Goal: Task Accomplishment & Management: Manage account settings

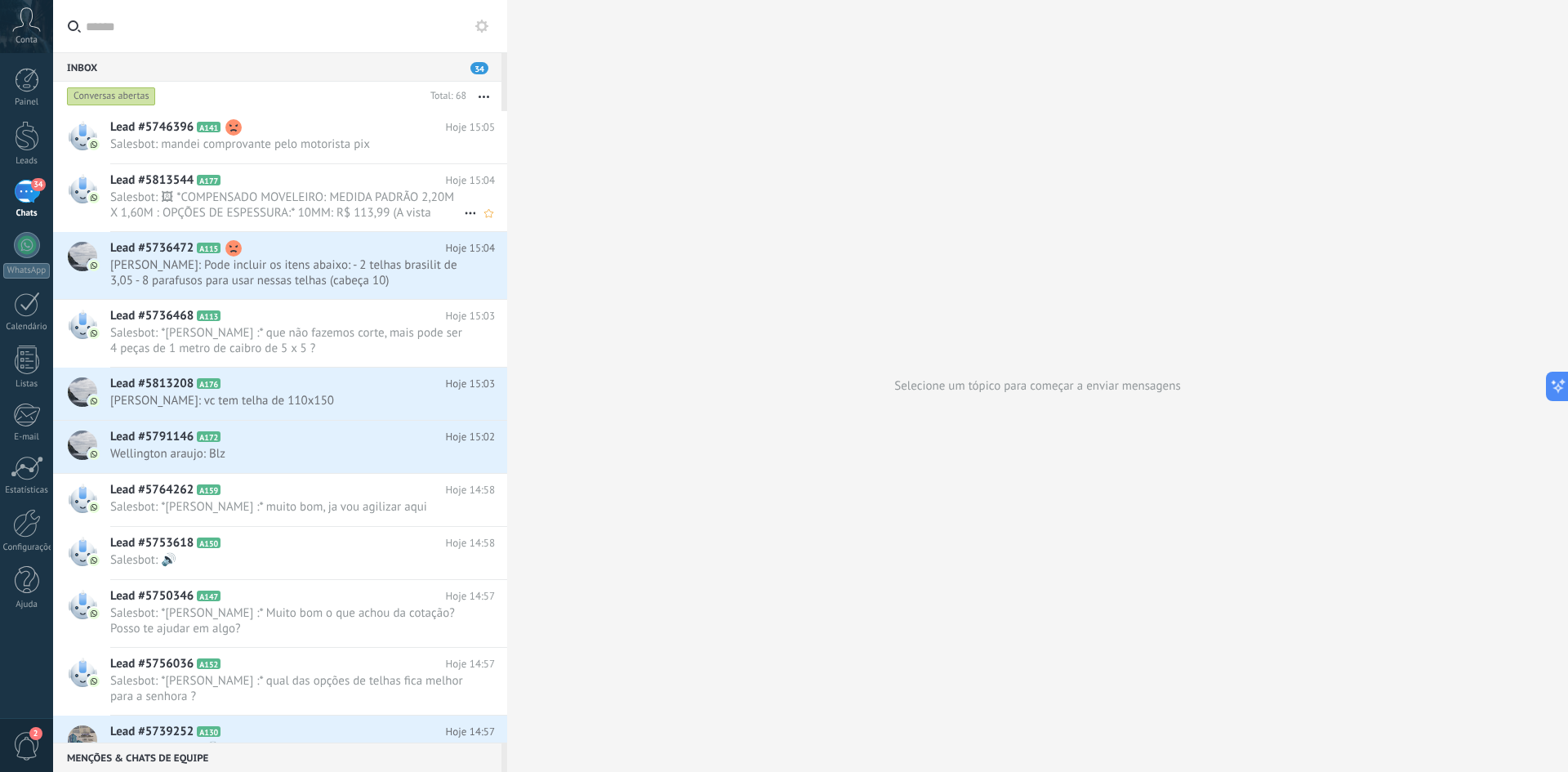
scroll to position [24, 0]
click at [358, 144] on span "Salesbot: mandei comprovante pelo motorista pix" at bounding box center [287, 143] width 354 height 15
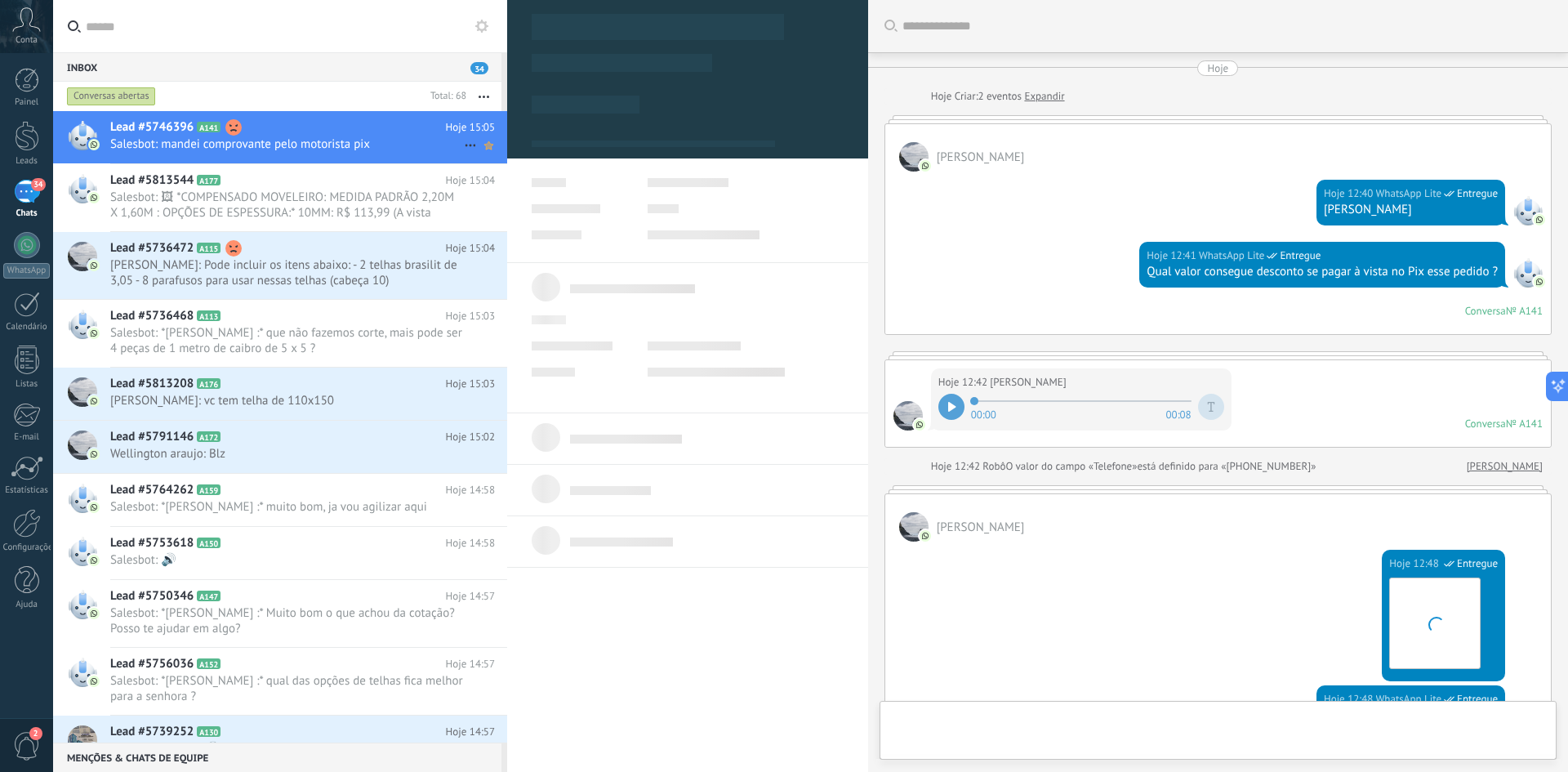
scroll to position [630, 0]
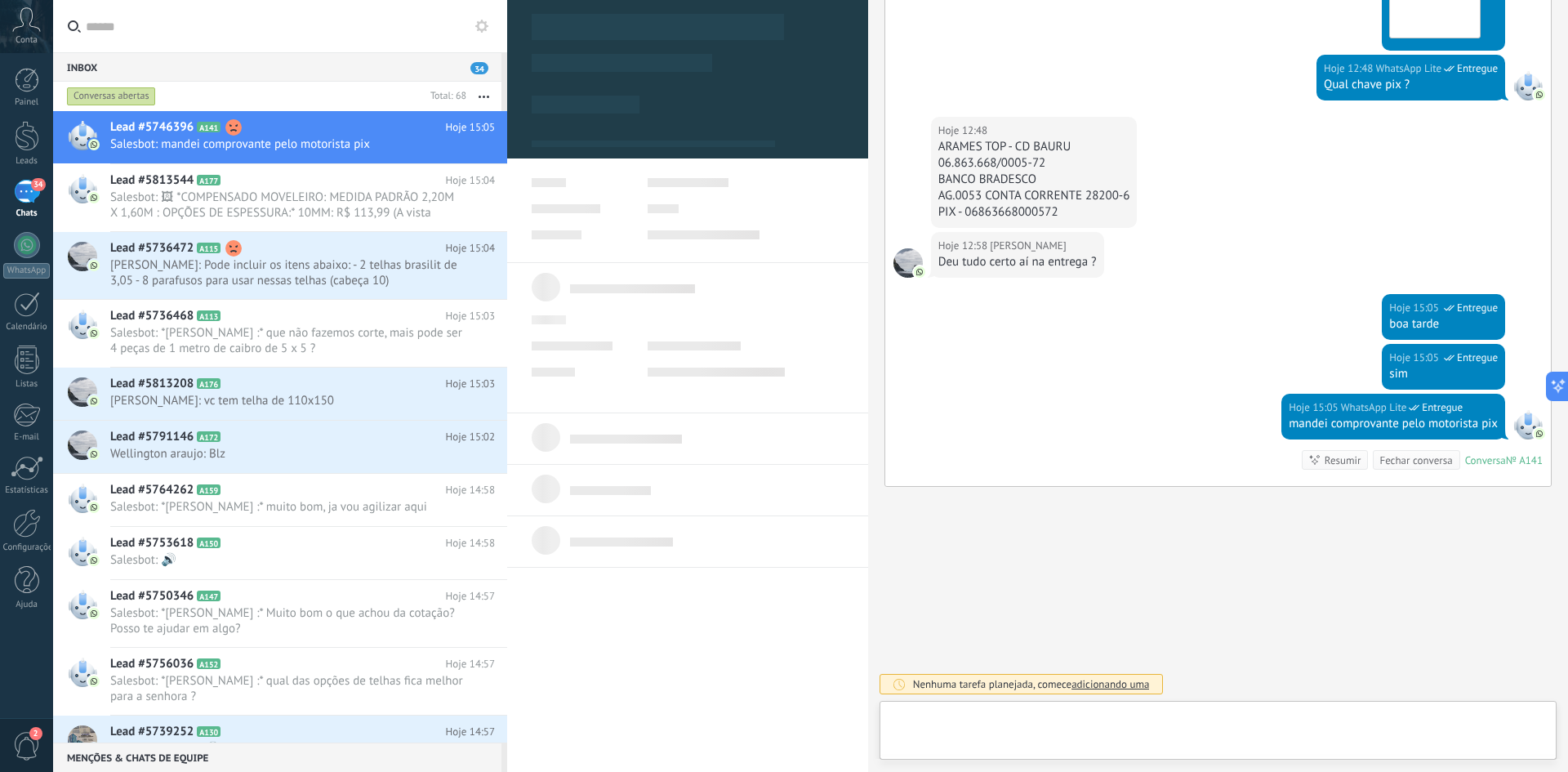
click at [1115, 725] on div at bounding box center [1218, 735] width 651 height 49
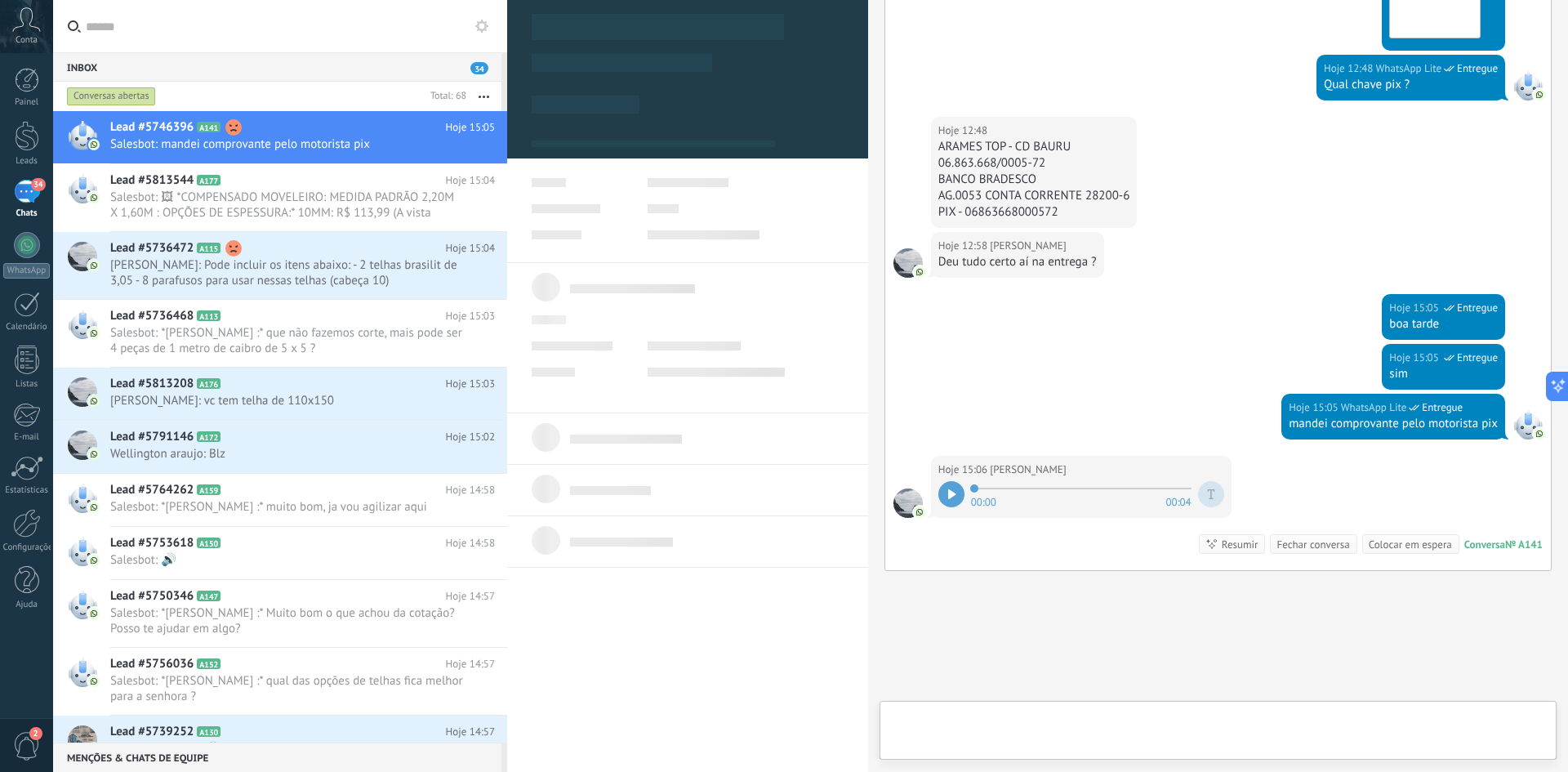
scroll to position [715, 0]
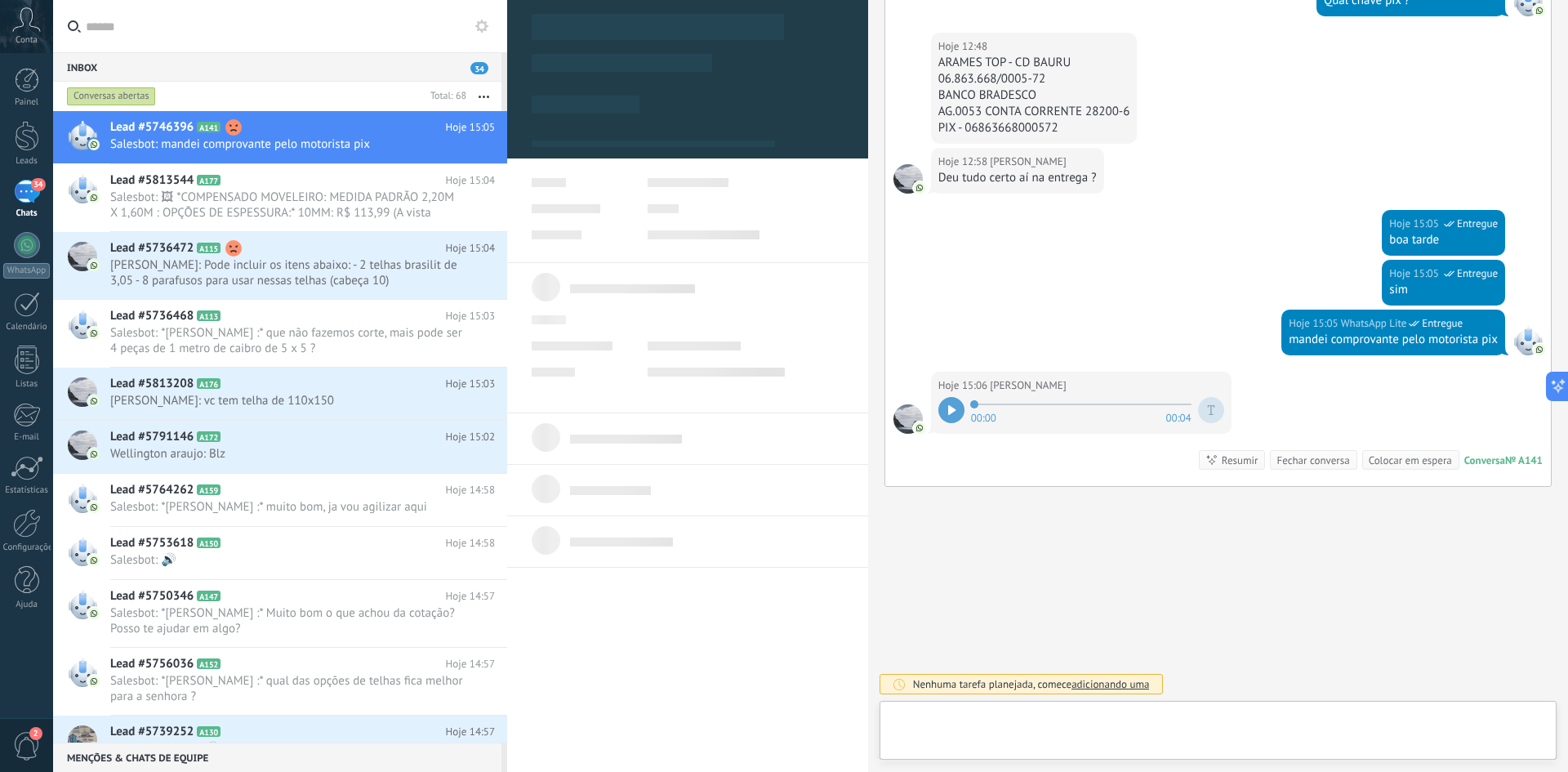
type textarea "**********"
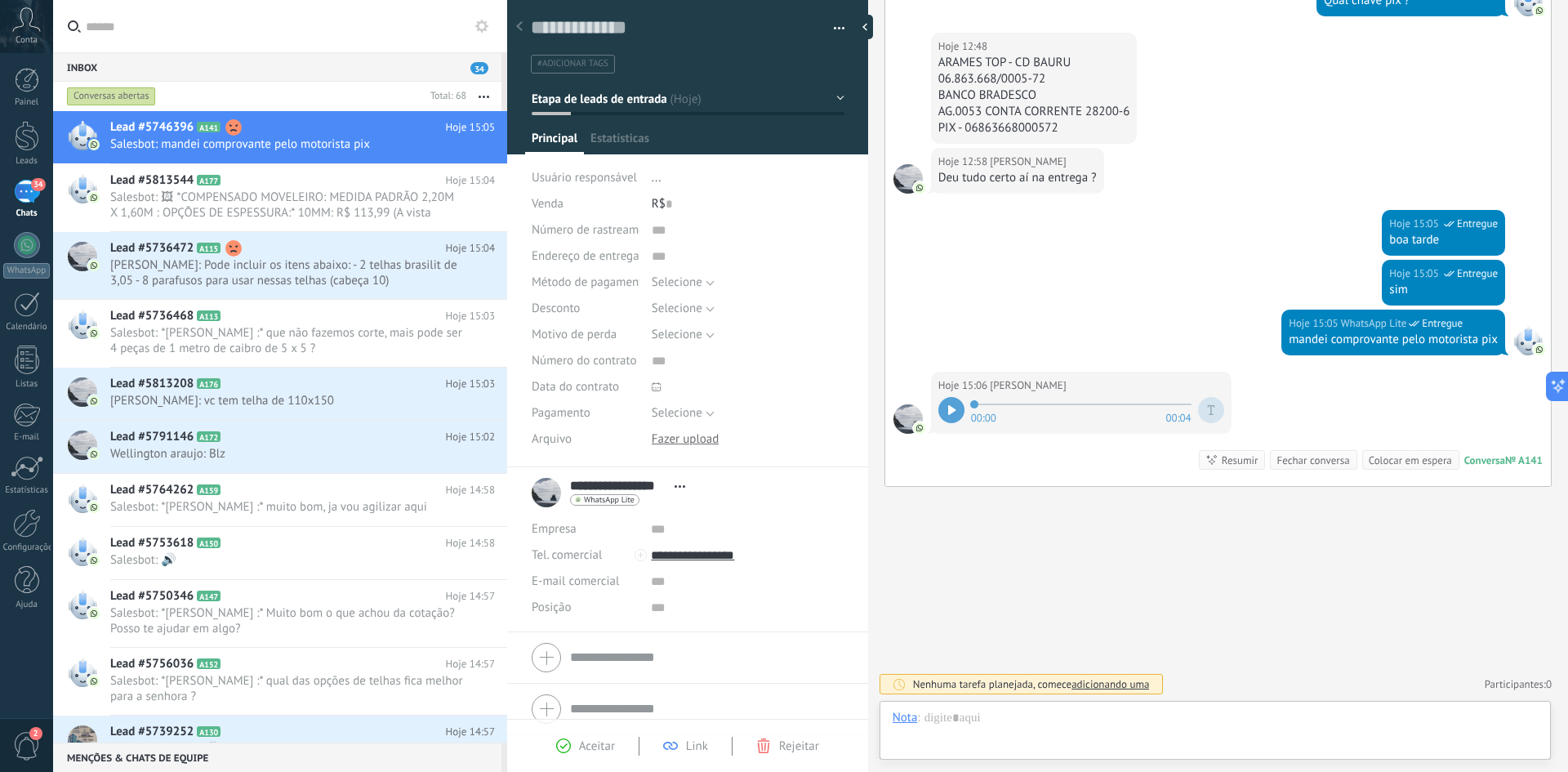
scroll to position [24, 0]
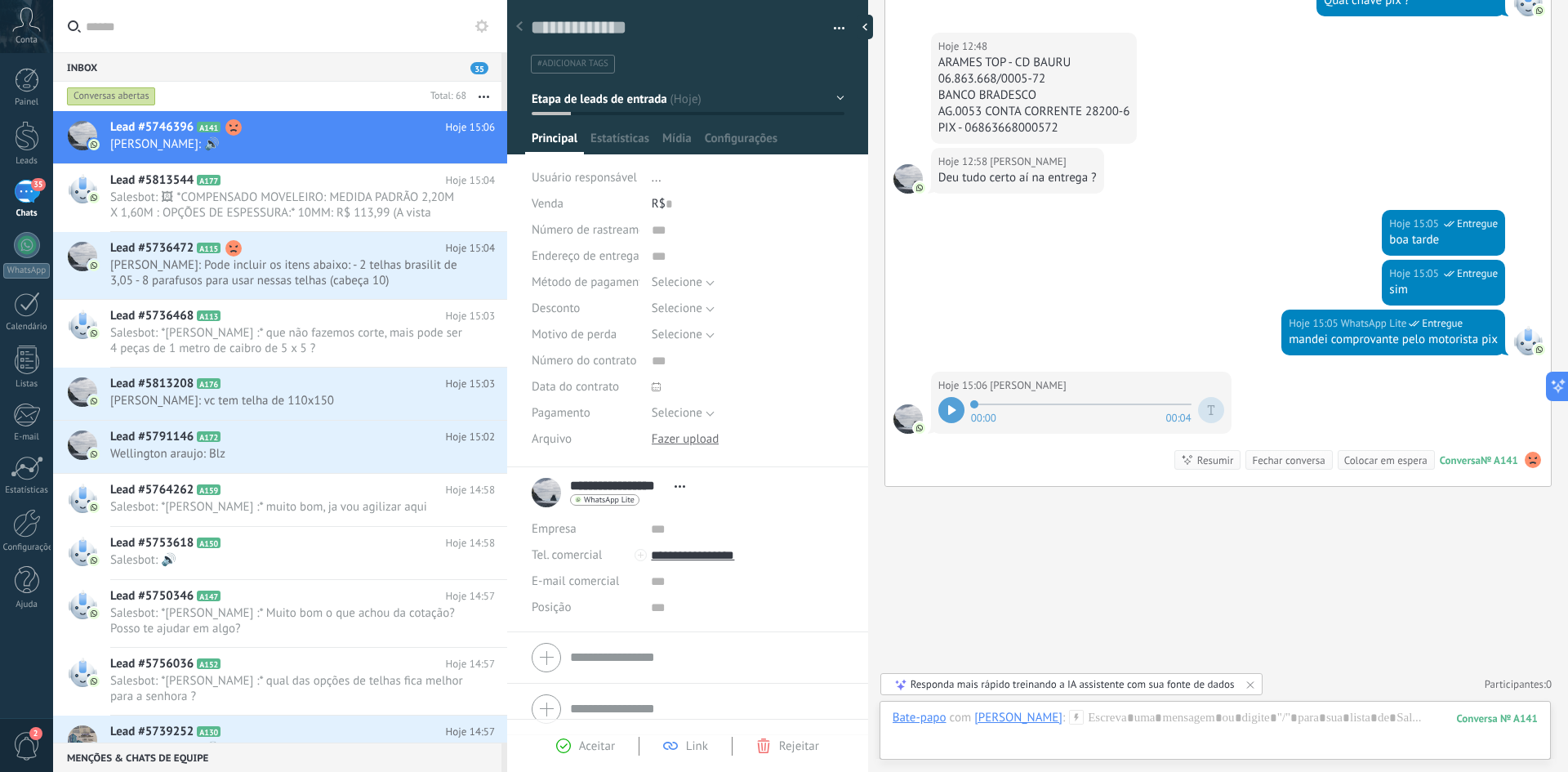
click at [653, 660] on form "Empresa Tel. comercial Comercial direto Celular Faz Casa Outros Tel. comercial …" at bounding box center [687, 657] width 312 height 41
click at [733, 551] on input "text" at bounding box center [707, 543] width 274 height 21
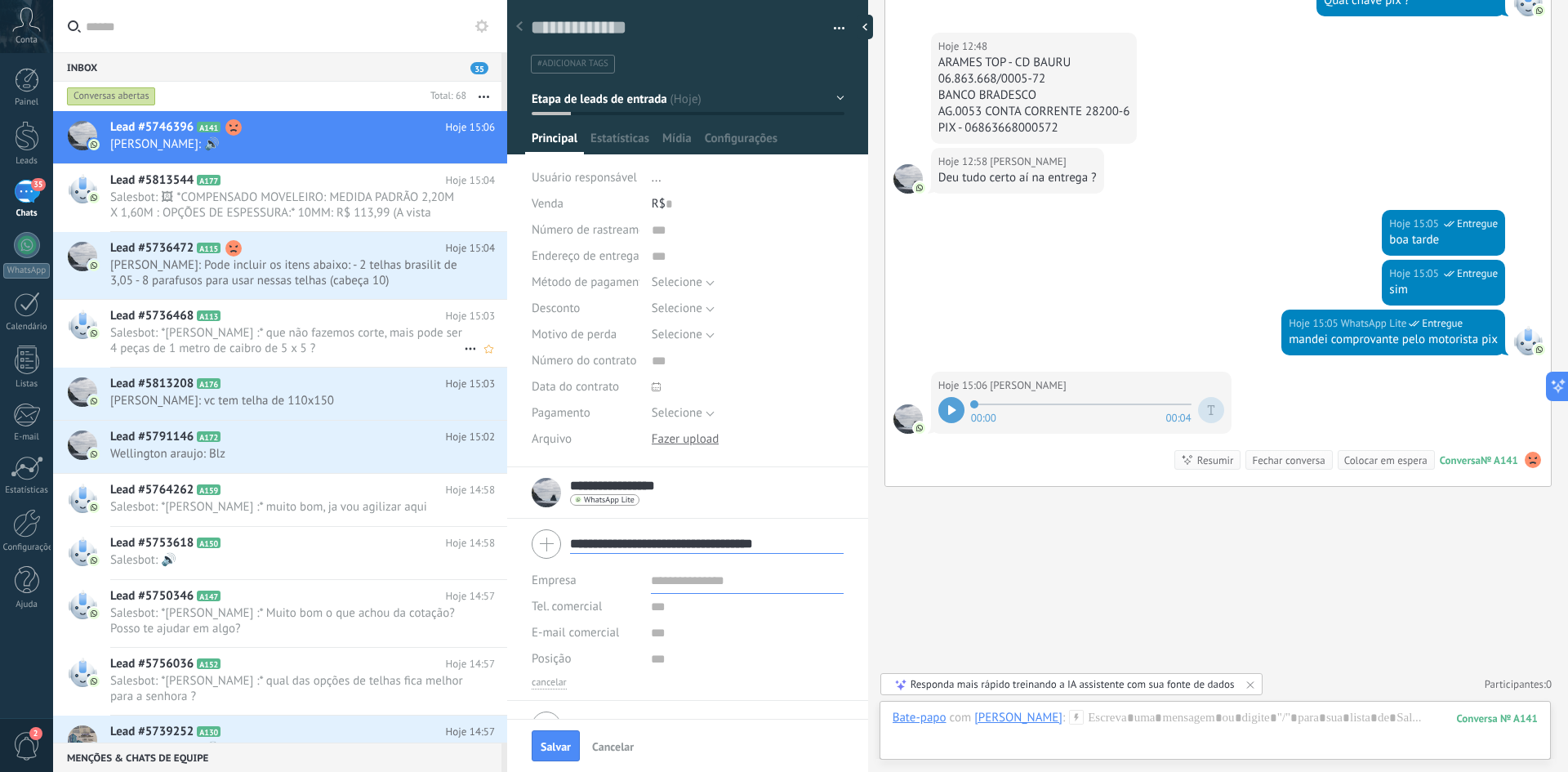
type input "**********"
click at [350, 336] on span "Salesbot: *[PERSON_NAME] :* que não fazemos corte, mais pode ser 4 peças de 1 m…" at bounding box center [287, 340] width 354 height 31
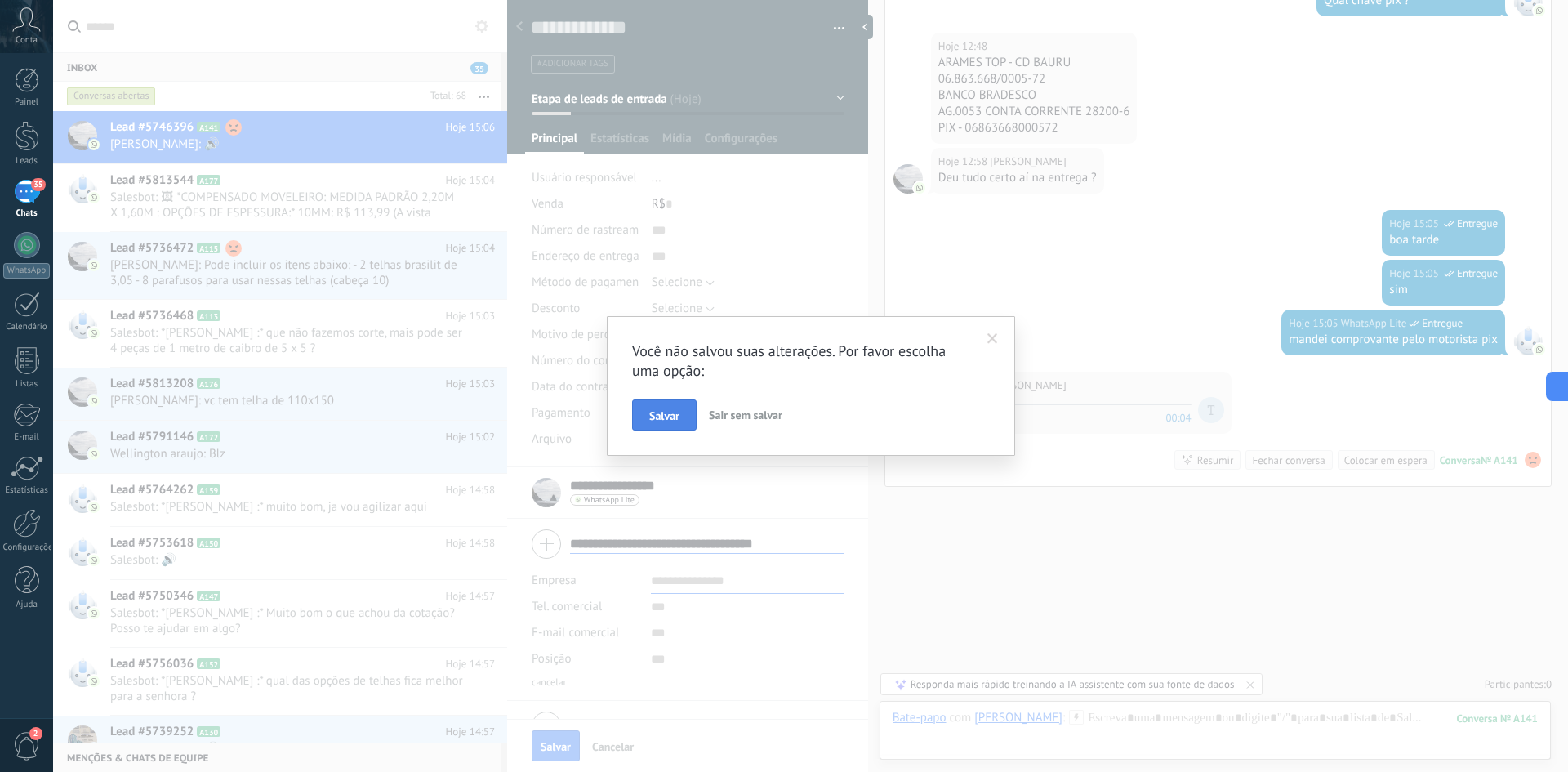
click at [691, 415] on button "Salvar" at bounding box center [664, 415] width 64 height 31
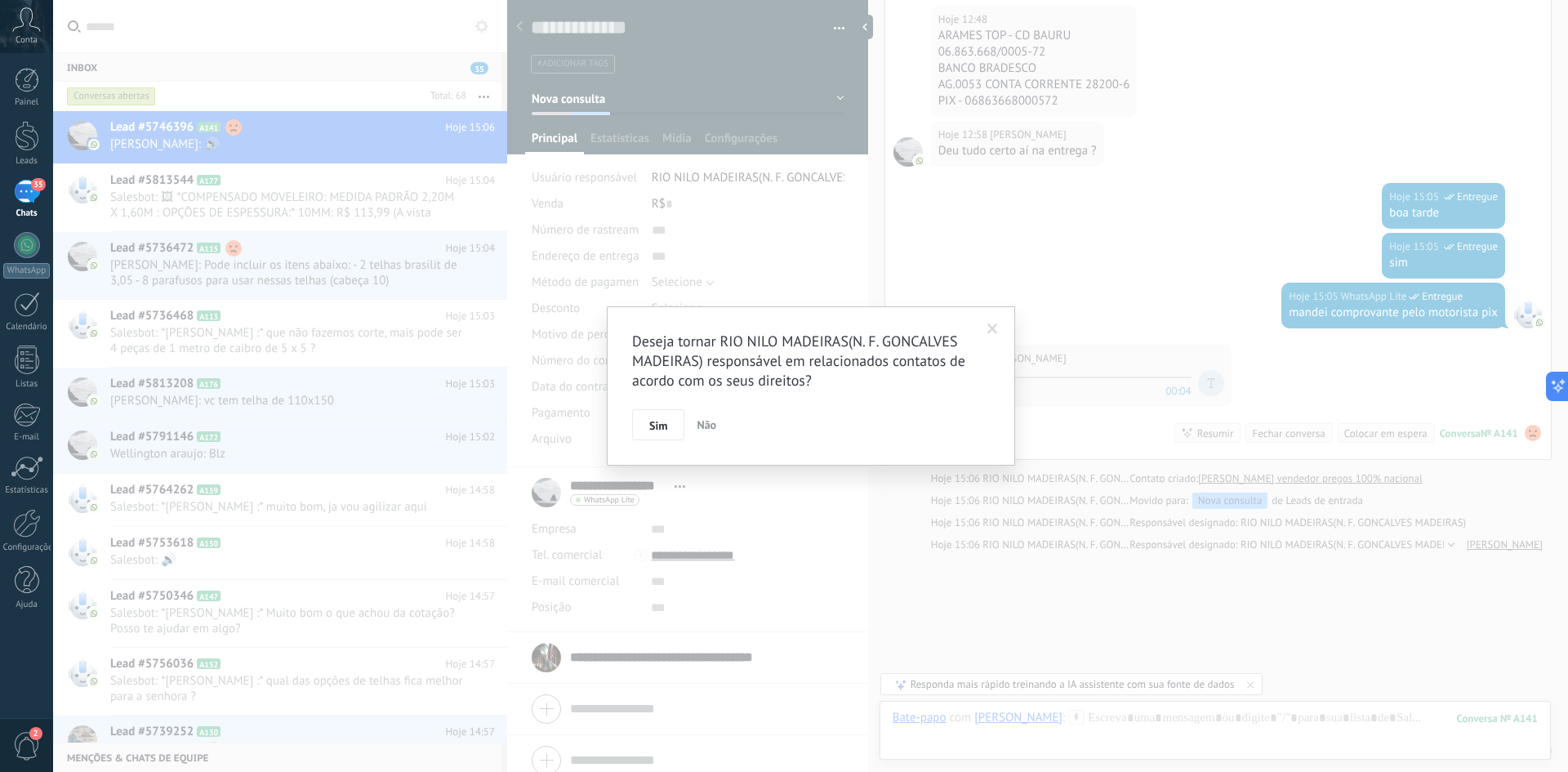
scroll to position [731, 0]
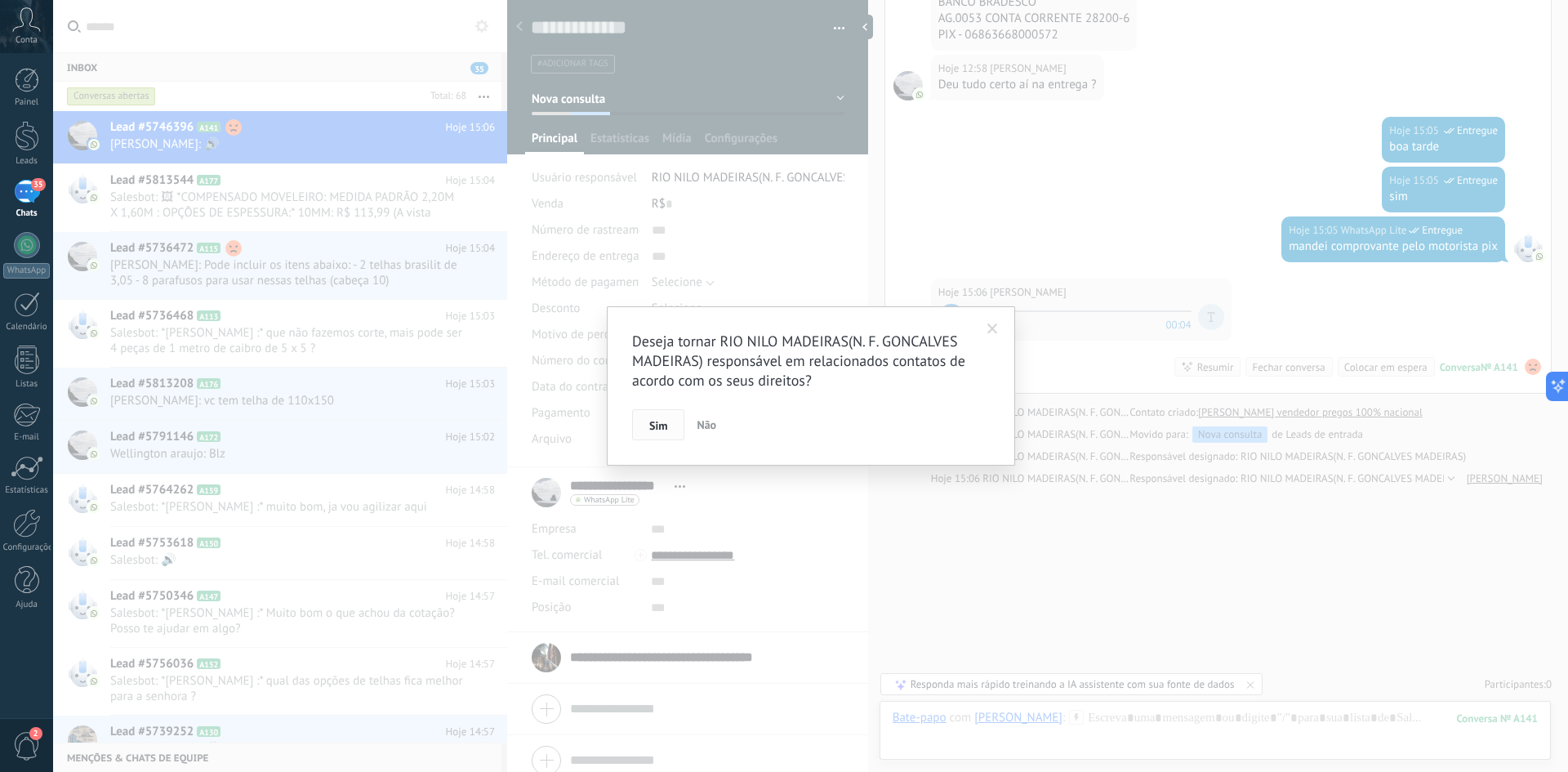
click at [673, 434] on button "Sim" at bounding box center [658, 425] width 53 height 31
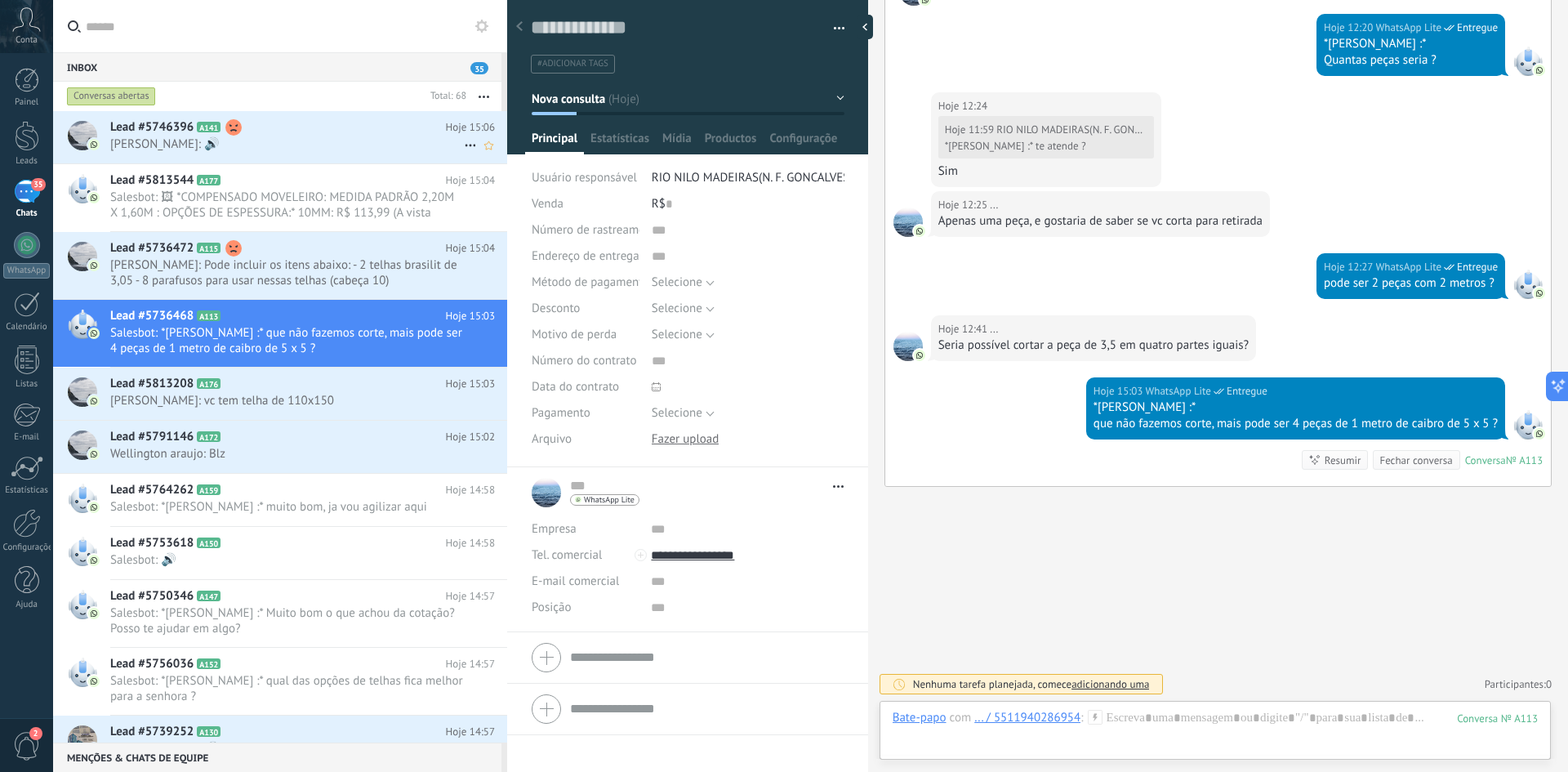
click at [307, 127] on h2 "Lead #5746396 A141" at bounding box center [278, 127] width 336 height 16
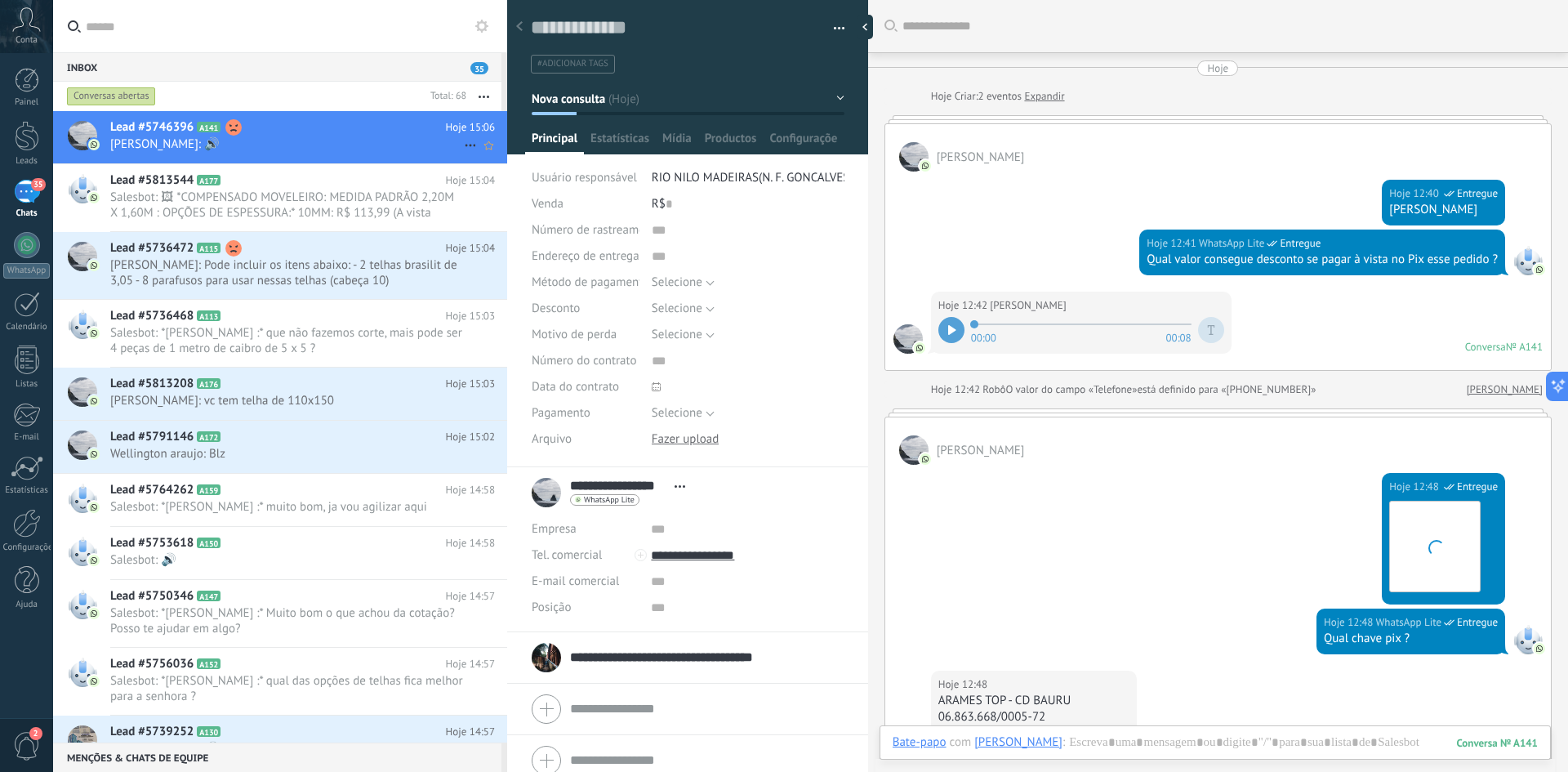
scroll to position [681, 0]
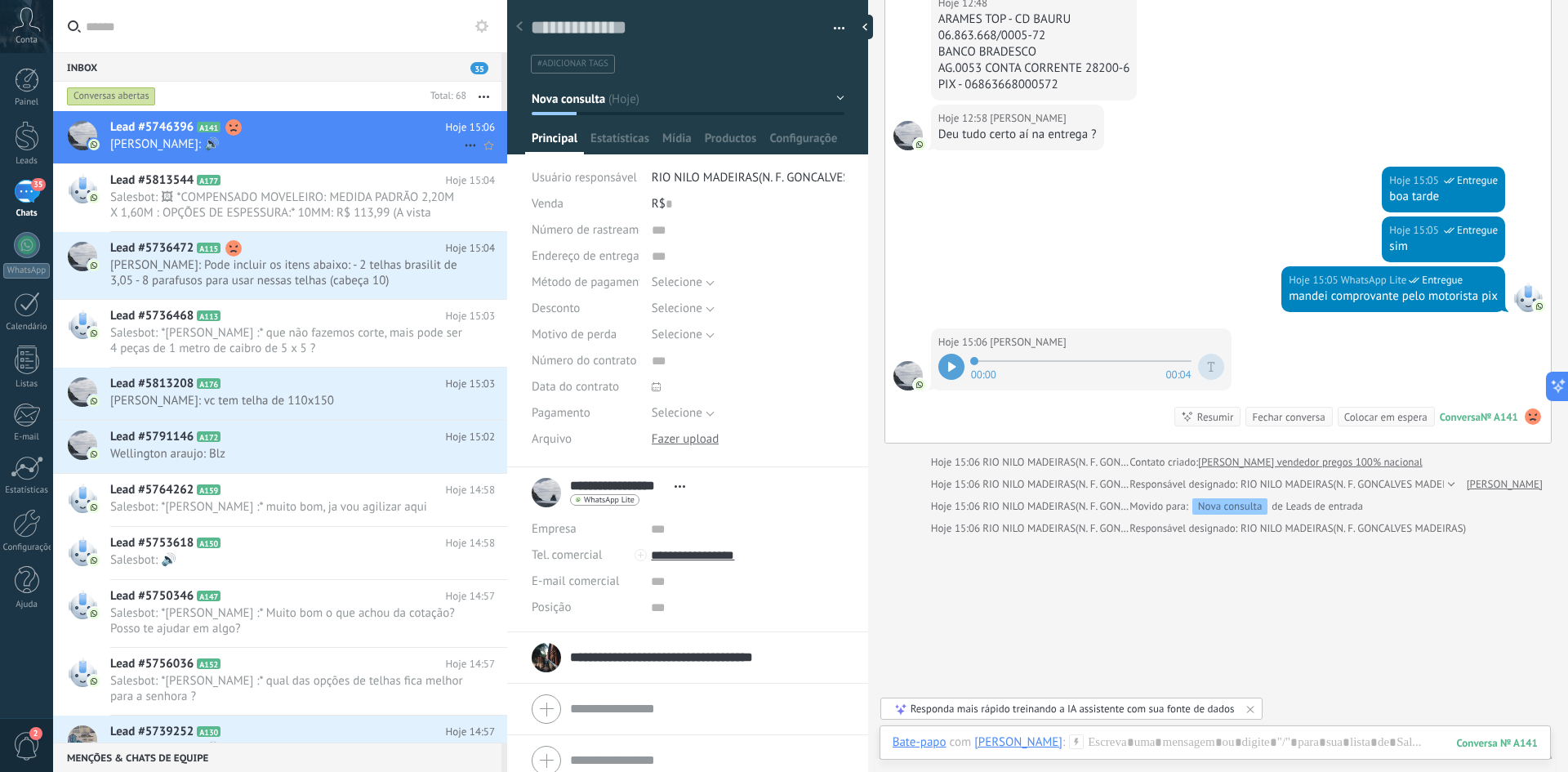
click at [472, 145] on icon at bounding box center [471, 145] width 20 height 20
click at [1081, 238] on div at bounding box center [784, 386] width 1568 height 772
click at [636, 143] on span "Estatísticas" at bounding box center [619, 142] width 59 height 24
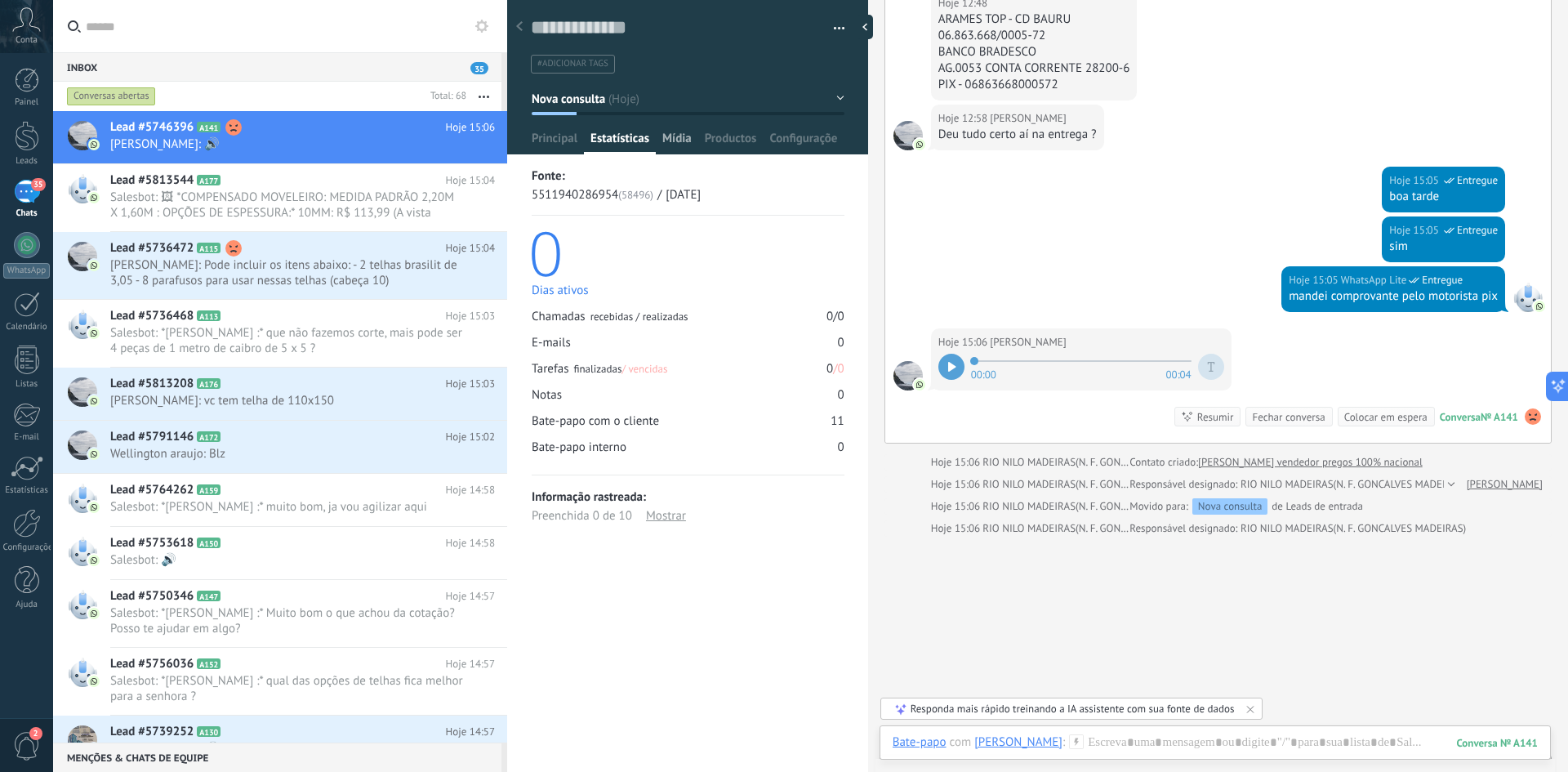
click at [692, 151] on div "Mídia" at bounding box center [677, 142] width 43 height 24
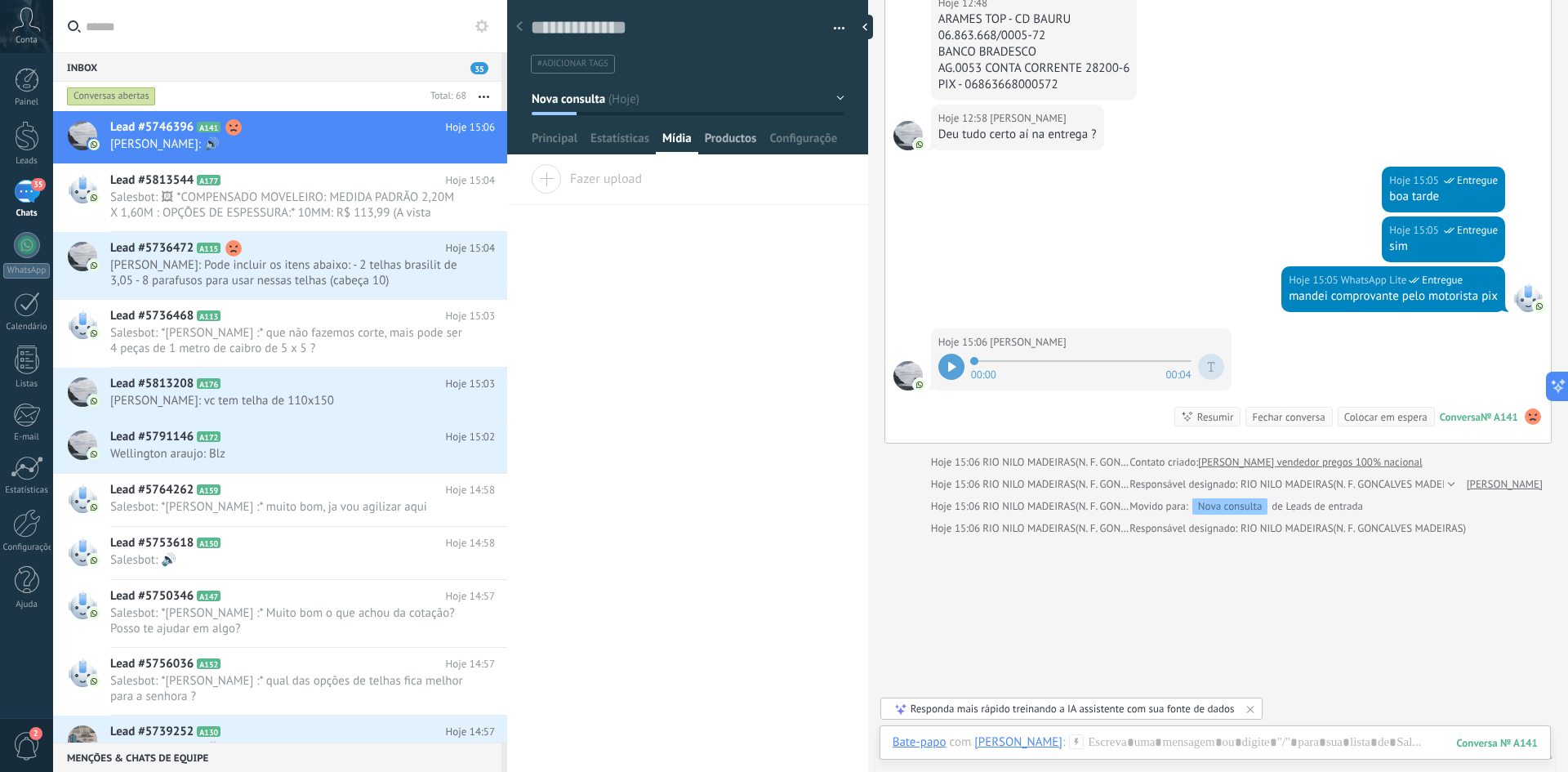
click at [737, 149] on span "Productos" at bounding box center [731, 142] width 53 height 24
click at [793, 148] on span "Configurações" at bounding box center [803, 142] width 69 height 24
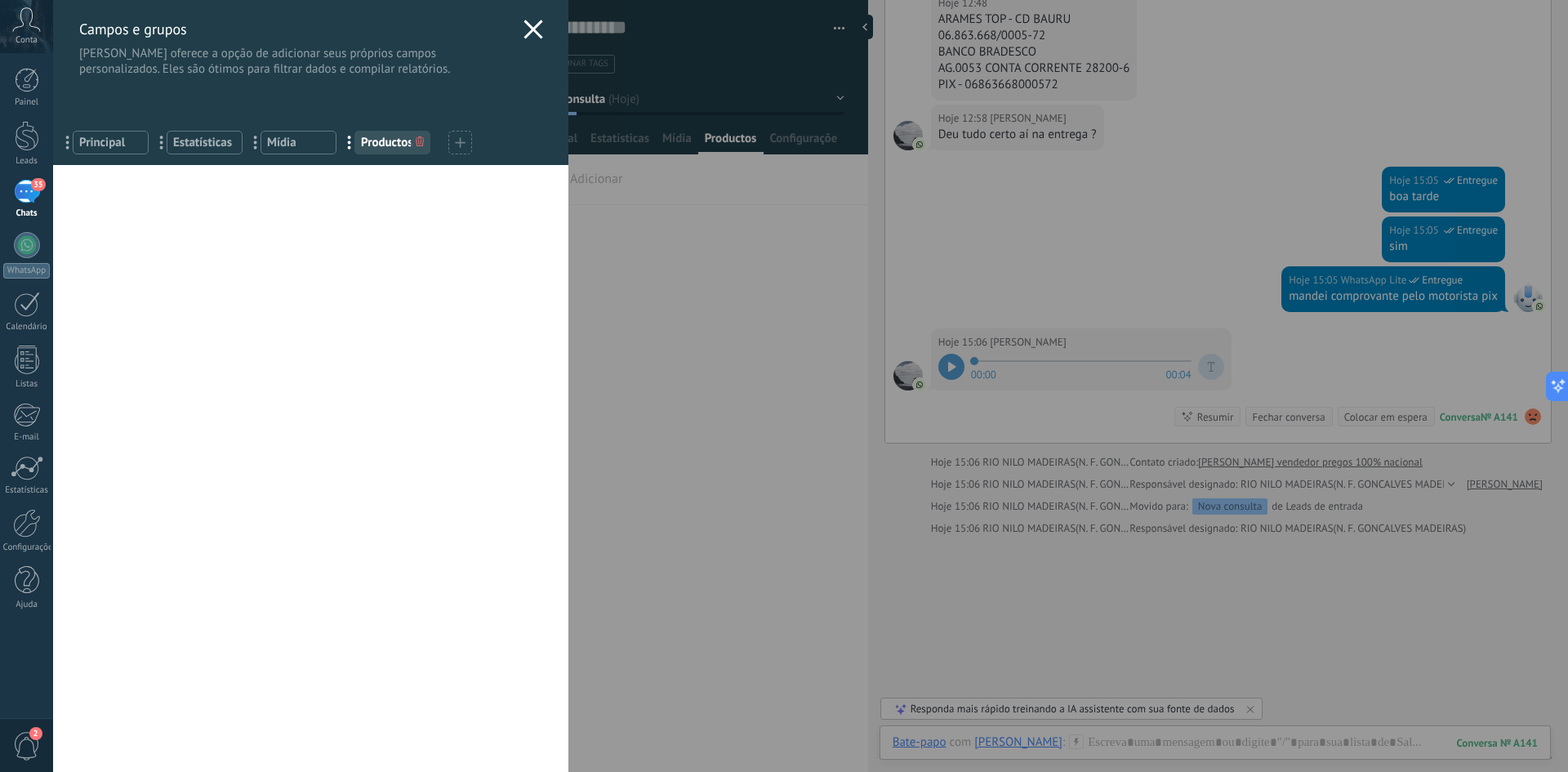
click at [537, 32] on icon at bounding box center [533, 30] width 20 height 20
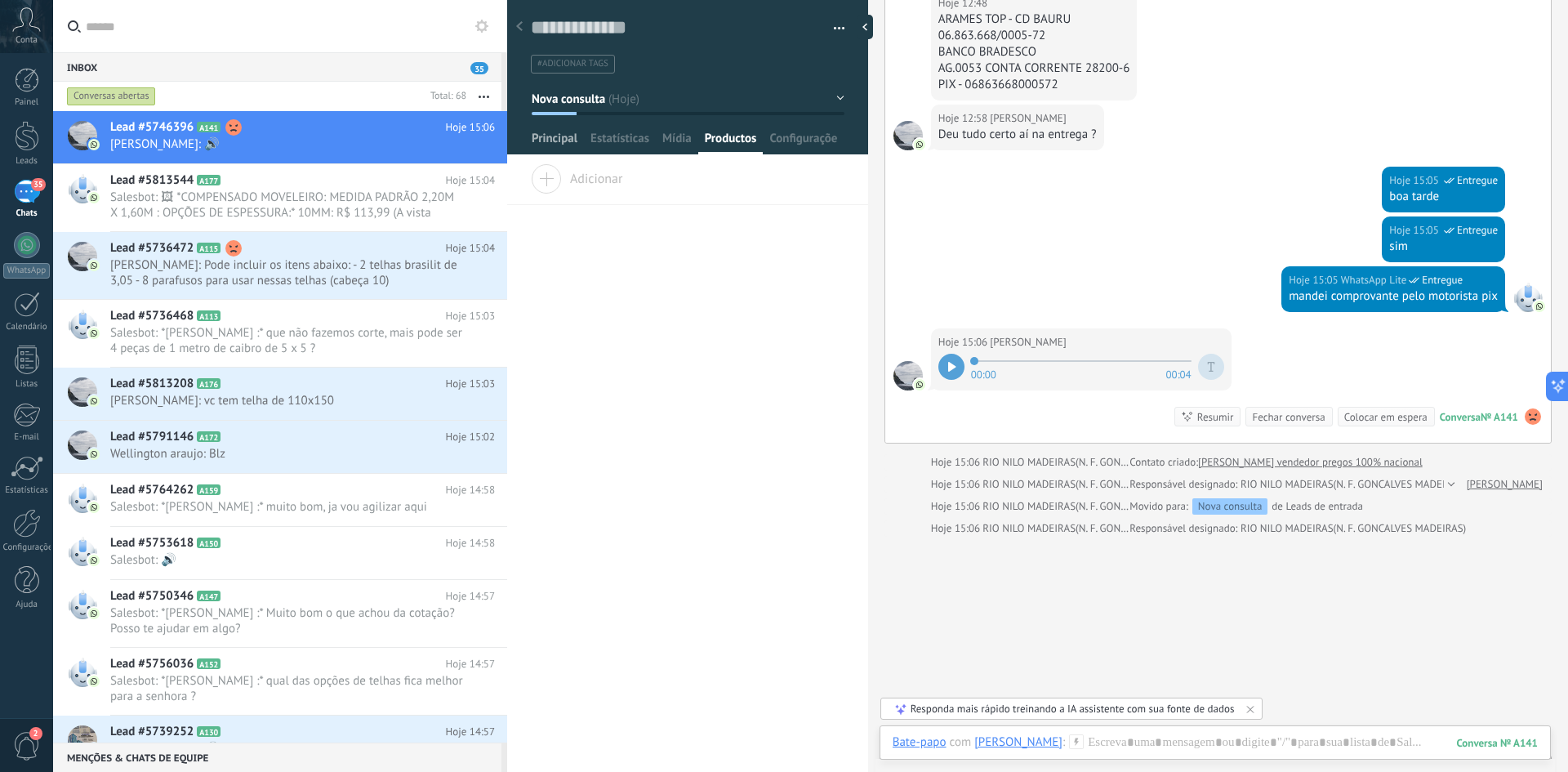
click at [546, 138] on span "Principal" at bounding box center [554, 142] width 45 height 24
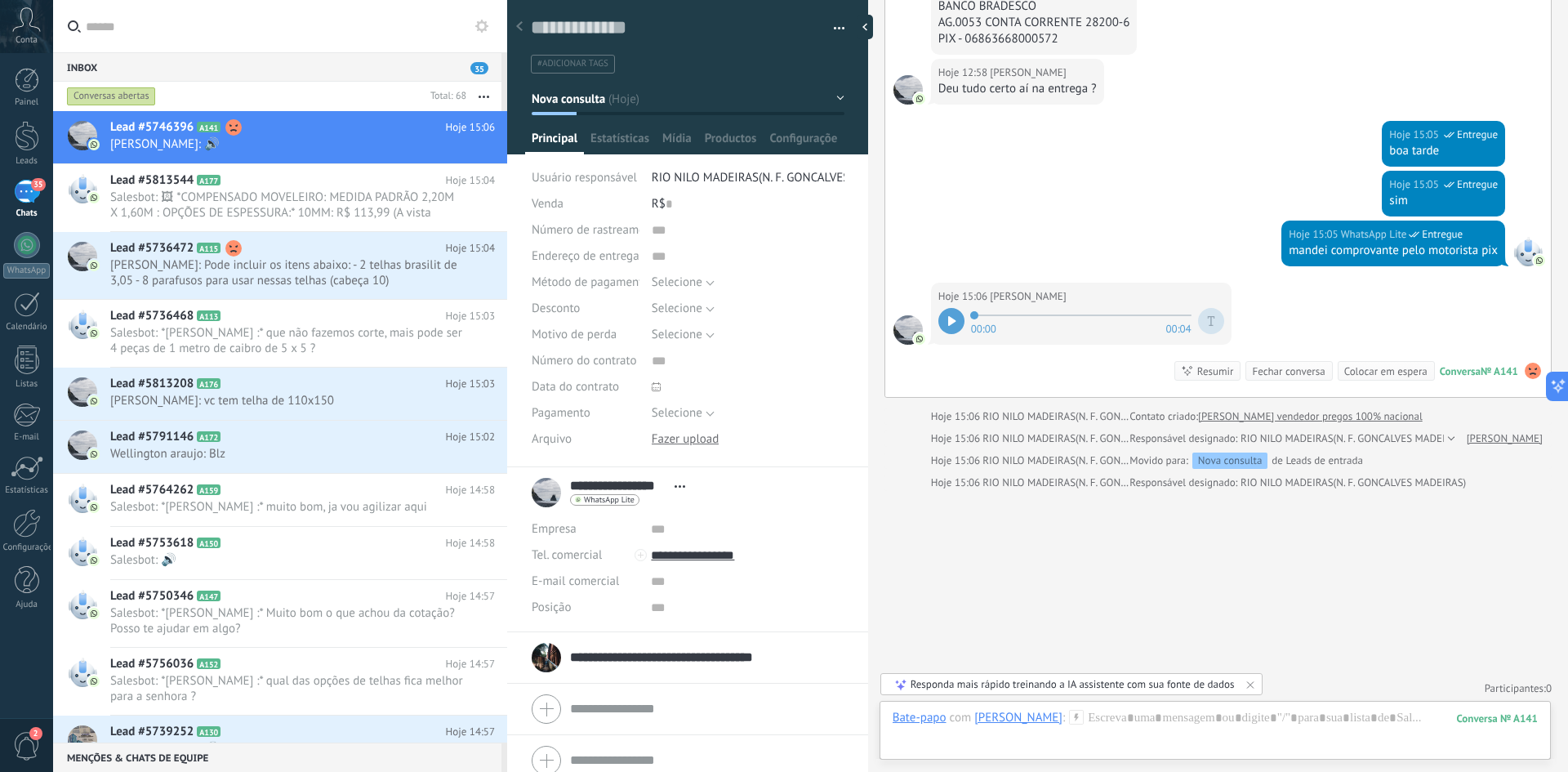
scroll to position [731, 0]
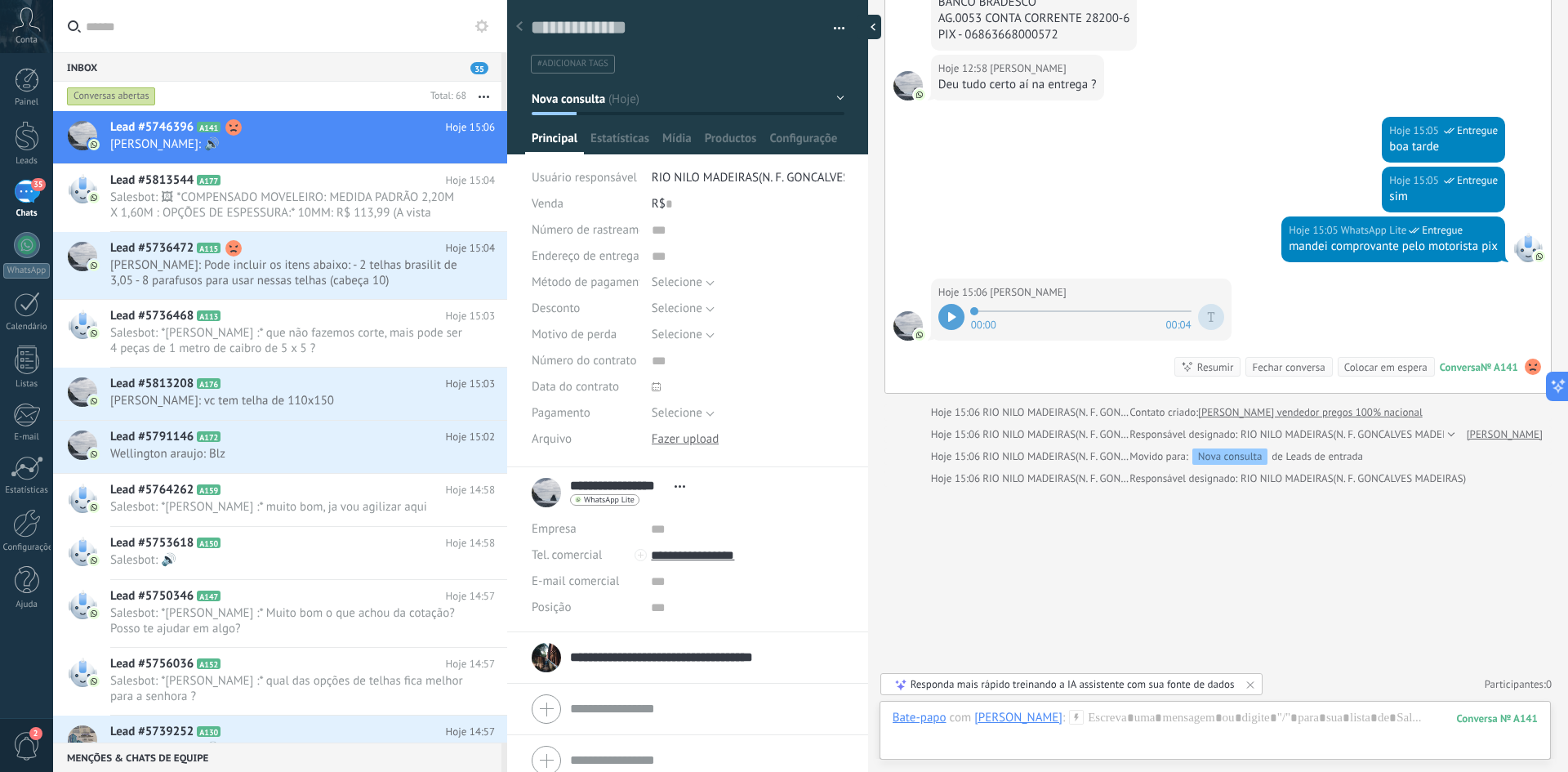
click at [865, 26] on div at bounding box center [869, 26] width 24 height 24
type textarea "**********"
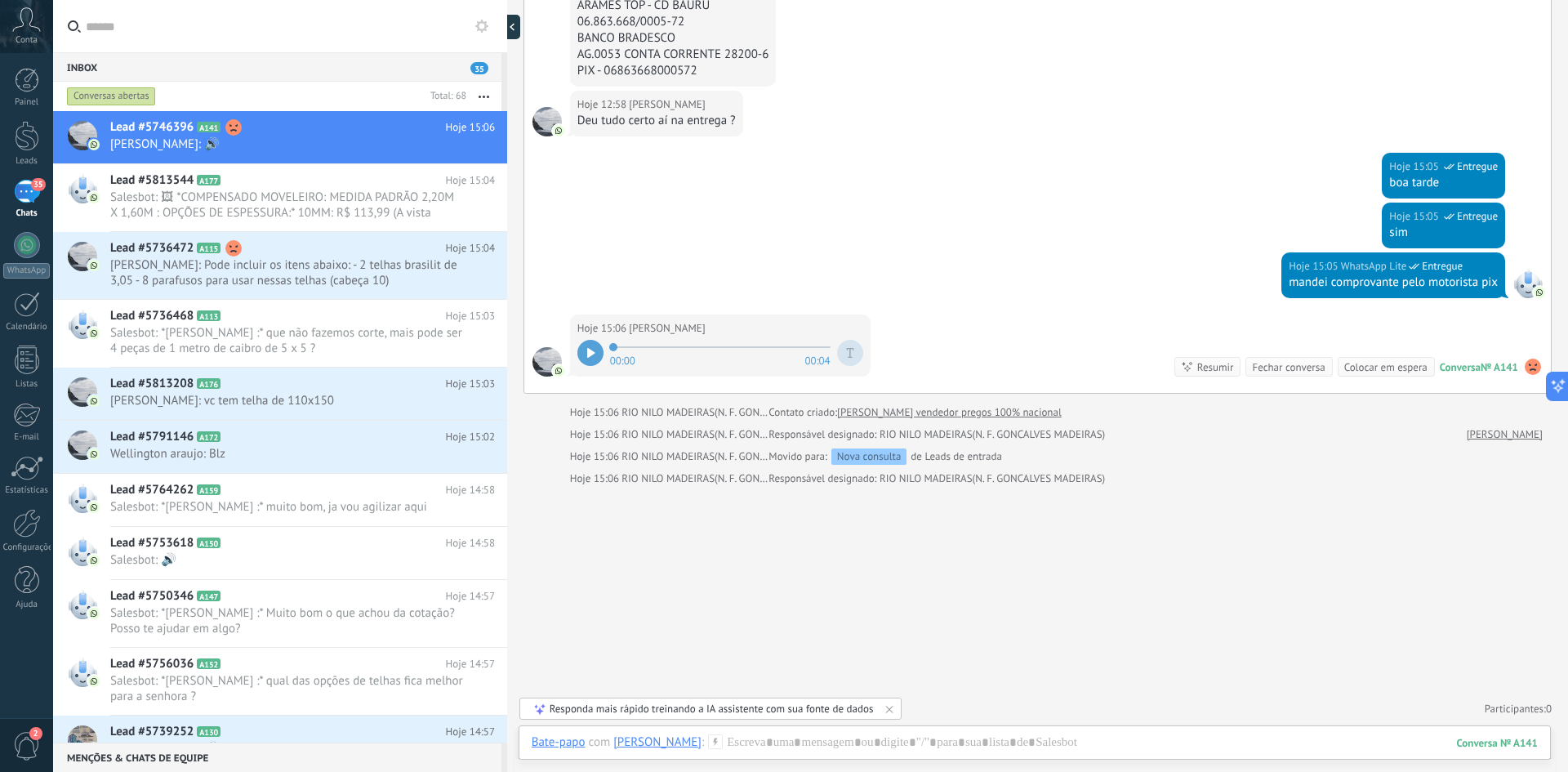
scroll to position [695, 0]
click at [485, 94] on button "button" at bounding box center [483, 96] width 35 height 29
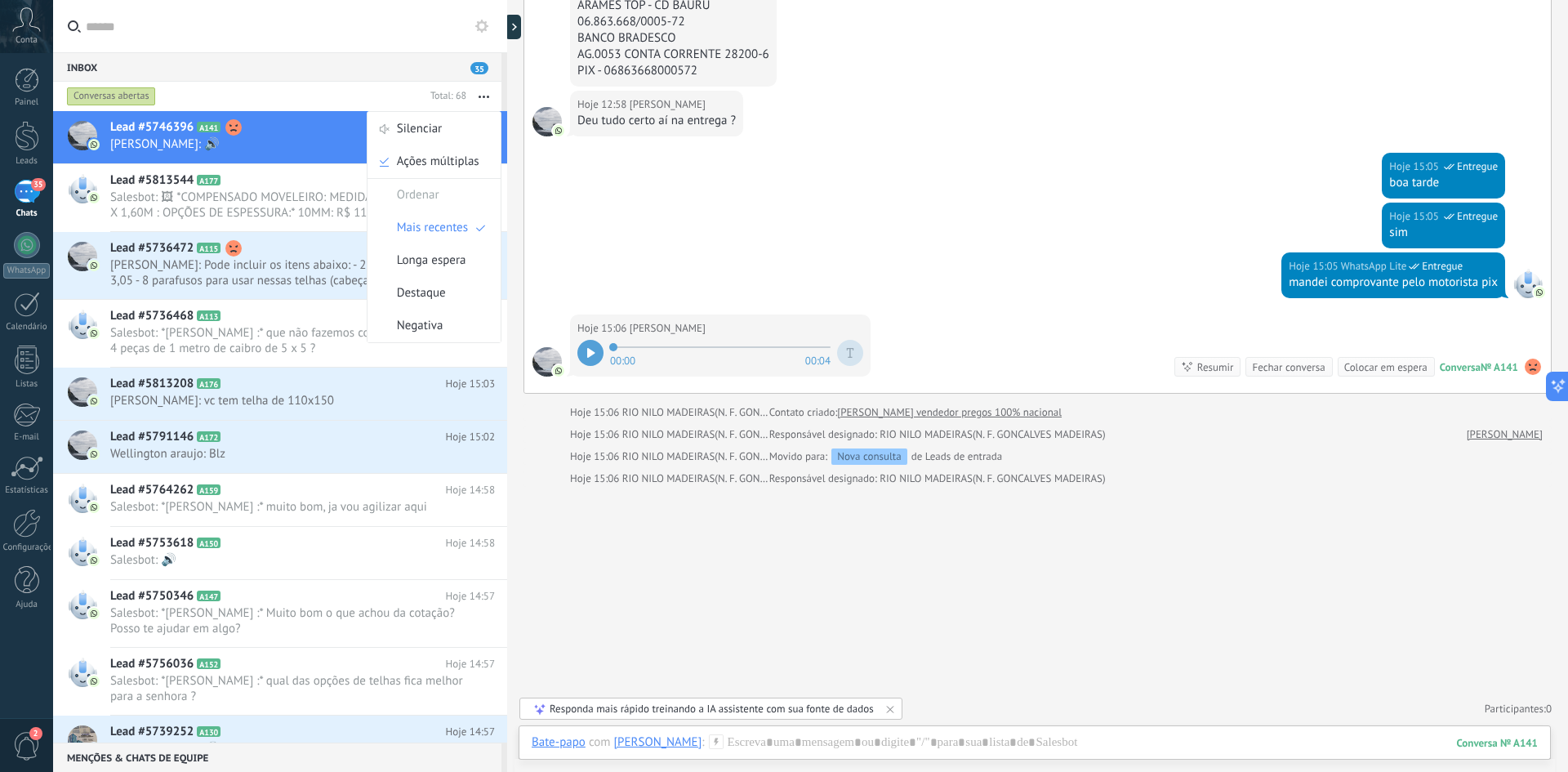
click at [485, 94] on button "button" at bounding box center [483, 96] width 35 height 29
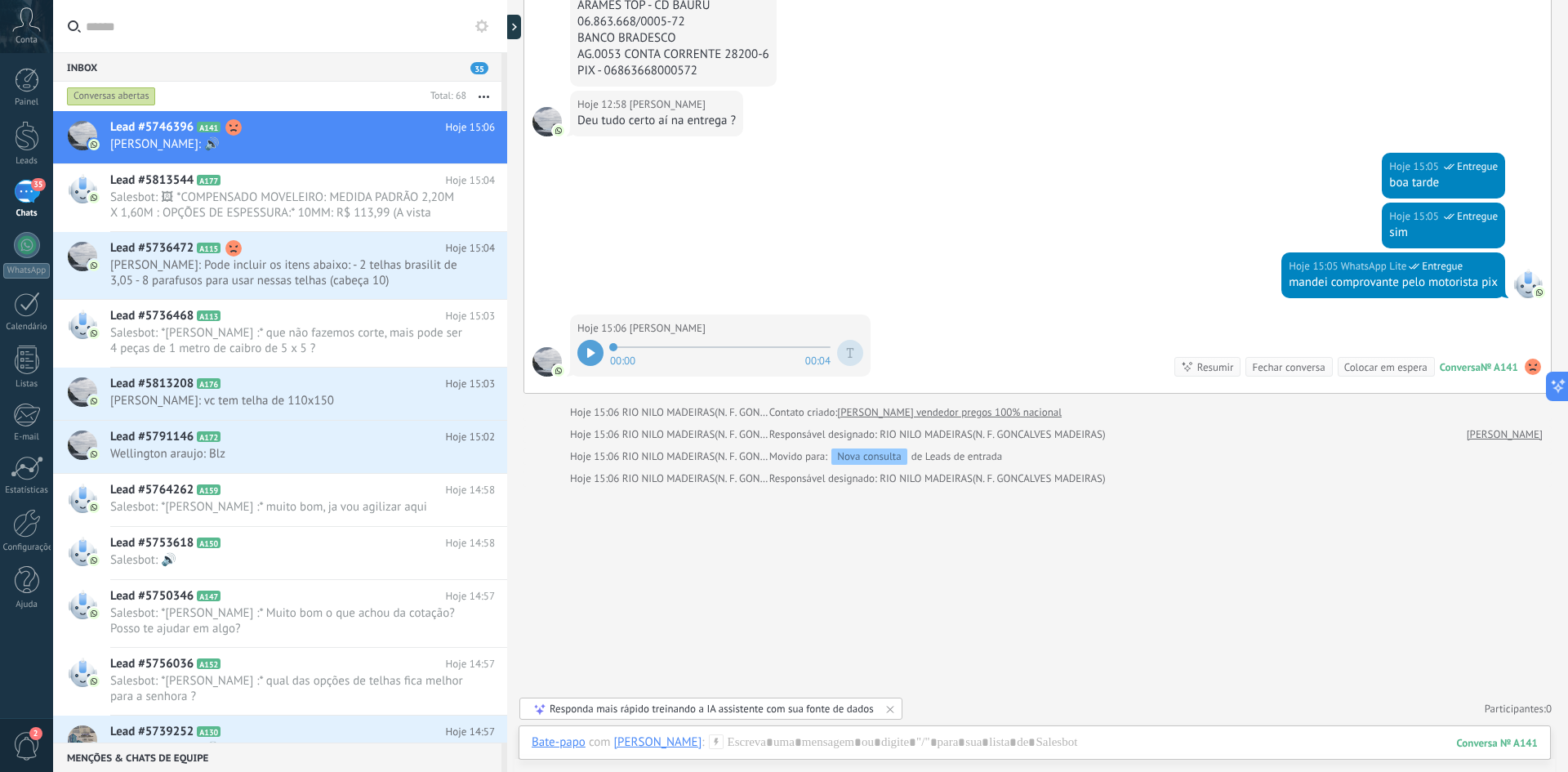
click at [485, 94] on button "button" at bounding box center [483, 96] width 35 height 29
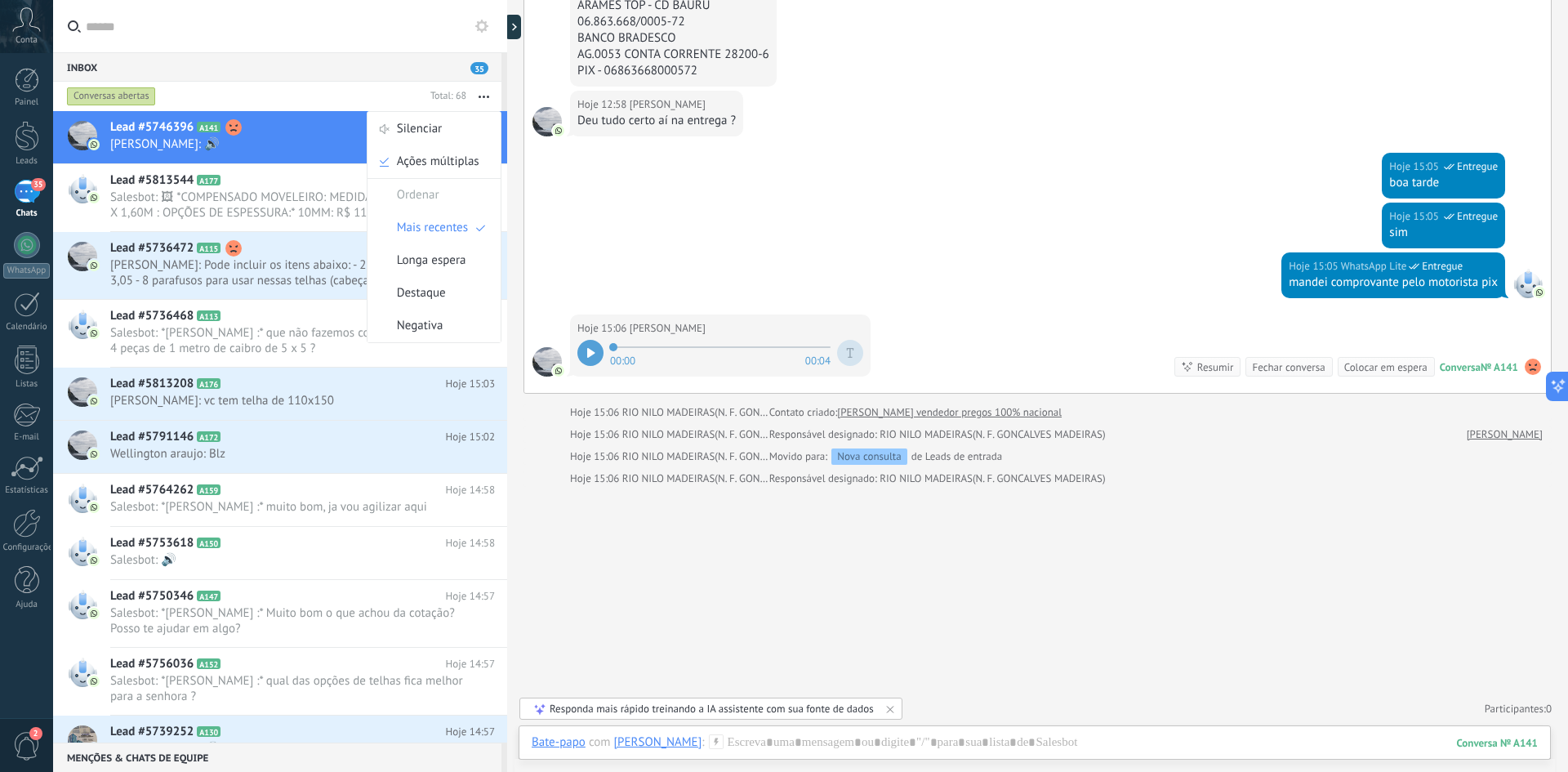
click at [485, 94] on button "button" at bounding box center [483, 96] width 35 height 29
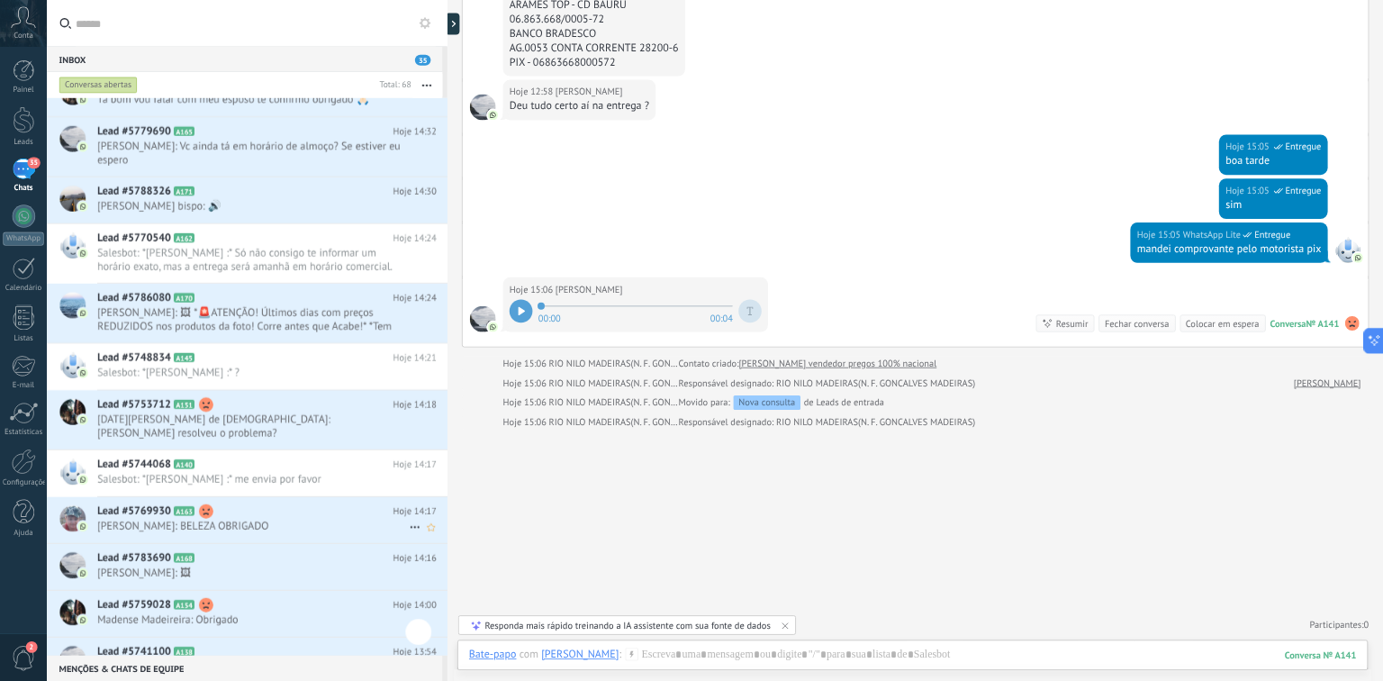
scroll to position [1532, 0]
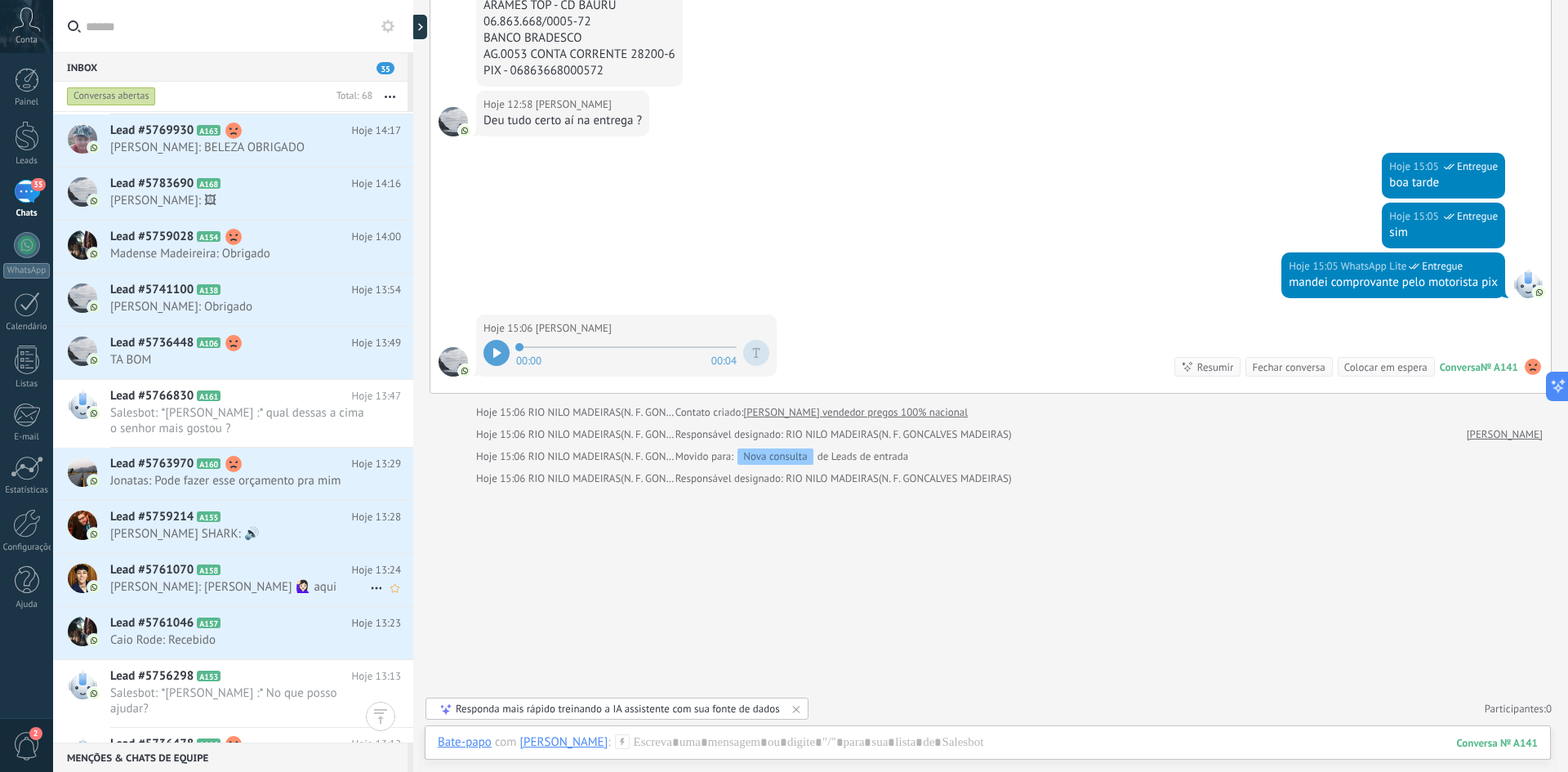
type textarea "**********"
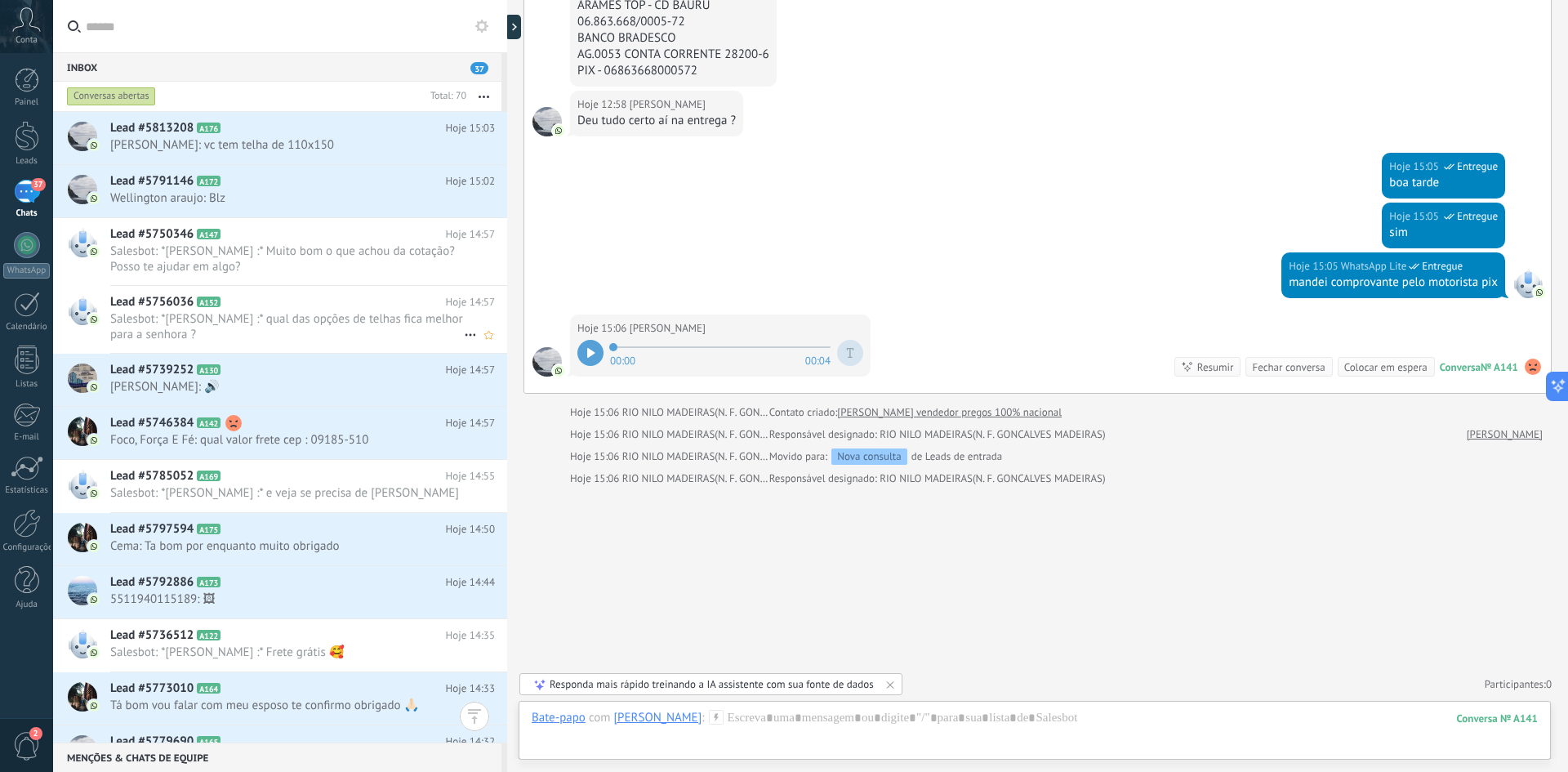
scroll to position [0, 0]
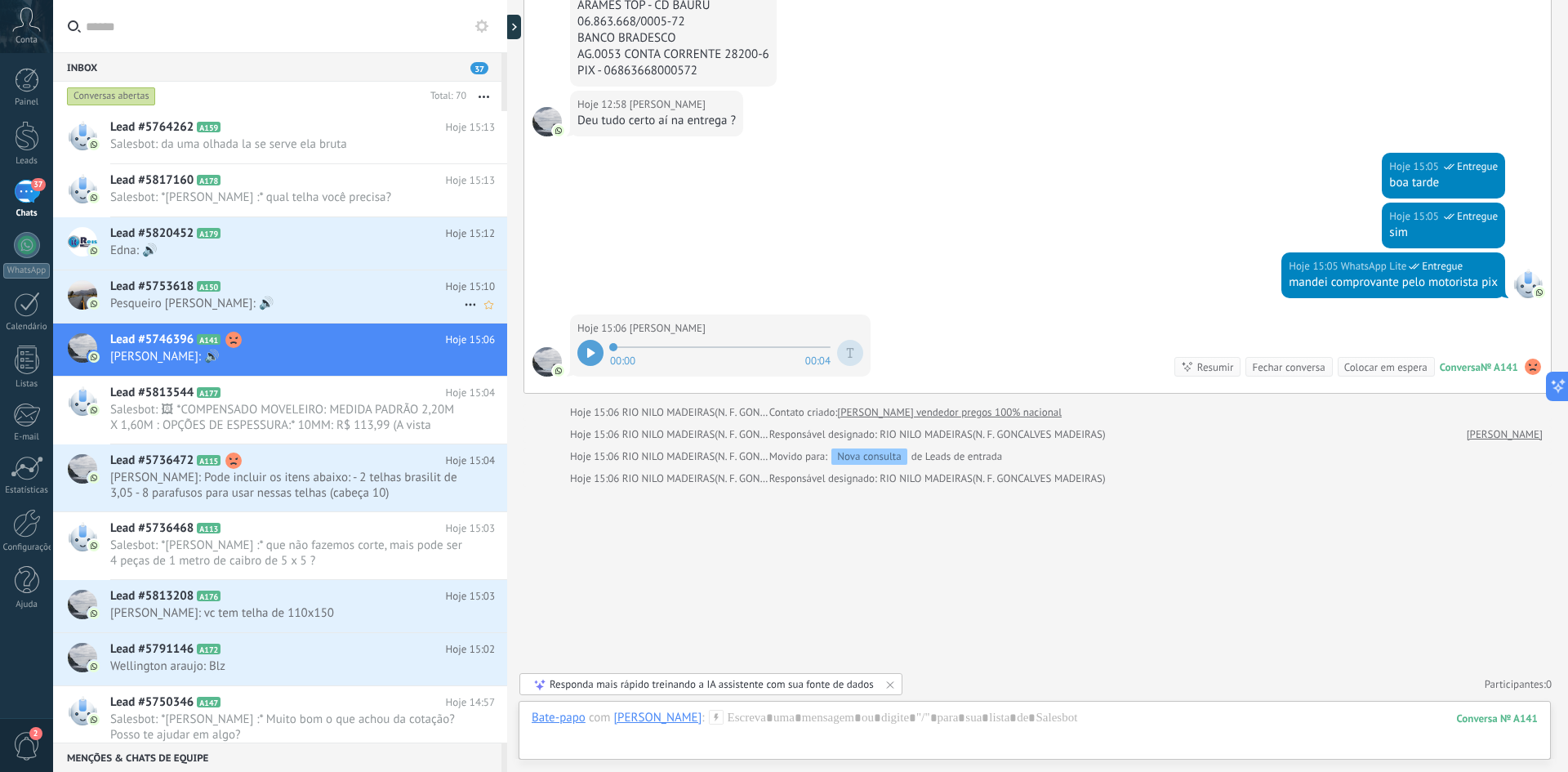
click at [365, 289] on h2 "Lead #5753618 A150" at bounding box center [278, 287] width 336 height 16
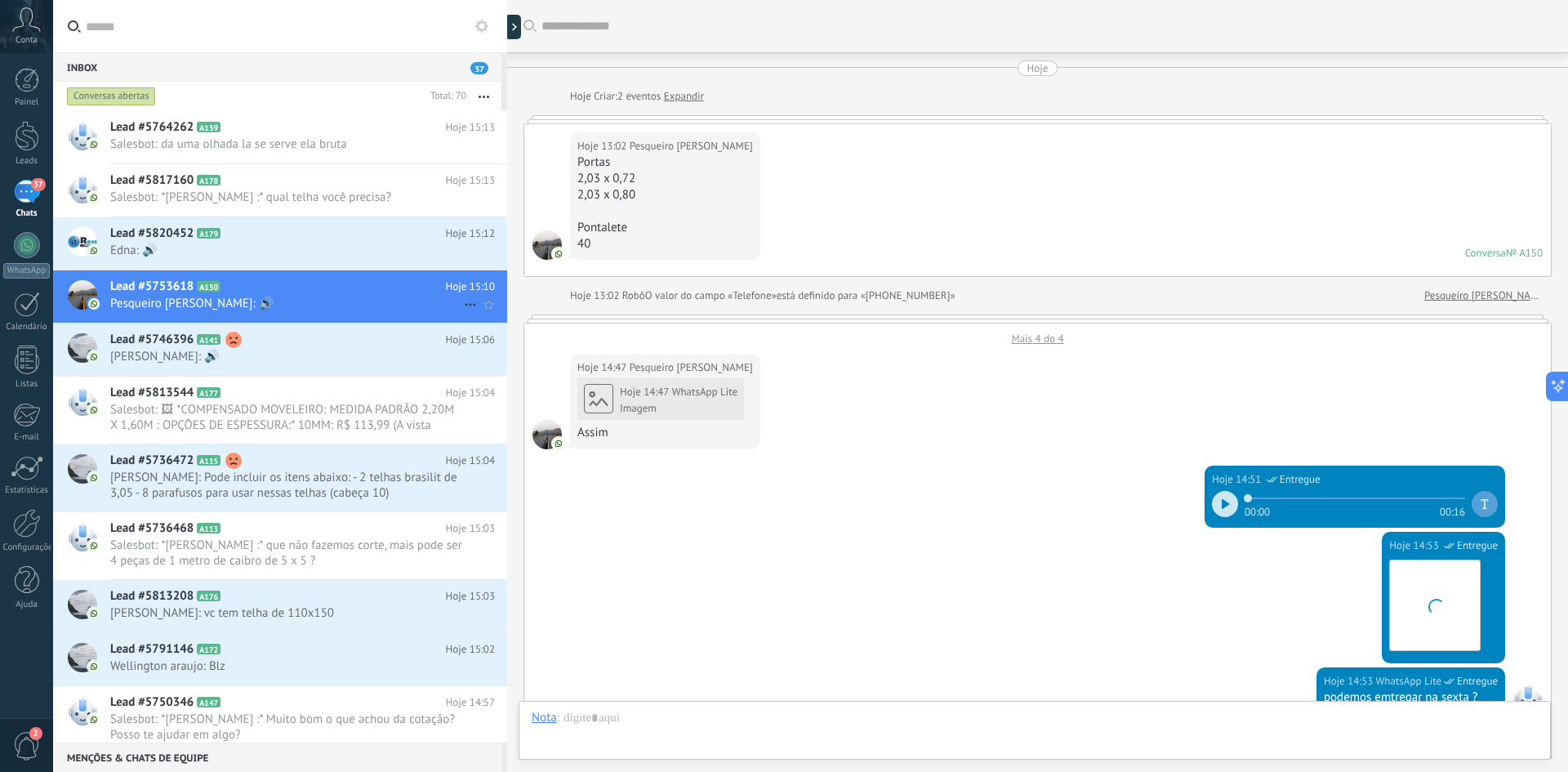
scroll to position [771, 0]
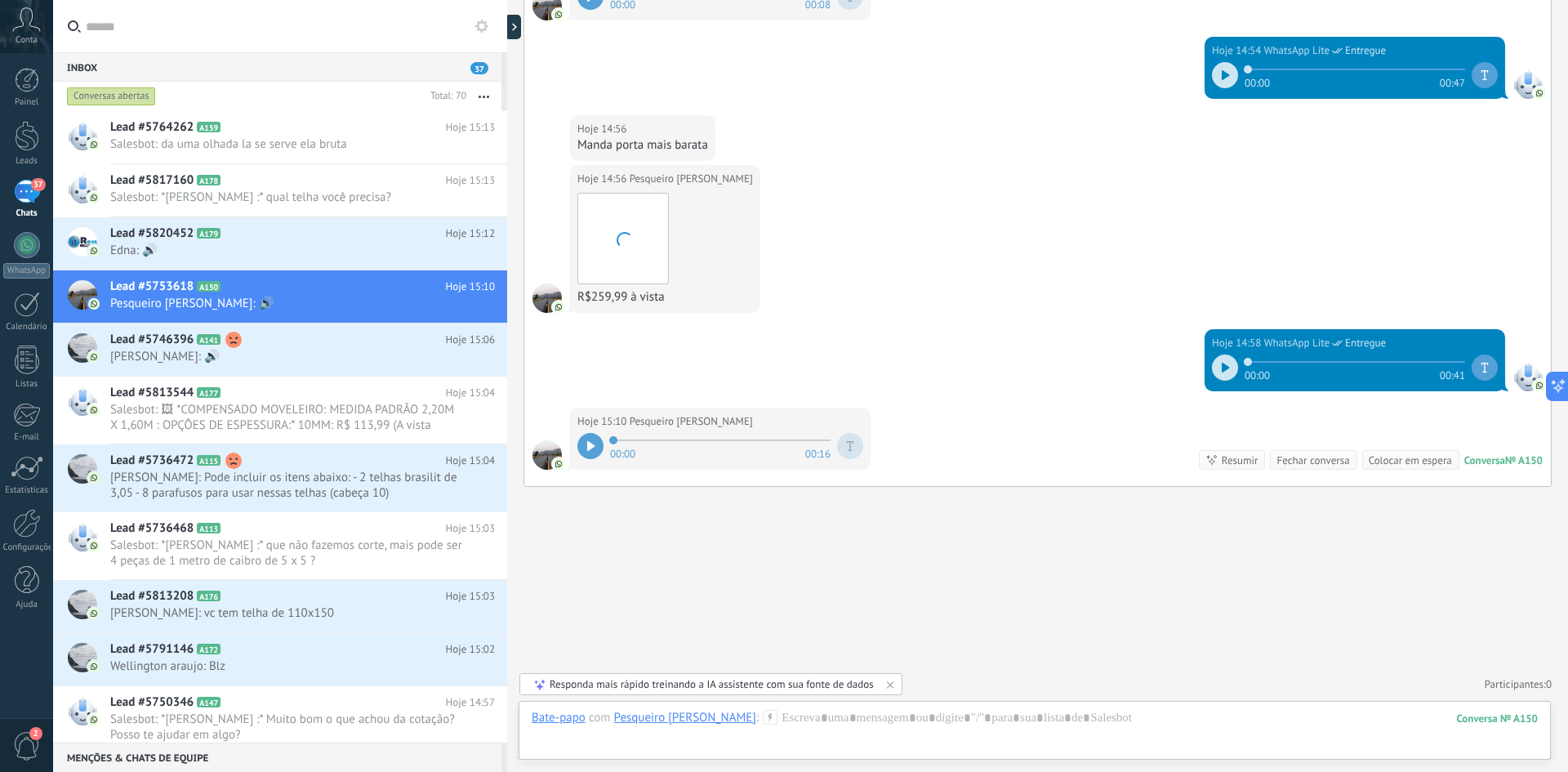
click at [599, 449] on div at bounding box center [590, 445] width 26 height 26
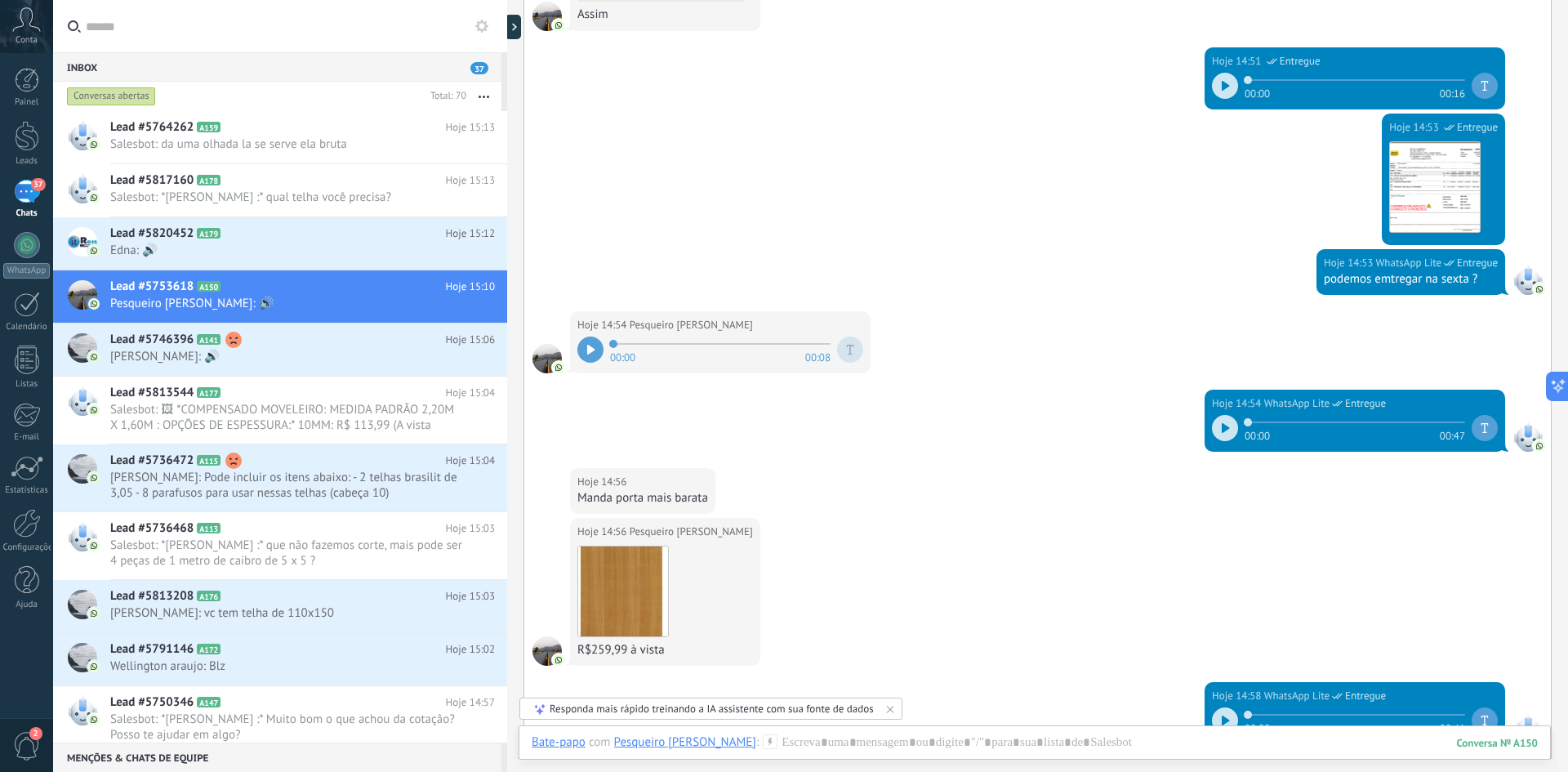
scroll to position [464, 0]
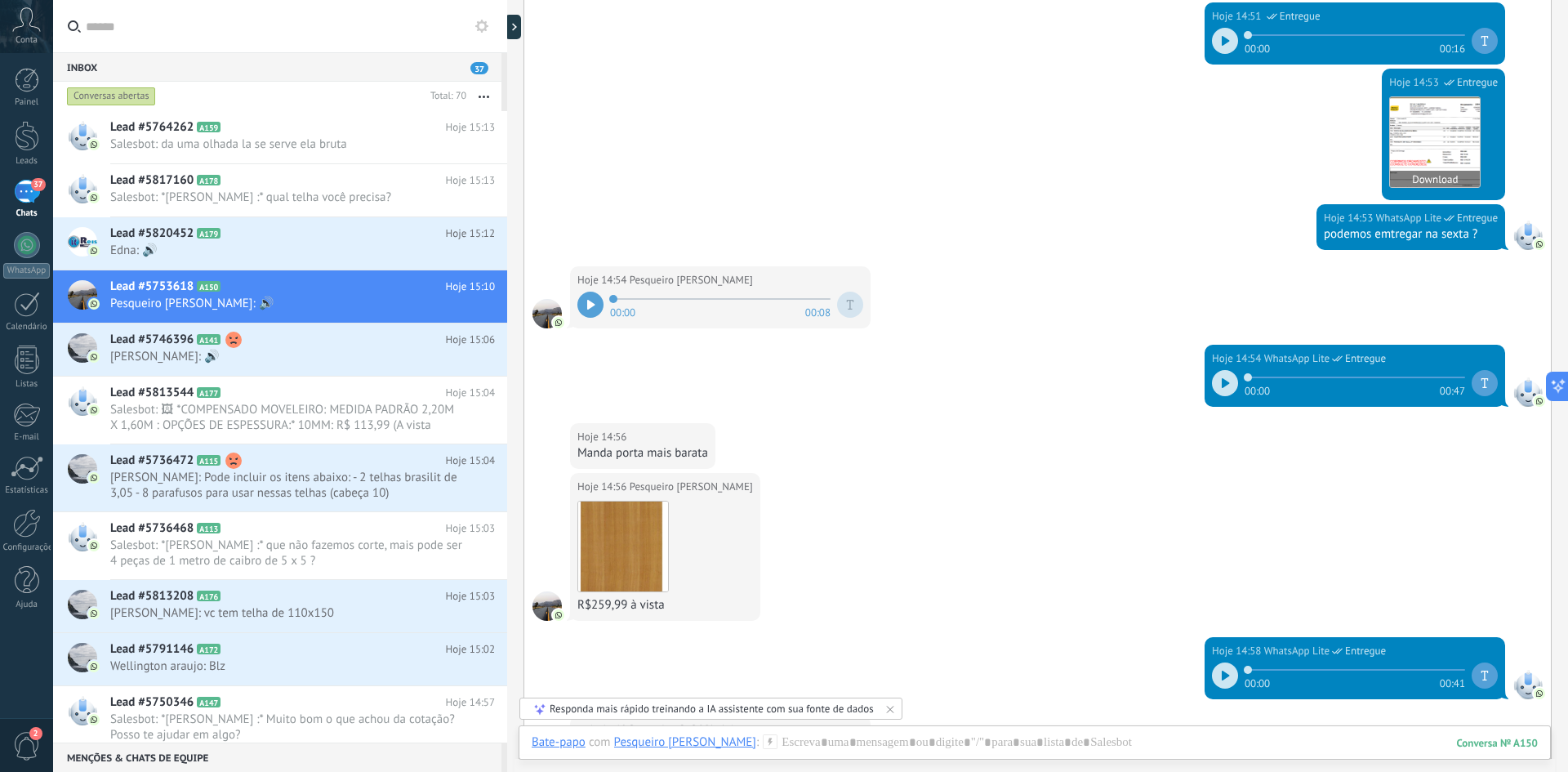
click at [1415, 153] on img at bounding box center [1435, 142] width 90 height 90
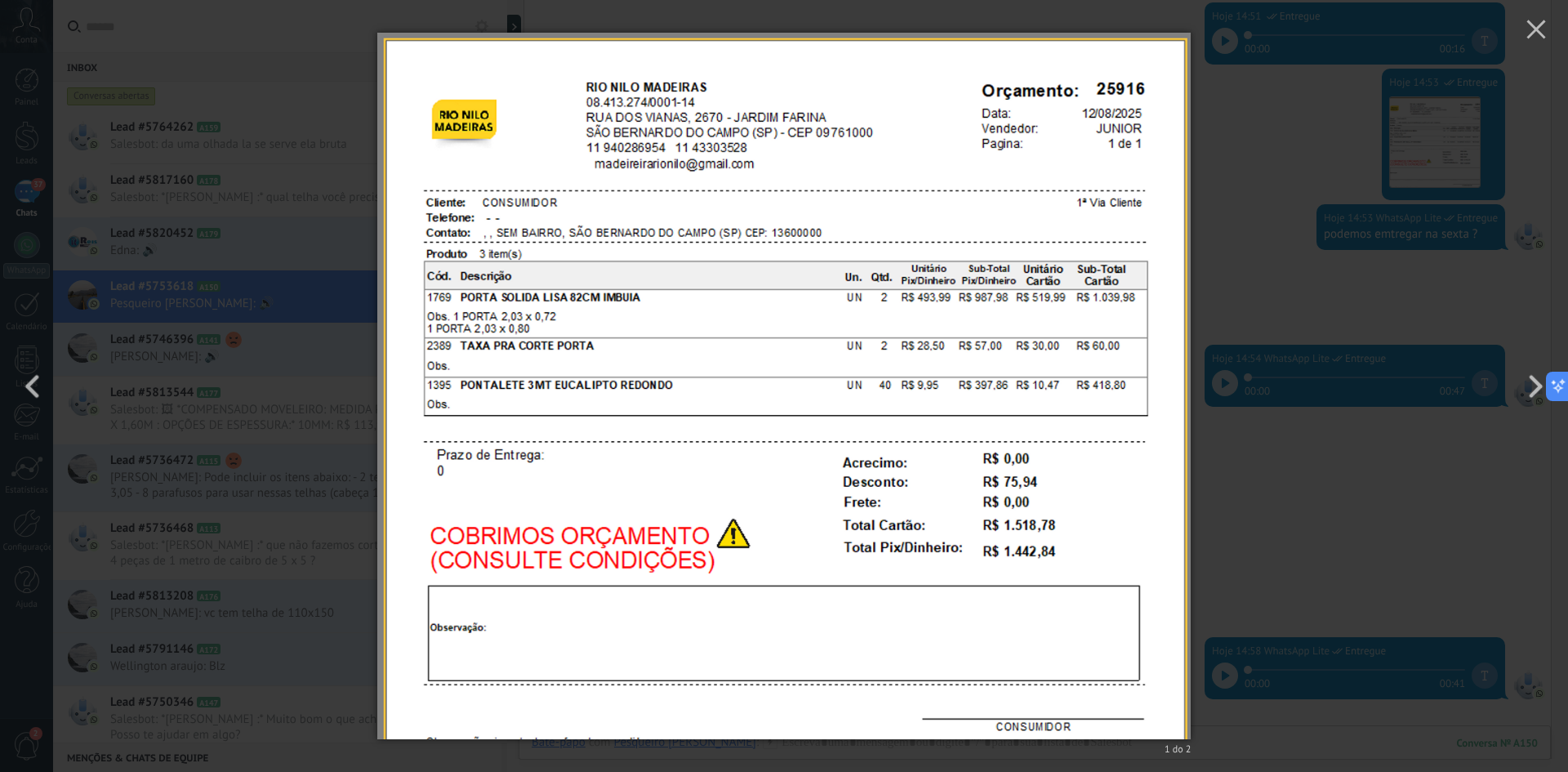
click at [1290, 250] on div "1 do 2" at bounding box center [784, 386] width 1568 height 772
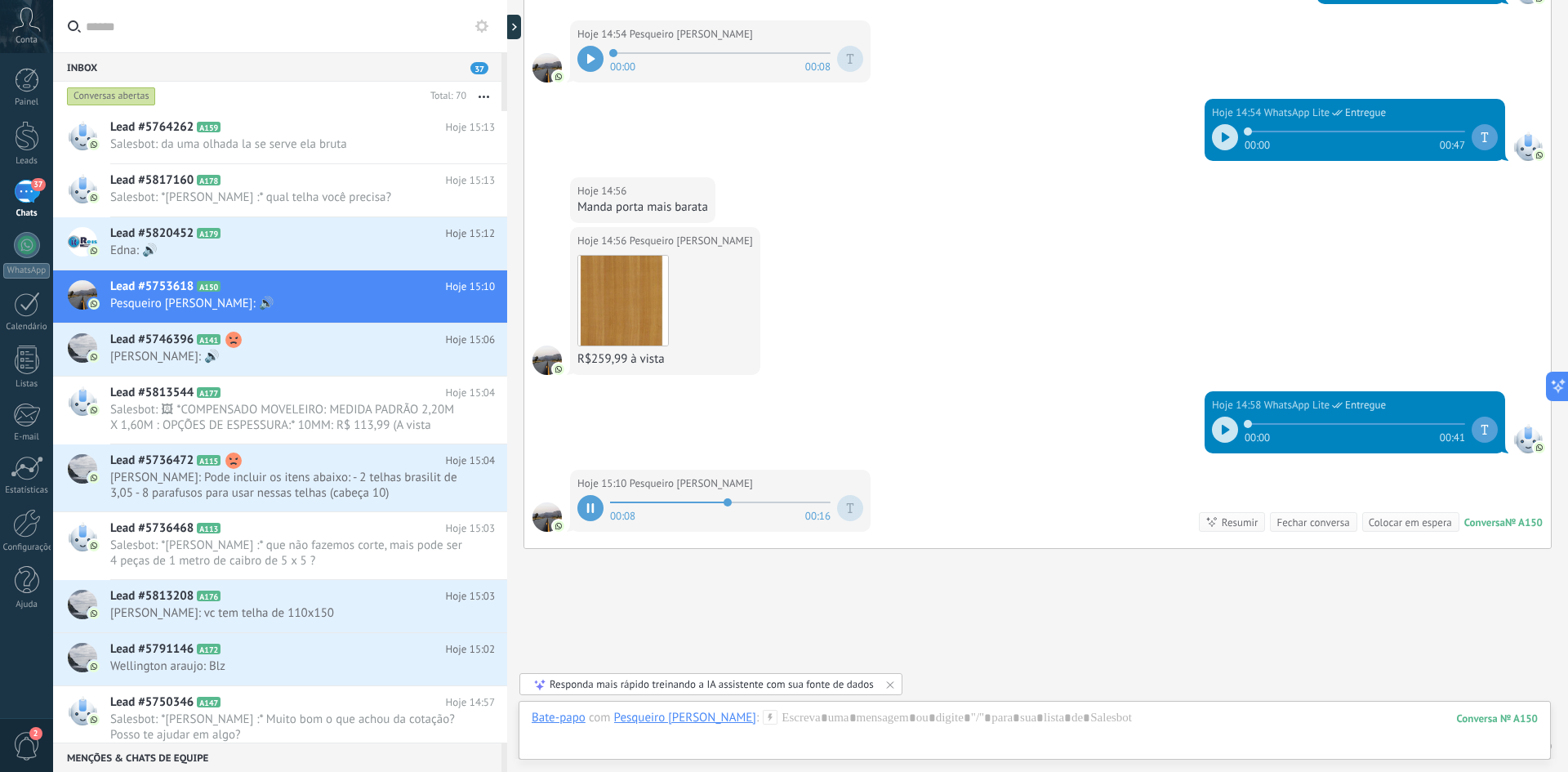
scroll to position [771, 0]
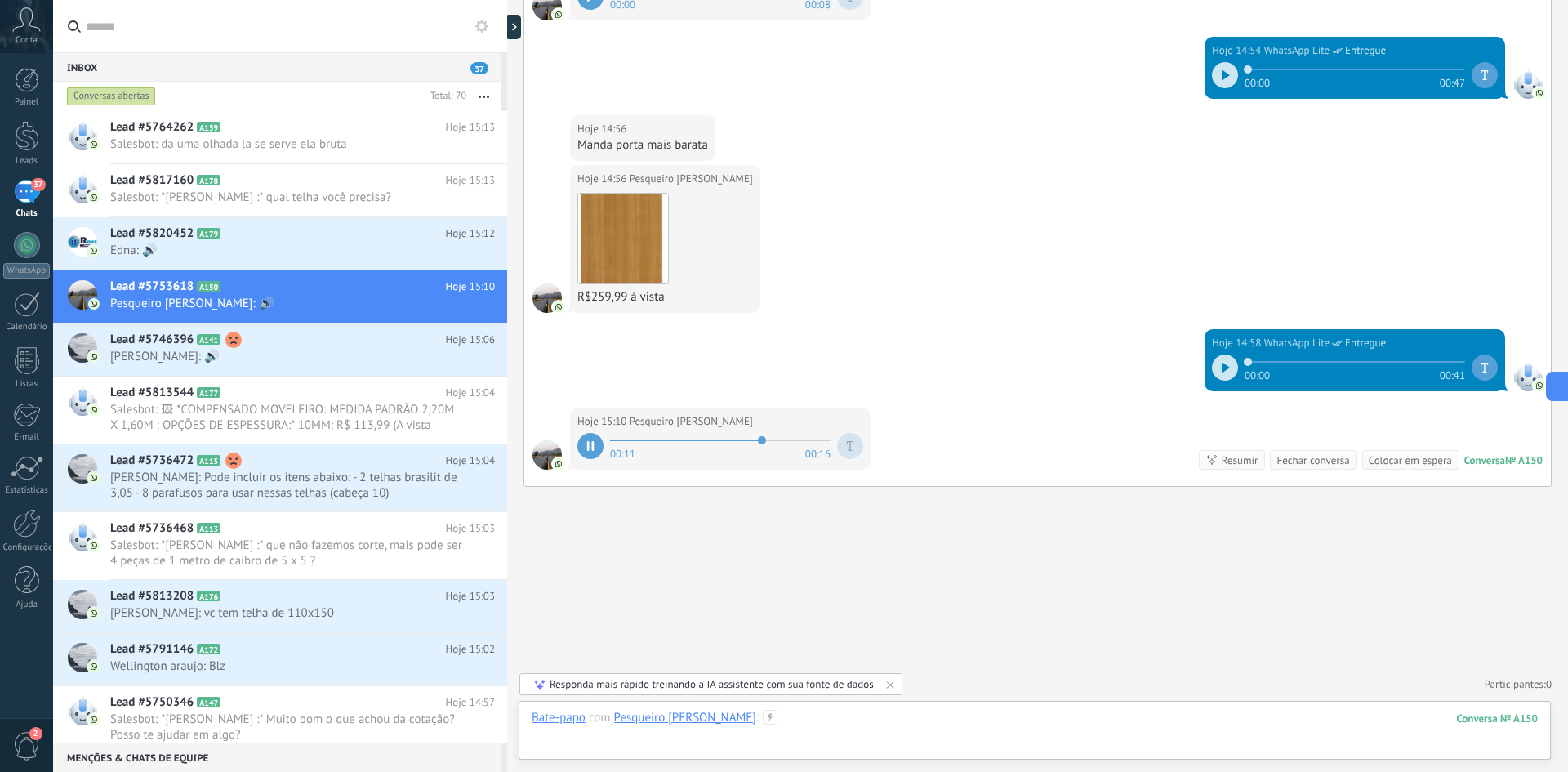
click at [830, 727] on div at bounding box center [1034, 735] width 1006 height 49
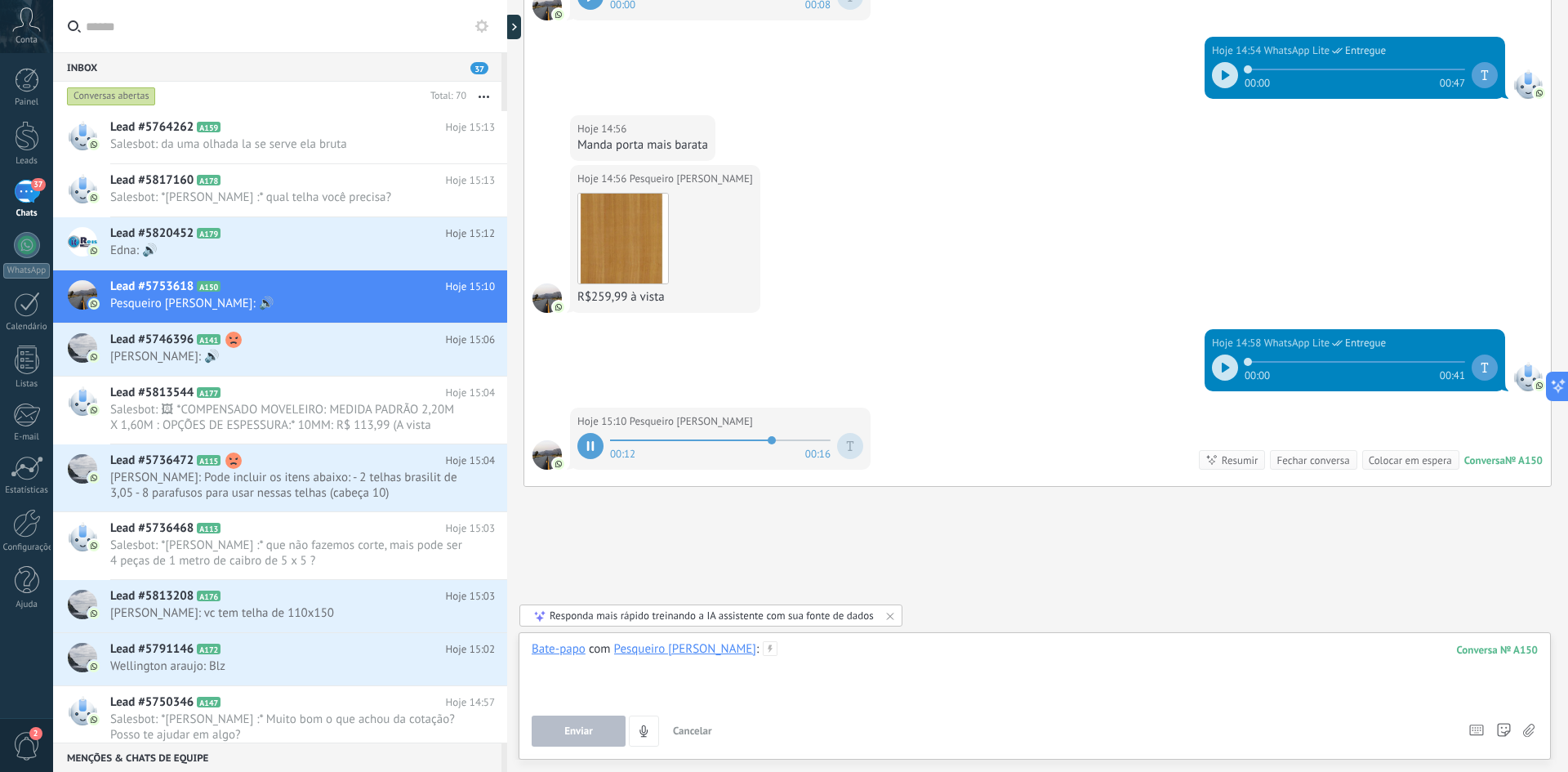
click at [835, 672] on div at bounding box center [1034, 672] width 1006 height 62
click at [590, 729] on span "Enviar" at bounding box center [579, 731] width 29 height 12
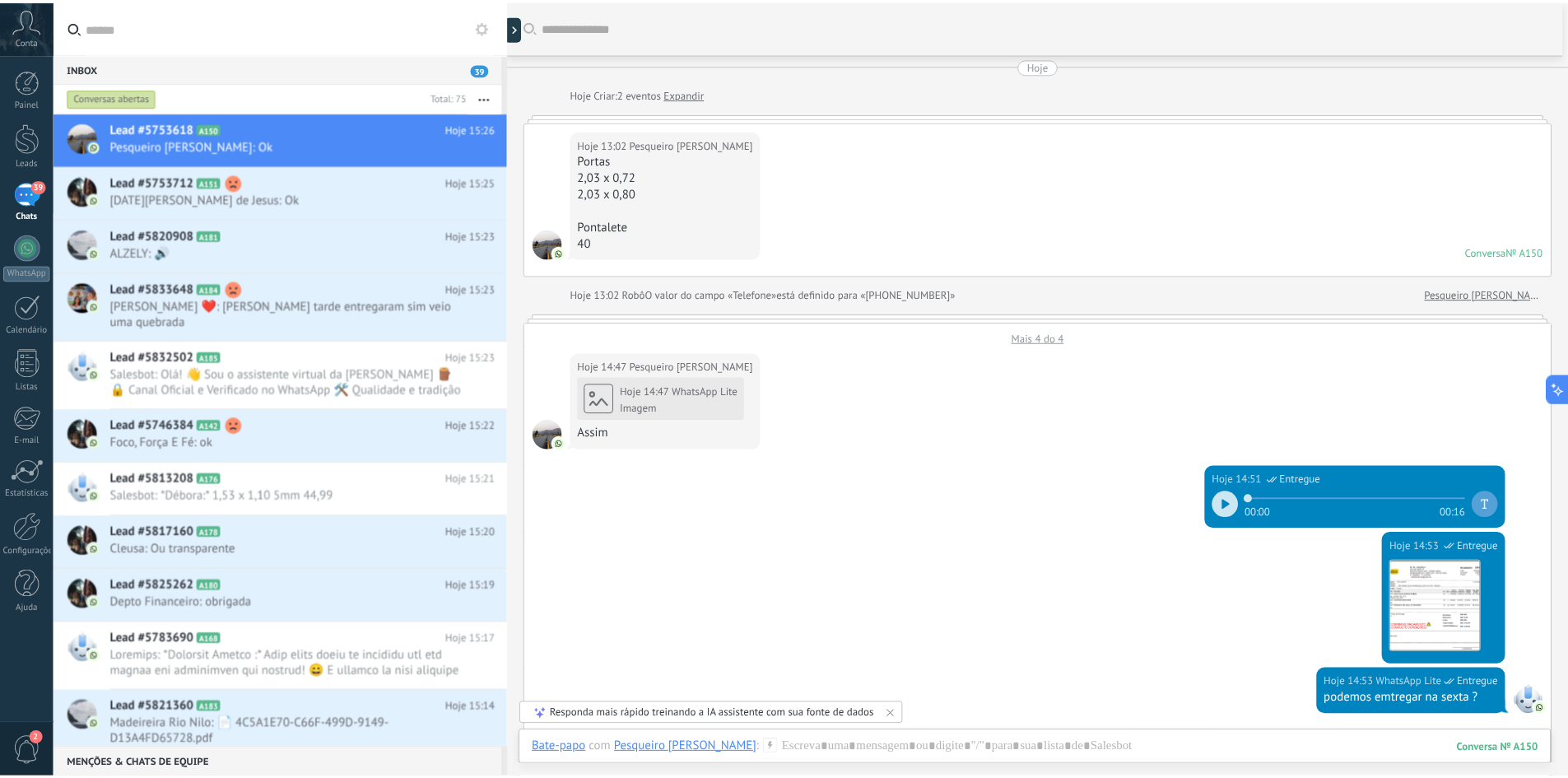
scroll to position [0, 0]
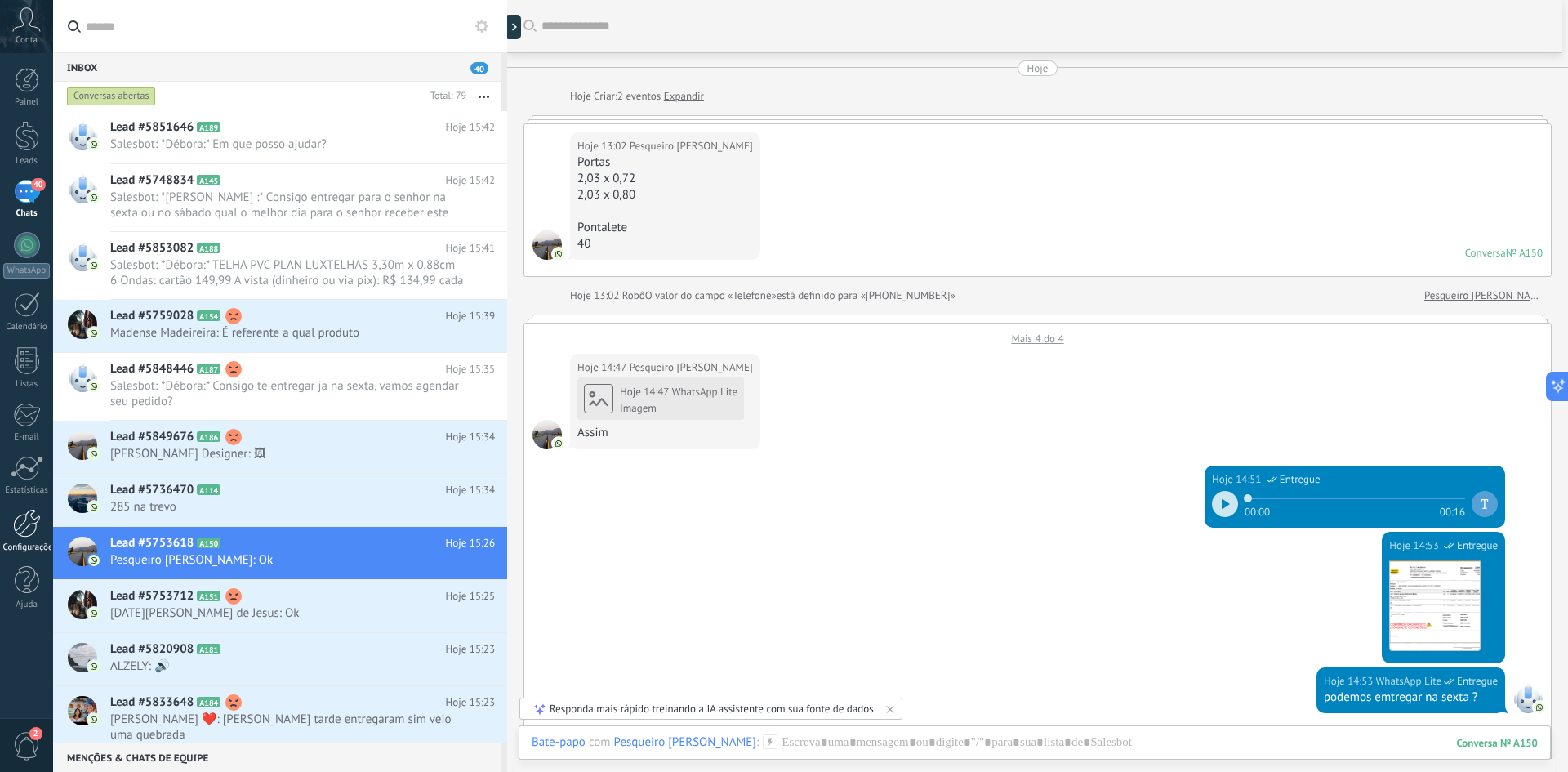
click at [37, 536] on div at bounding box center [26, 523] width 28 height 29
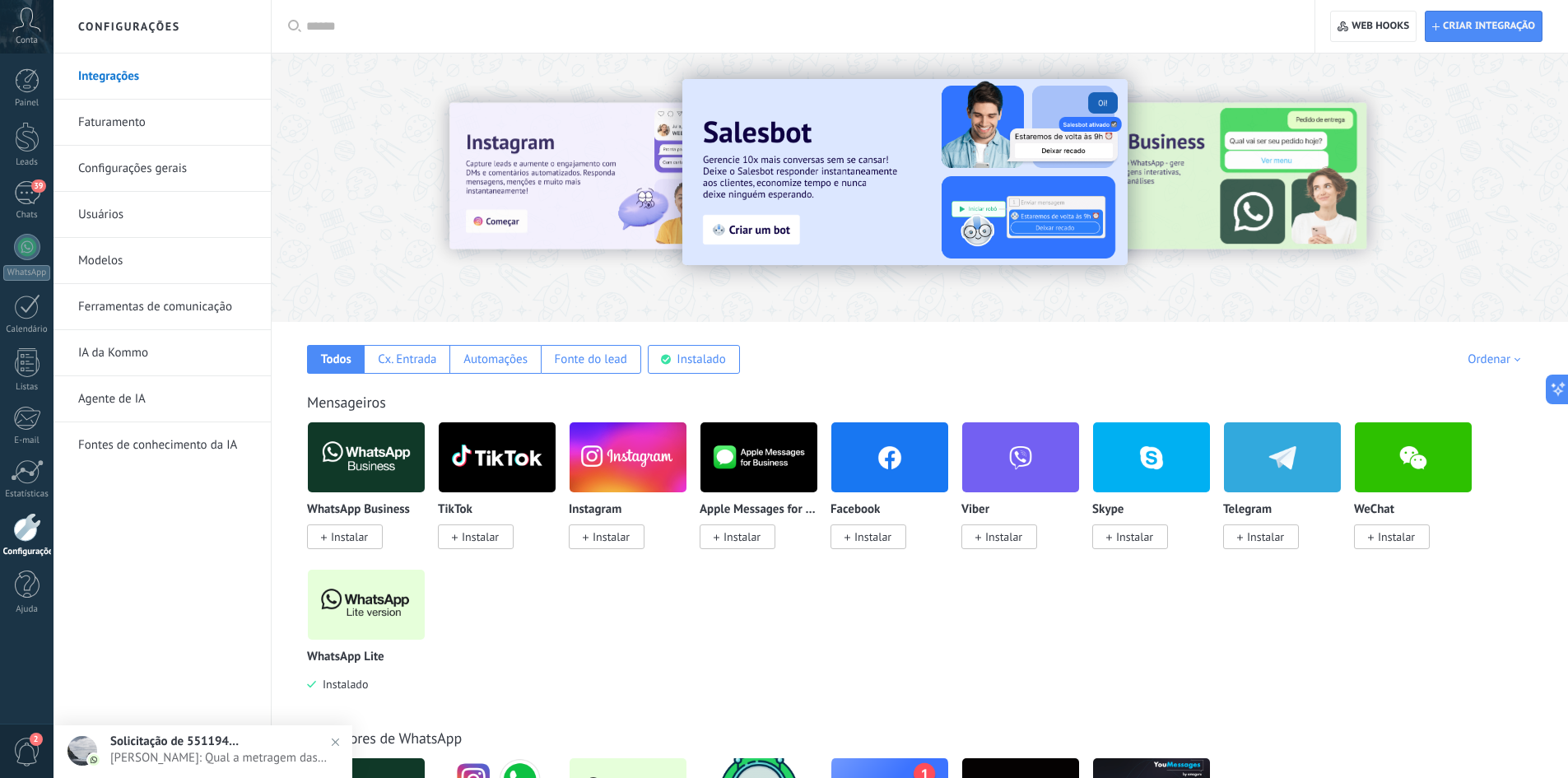
click at [178, 170] on link "Configurações gerais" at bounding box center [166, 168] width 176 height 46
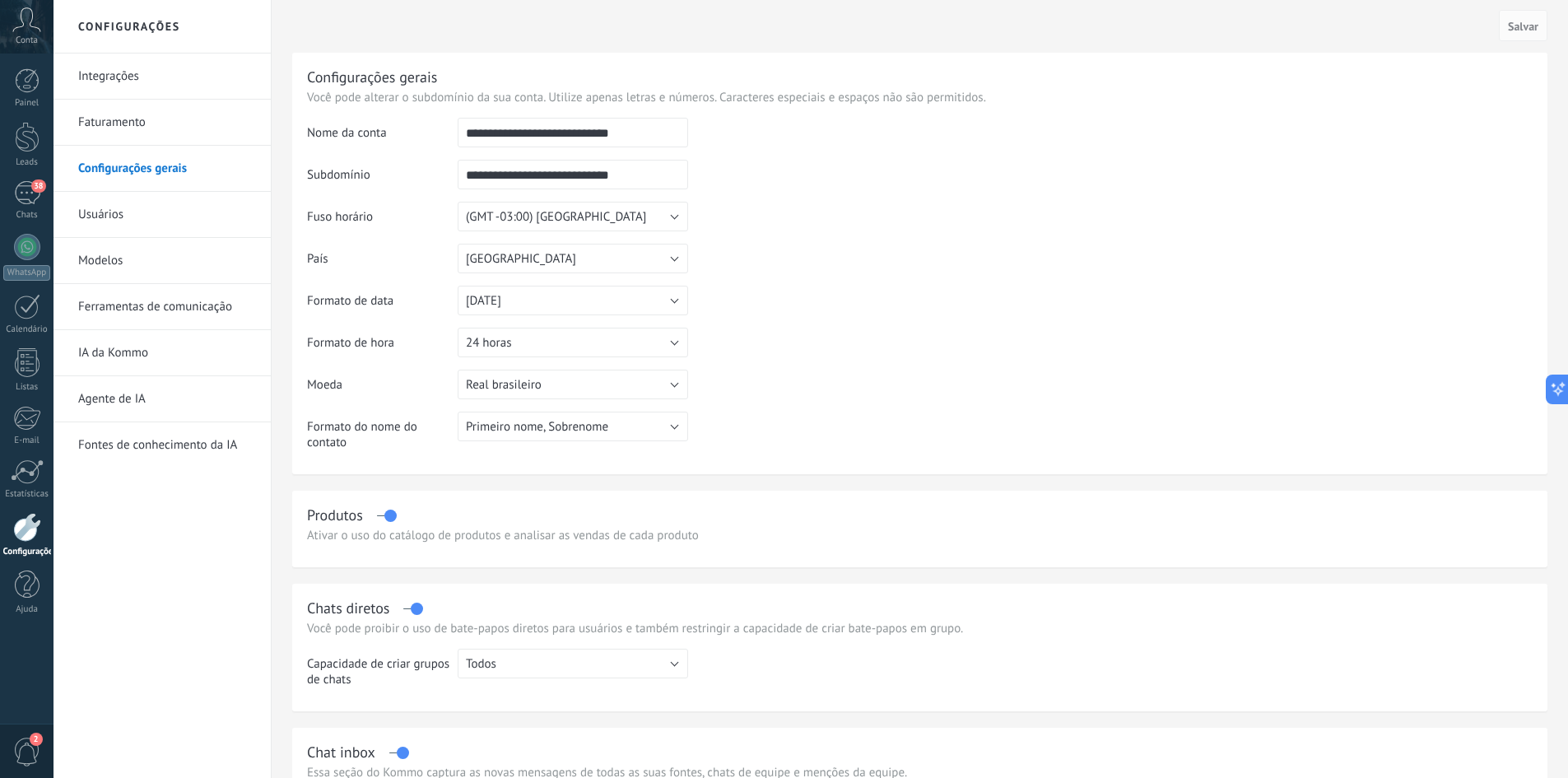
click at [128, 39] on h2 "Configurações" at bounding box center [162, 27] width 176 height 54
click at [131, 29] on h2 "Configurações" at bounding box center [162, 27] width 176 height 54
click at [129, 67] on link "Integrações" at bounding box center [166, 77] width 176 height 46
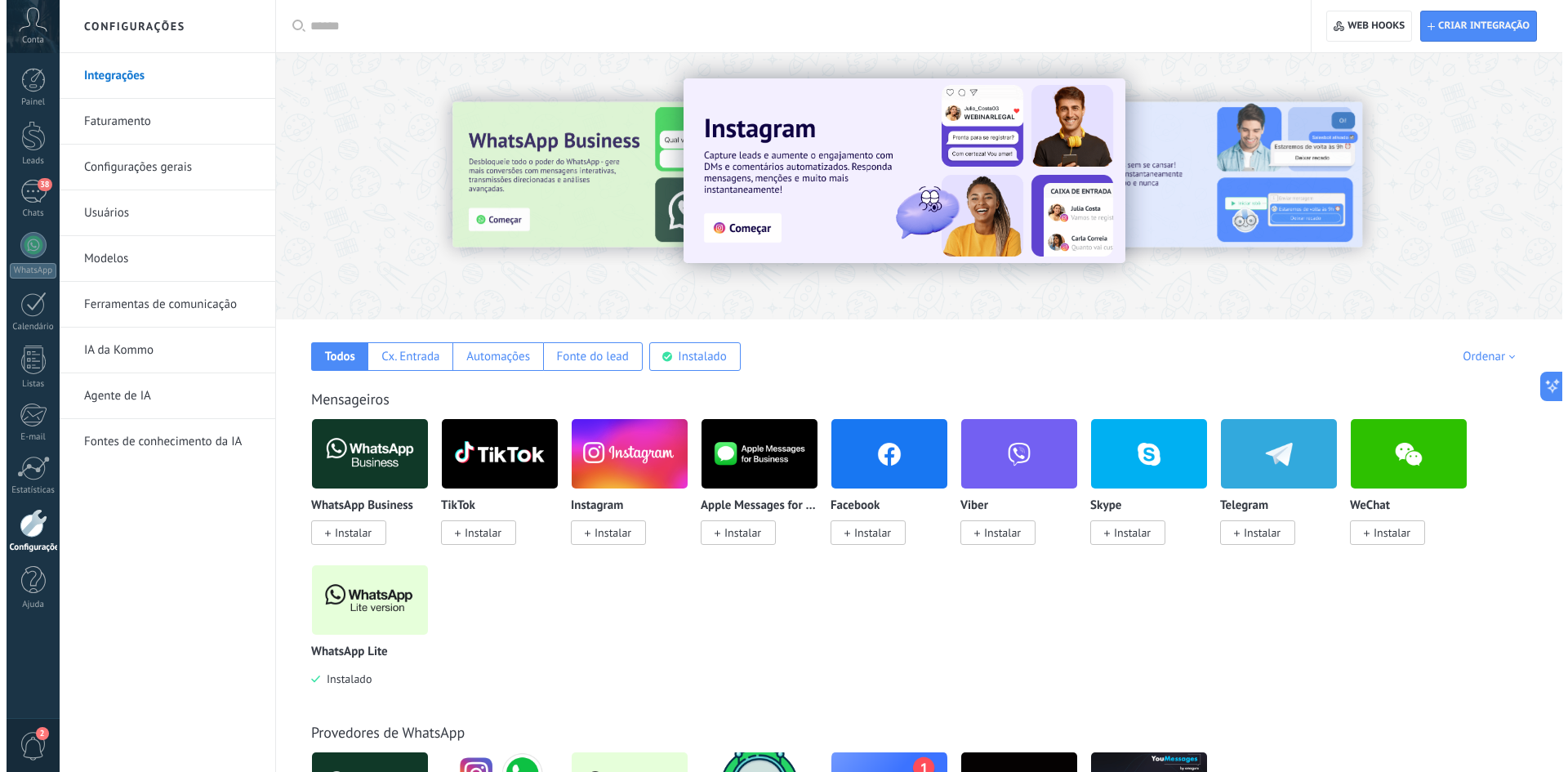
scroll to position [464, 0]
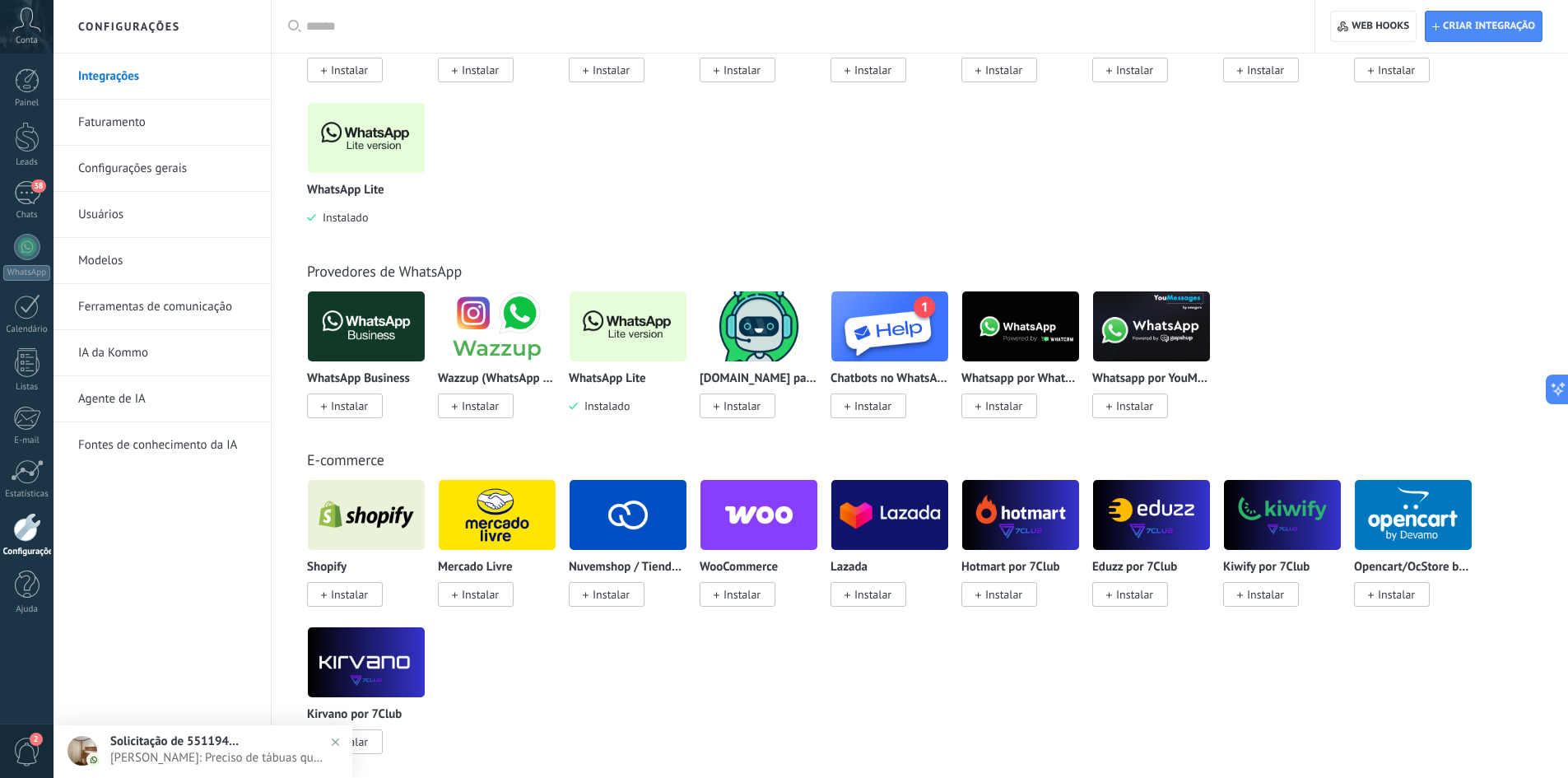
click at [380, 157] on img at bounding box center [367, 137] width 117 height 80
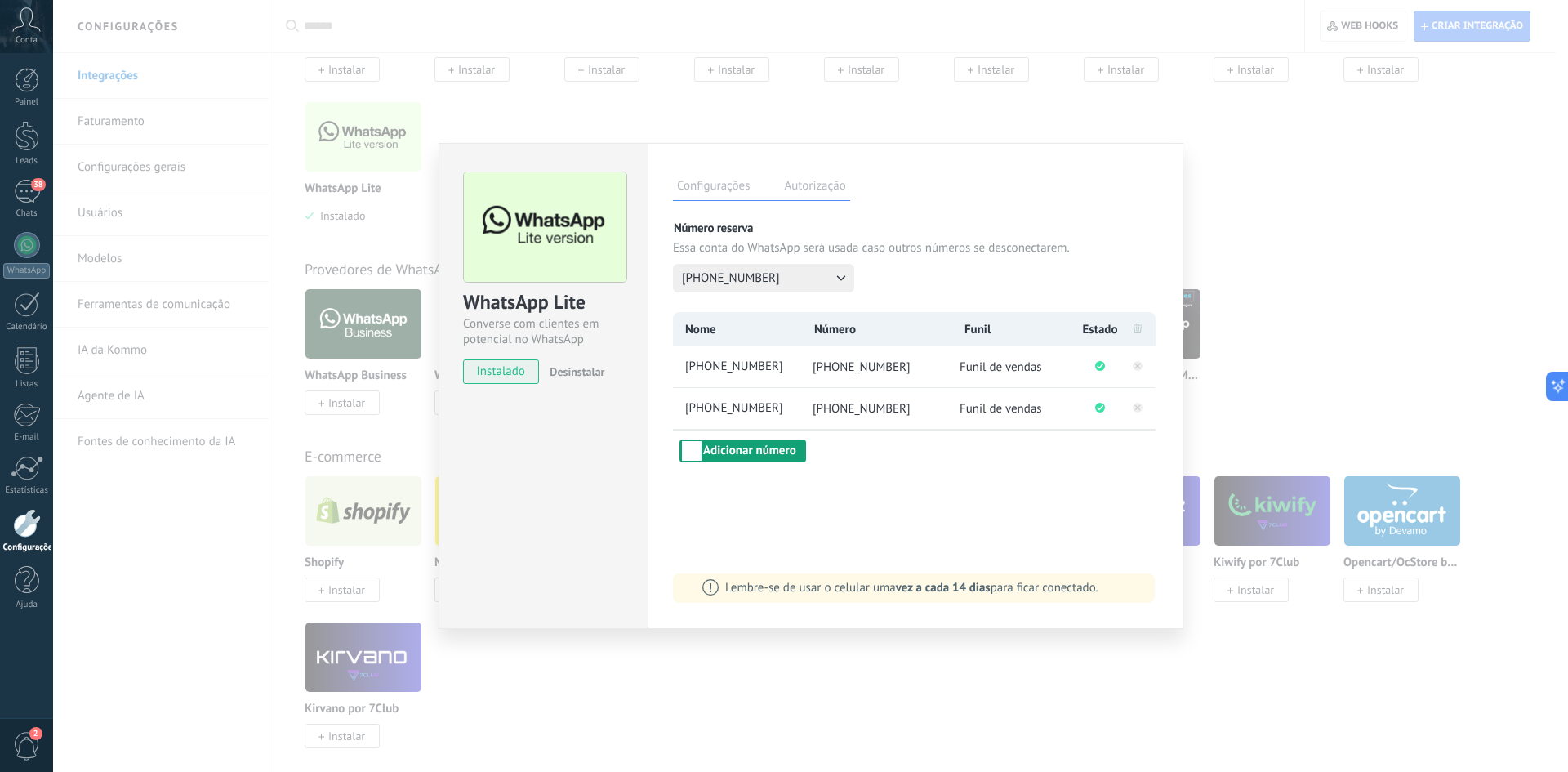
click at [791, 452] on button "Adicionar número" at bounding box center [743, 450] width 127 height 23
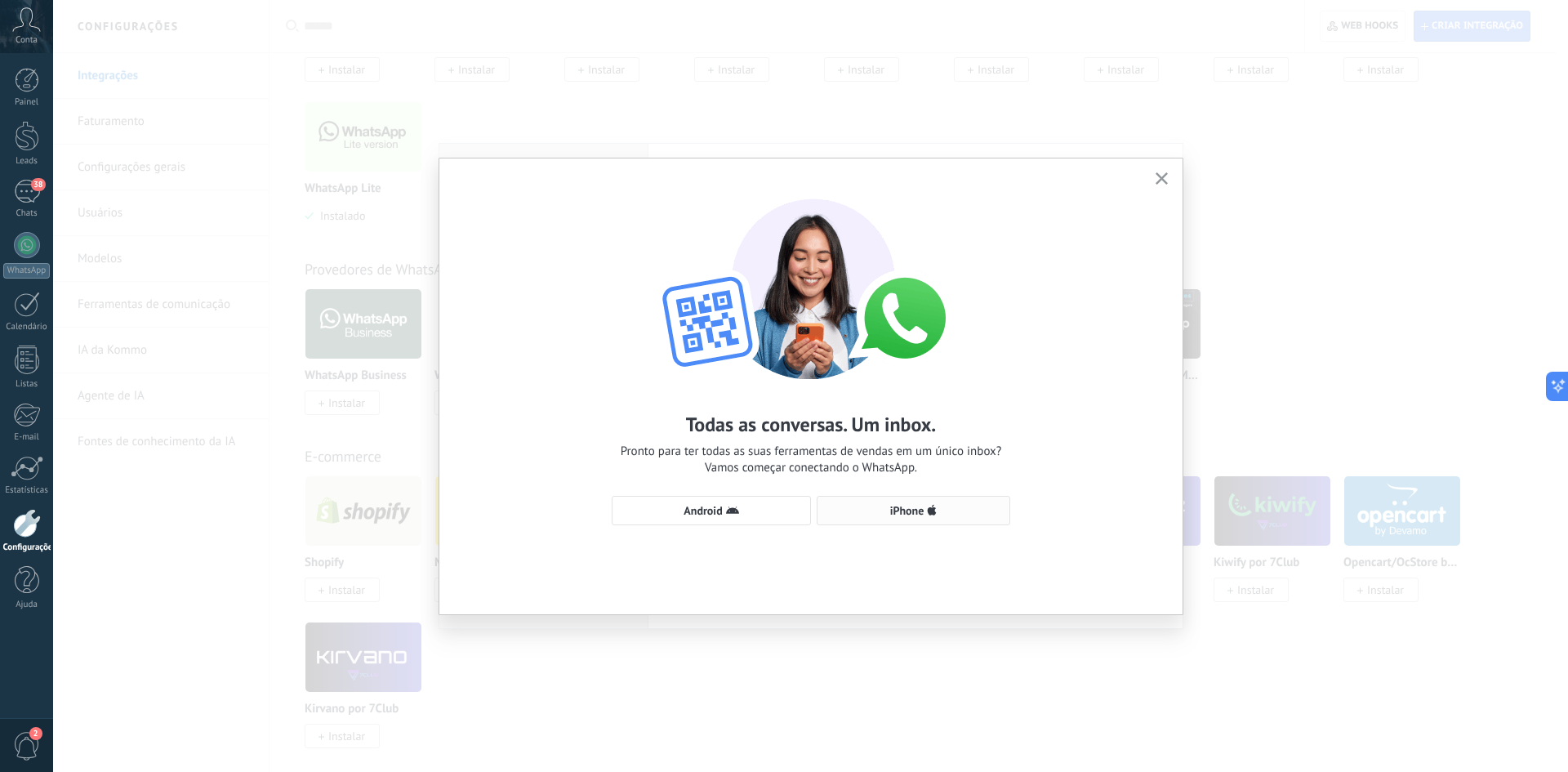
click at [885, 521] on button "iPhone" at bounding box center [912, 511] width 193 height 29
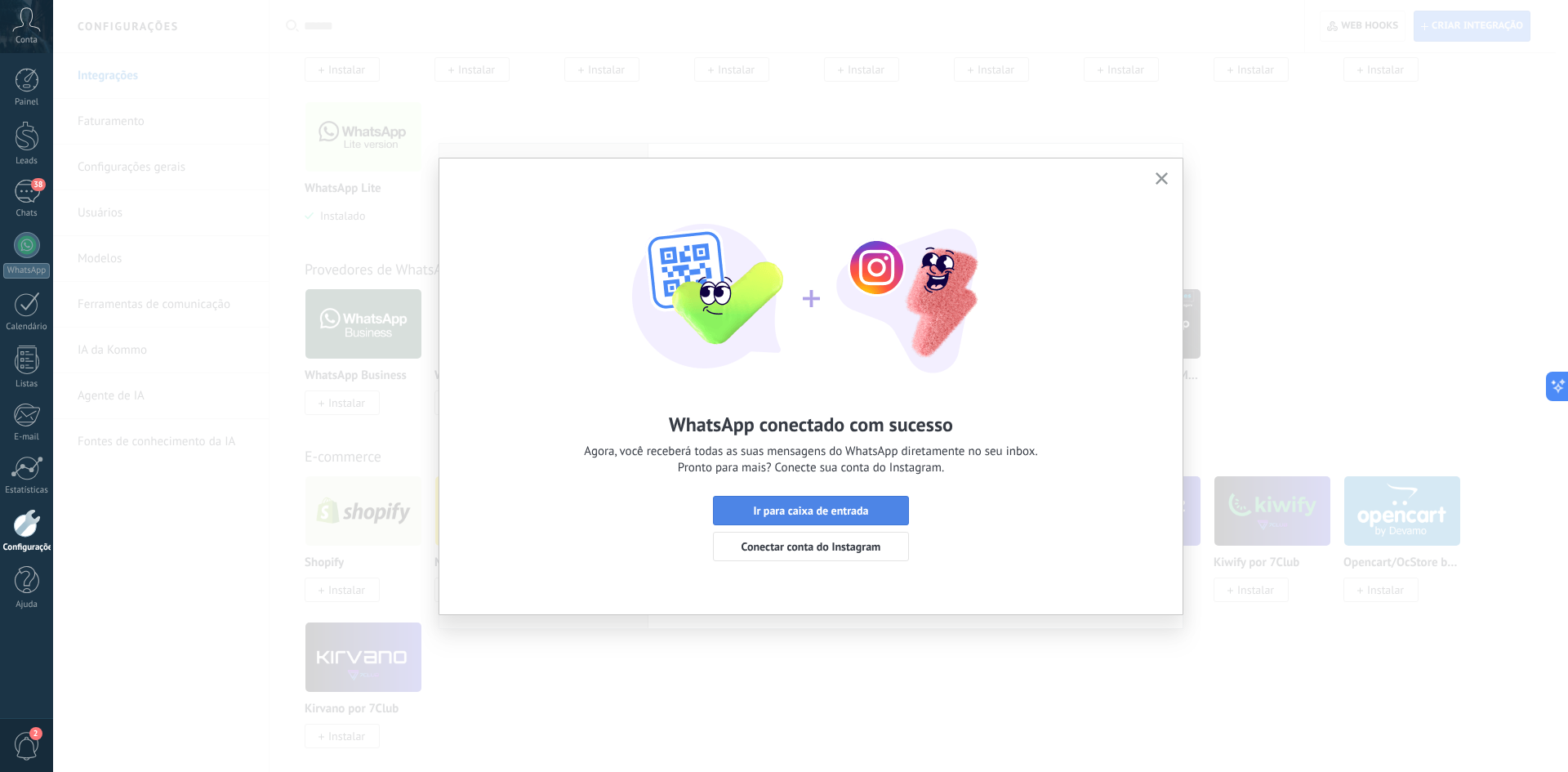
click at [855, 507] on span "Ir para caixa de entrada" at bounding box center [810, 510] width 115 height 12
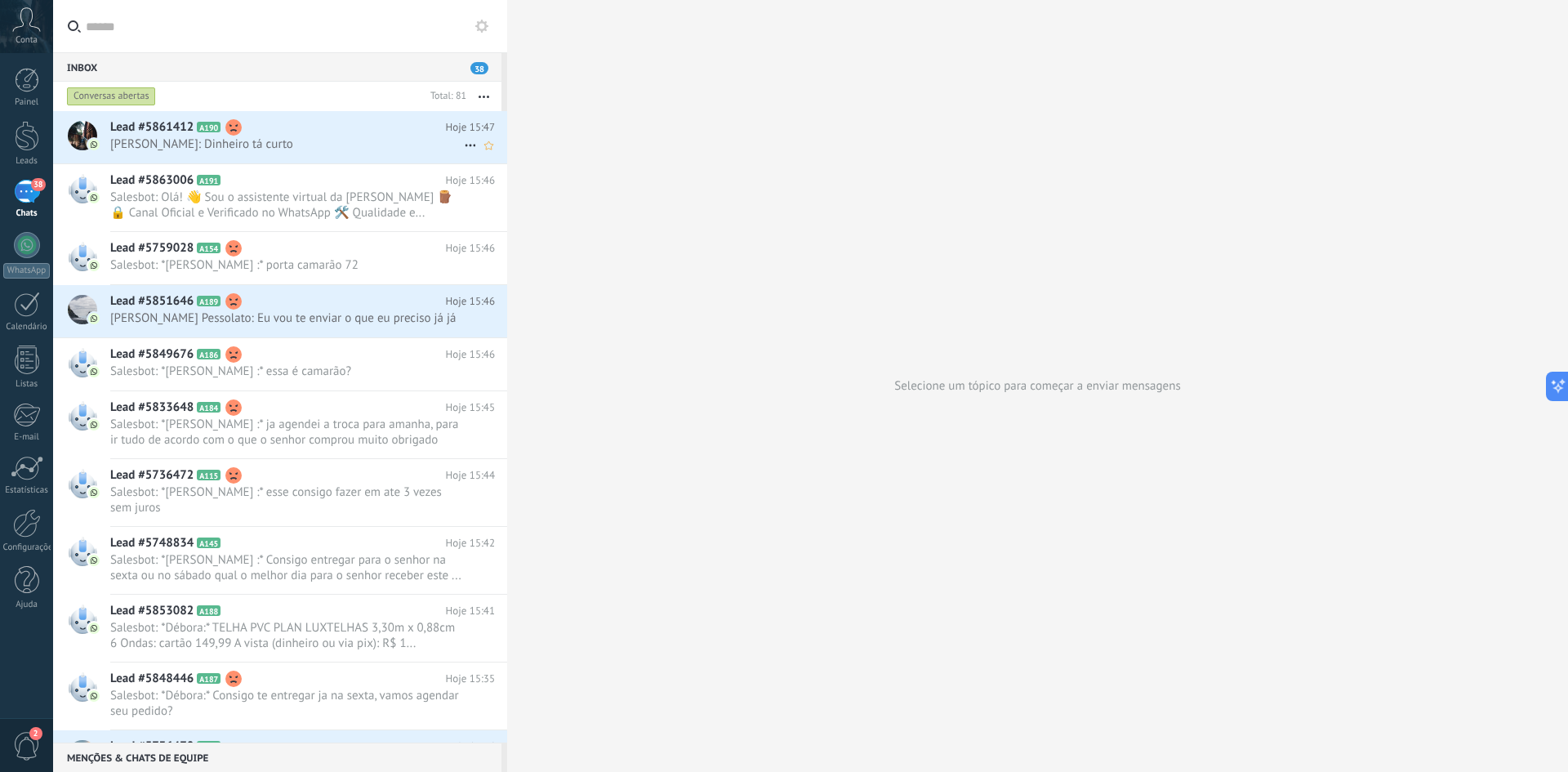
click at [390, 147] on span "[PERSON_NAME]: Dinheiro tá curto" at bounding box center [287, 143] width 354 height 15
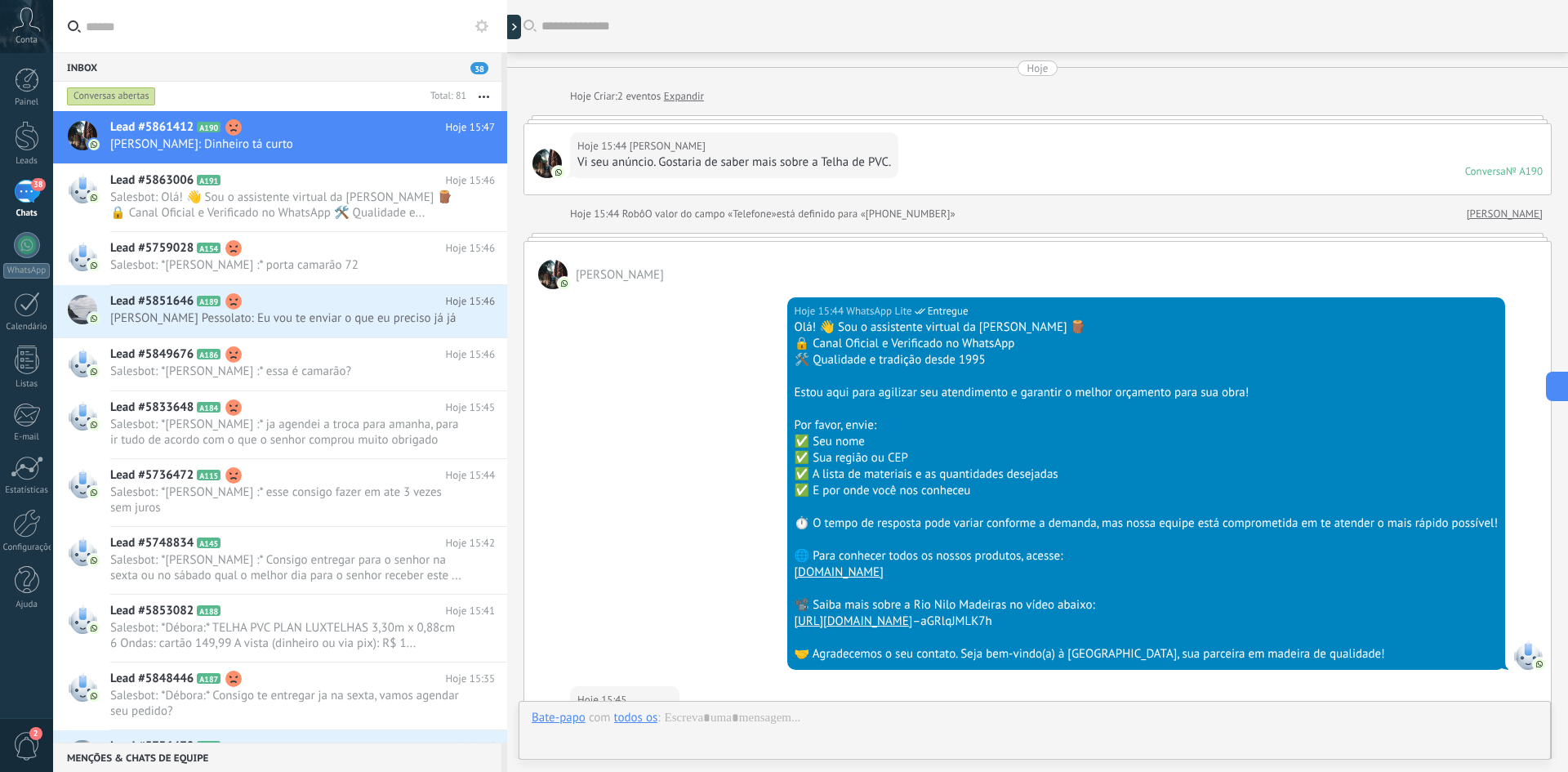
scroll to position [841, 0]
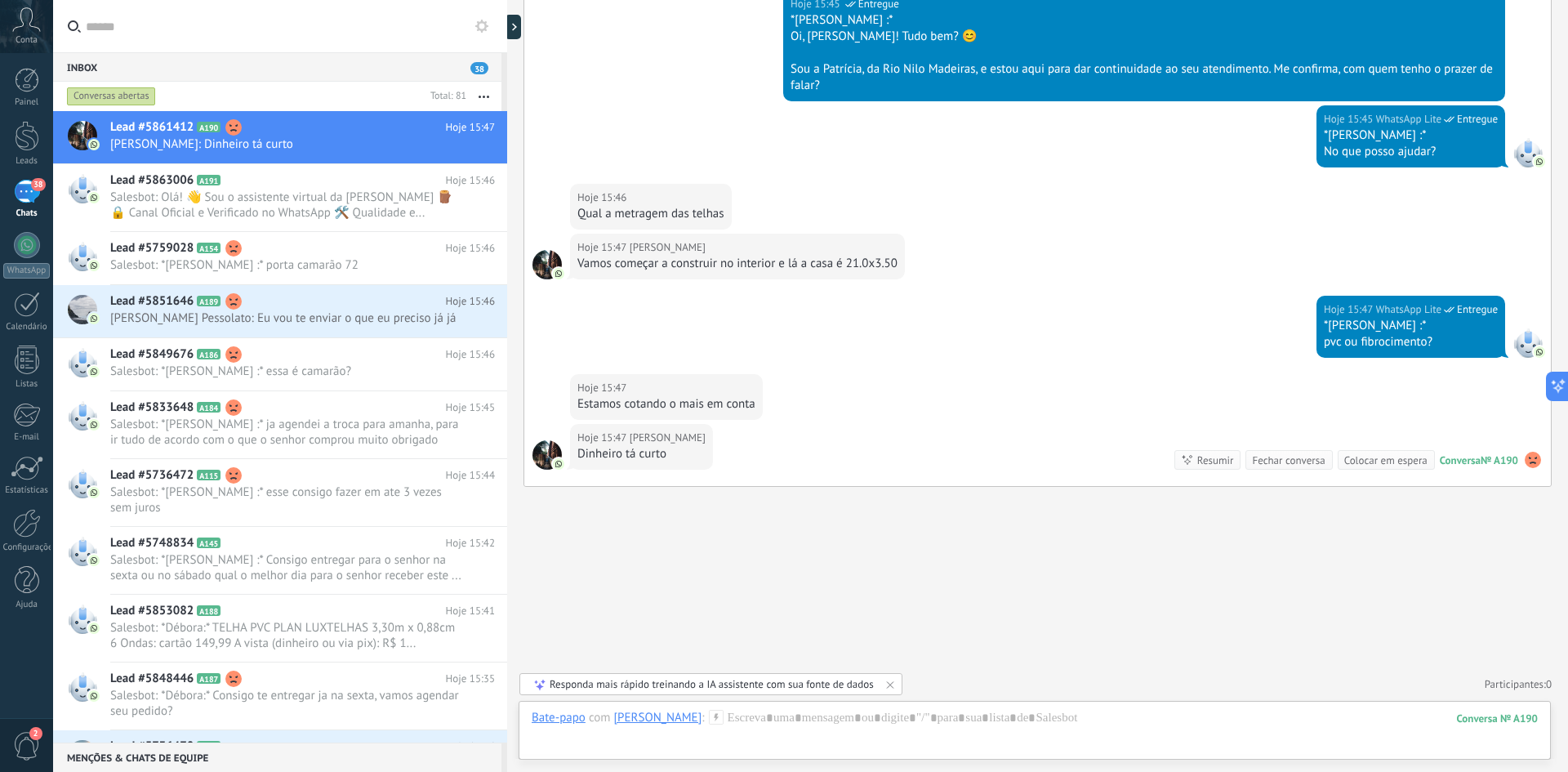
click at [482, 100] on button "button" at bounding box center [483, 96] width 35 height 29
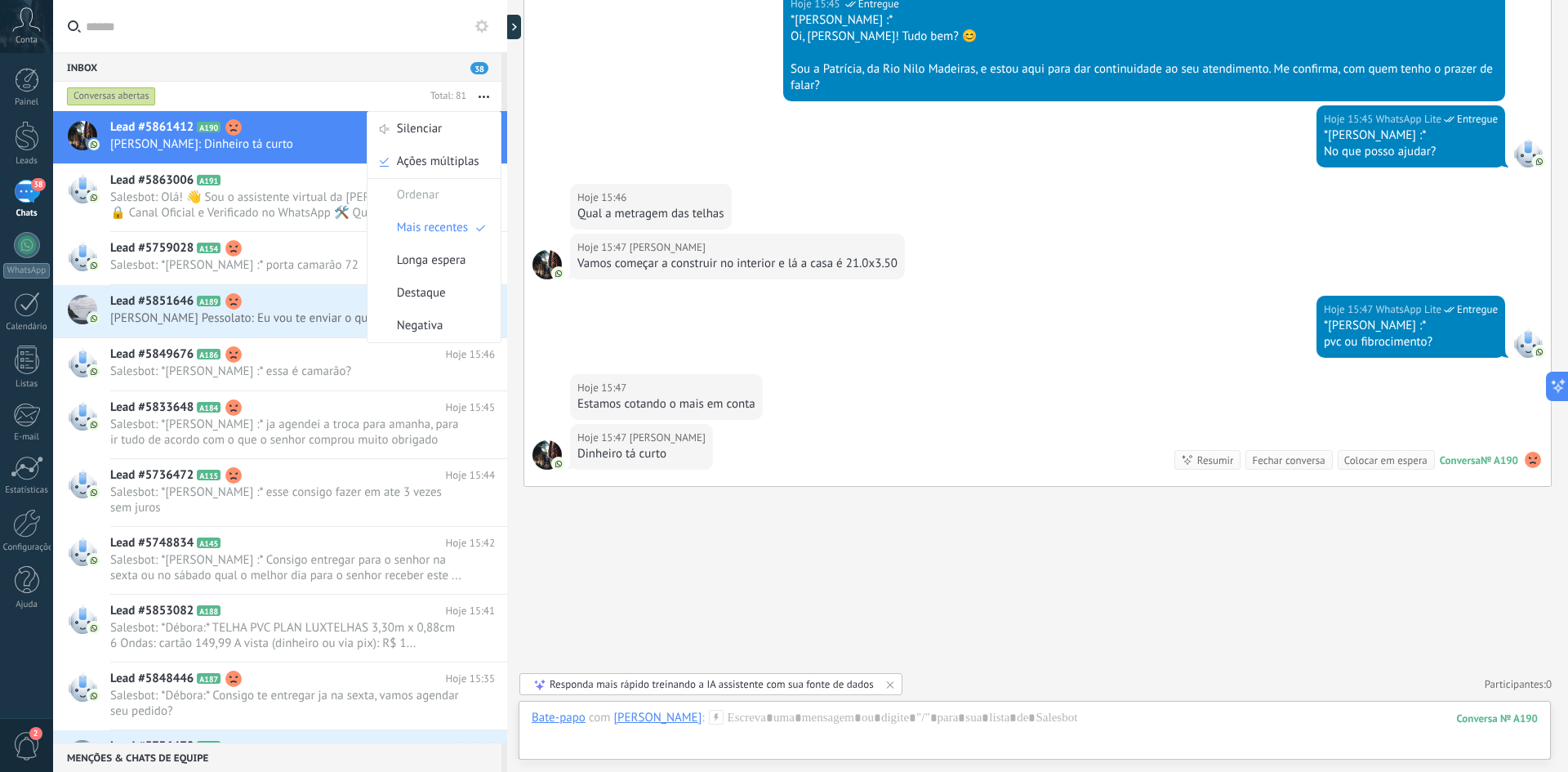
click at [482, 24] on icon at bounding box center [482, 26] width 13 height 13
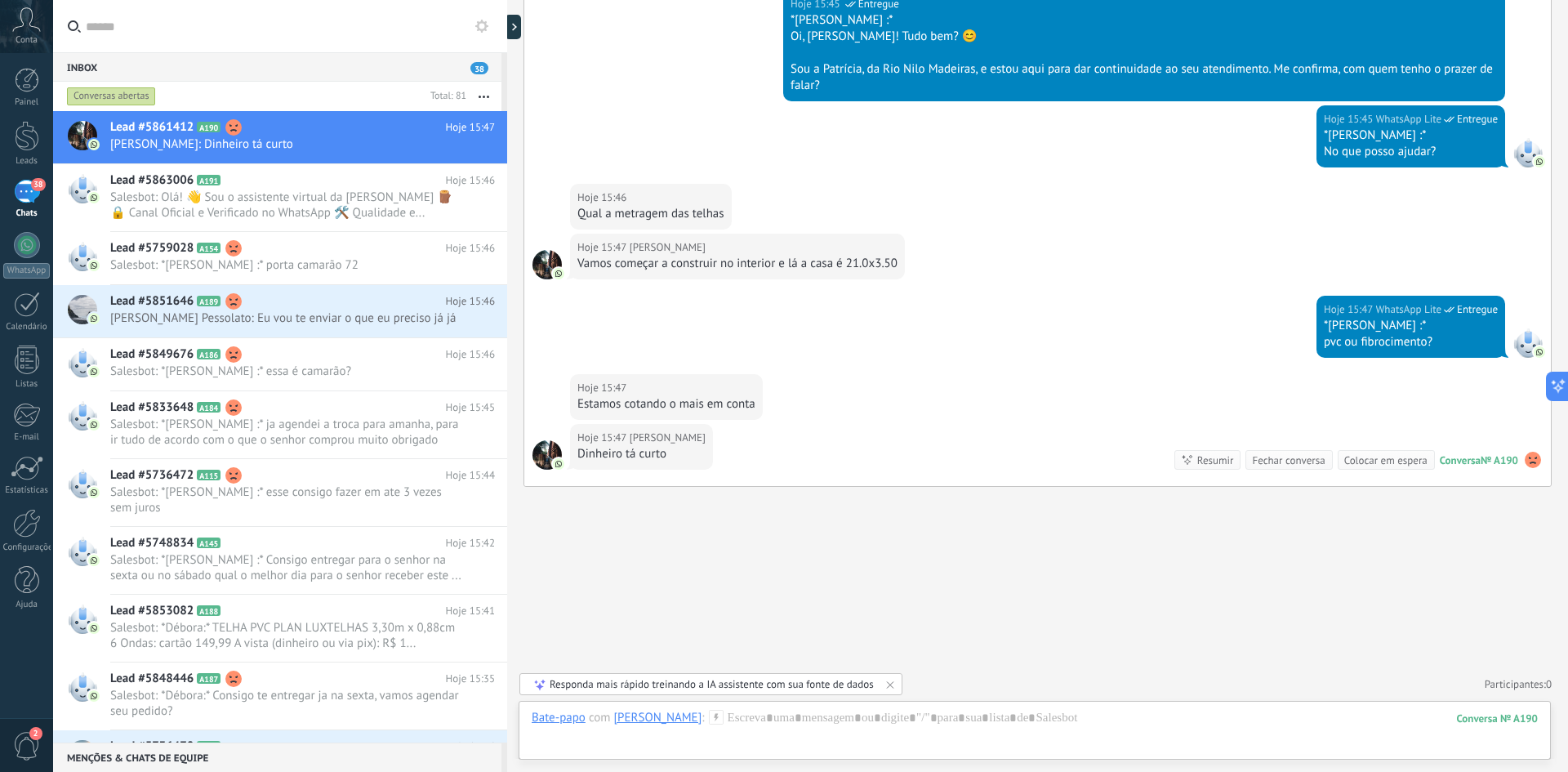
click at [482, 24] on icon at bounding box center [482, 26] width 13 height 13
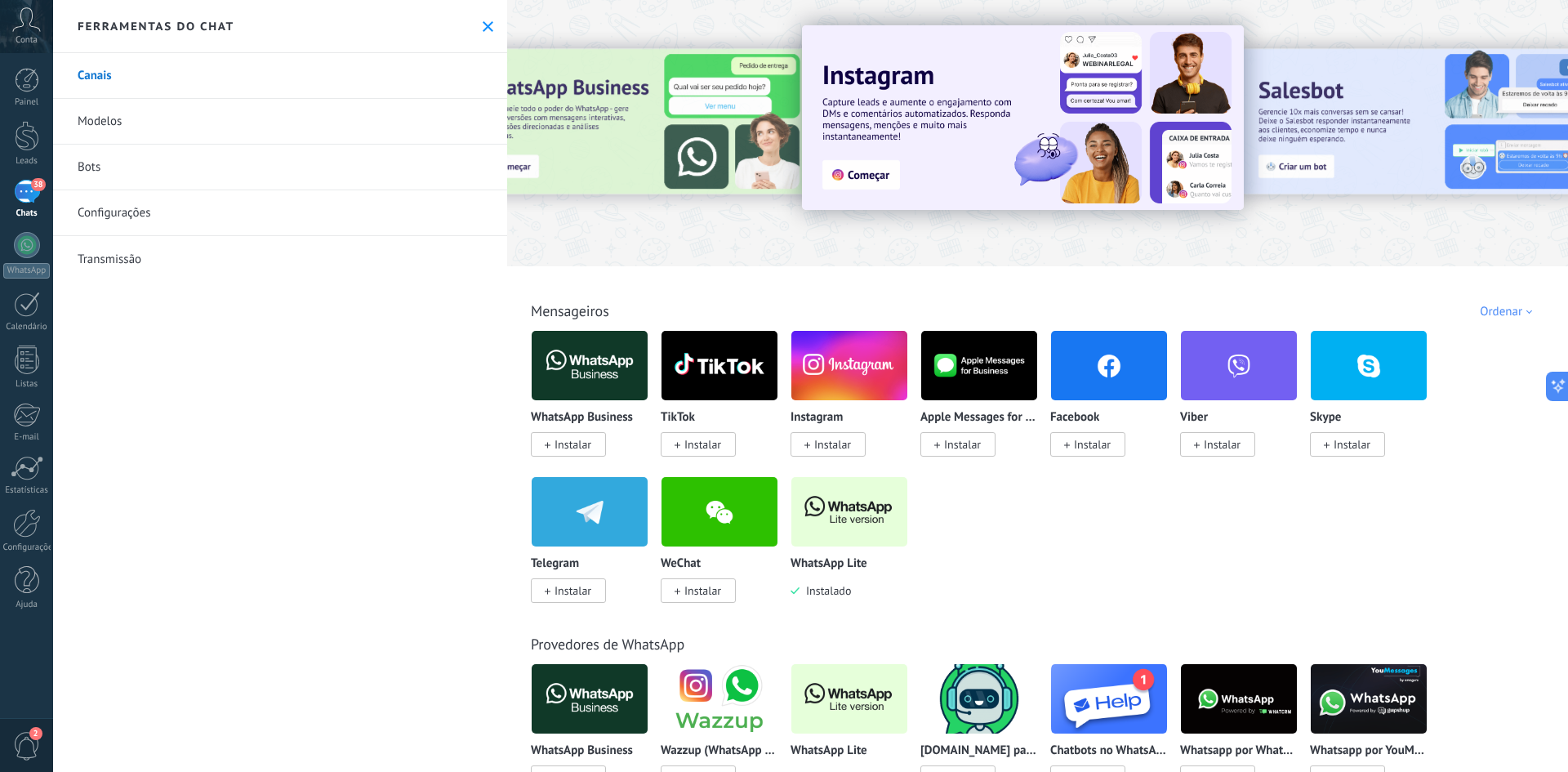
click at [160, 213] on link "Configurações" at bounding box center [280, 213] width 454 height 45
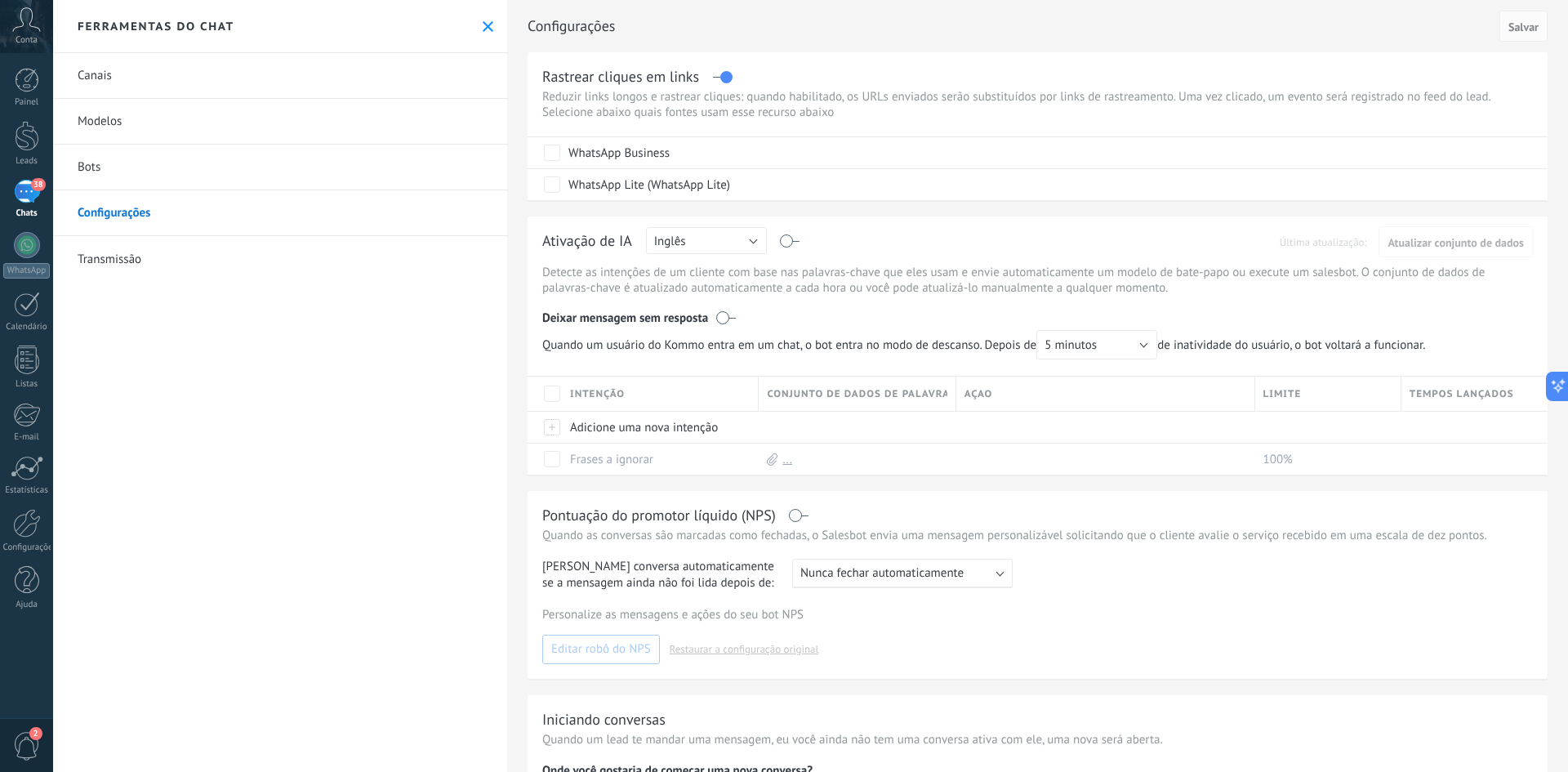
click at [129, 267] on link "Transmissão" at bounding box center [280, 259] width 454 height 45
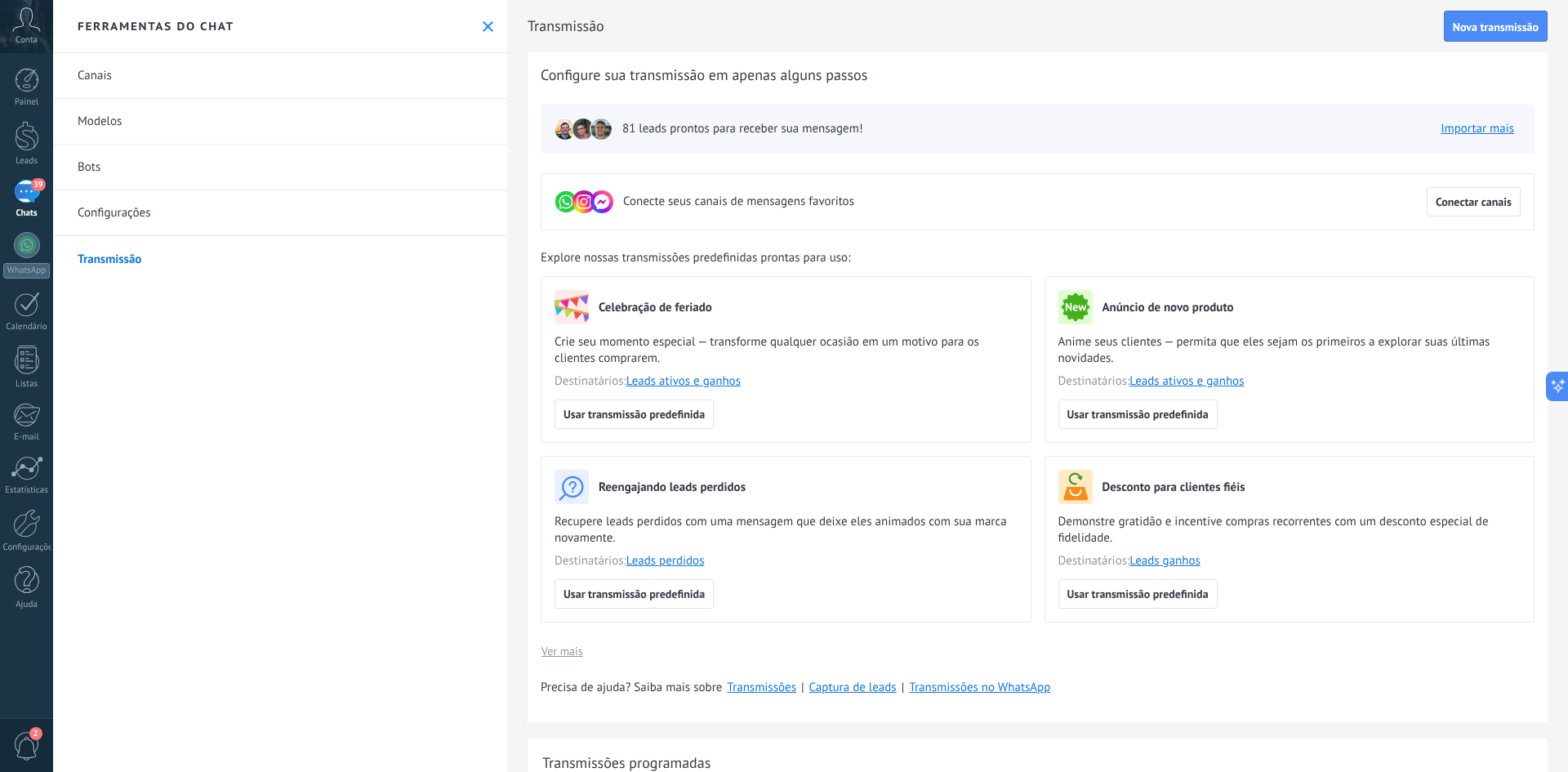
click at [704, 200] on span "Conecte seus canais de mensagens favoritos" at bounding box center [738, 201] width 231 height 16
click at [706, 200] on span "Conecte seus canais de mensagens favoritos" at bounding box center [738, 201] width 231 height 16
click at [706, 201] on span "Conecte seus canais de mensagens favoritos" at bounding box center [738, 201] width 231 height 16
click at [725, 136] on span "81 leads prontos para receber sua mensagem!" at bounding box center [742, 129] width 240 height 16
click at [121, 116] on link "Modelos" at bounding box center [280, 122] width 454 height 45
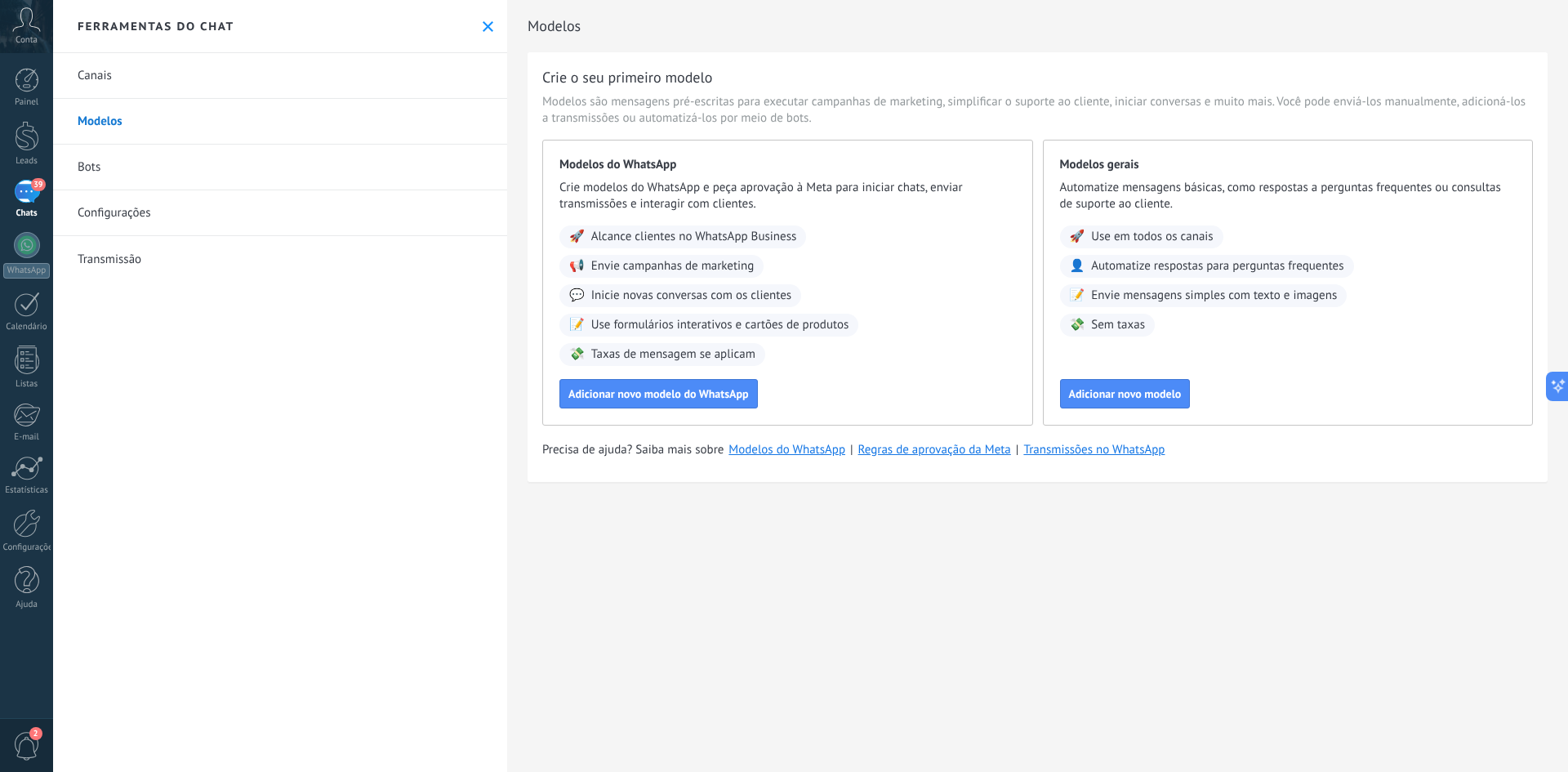
click at [481, 20] on button at bounding box center [487, 26] width 14 height 14
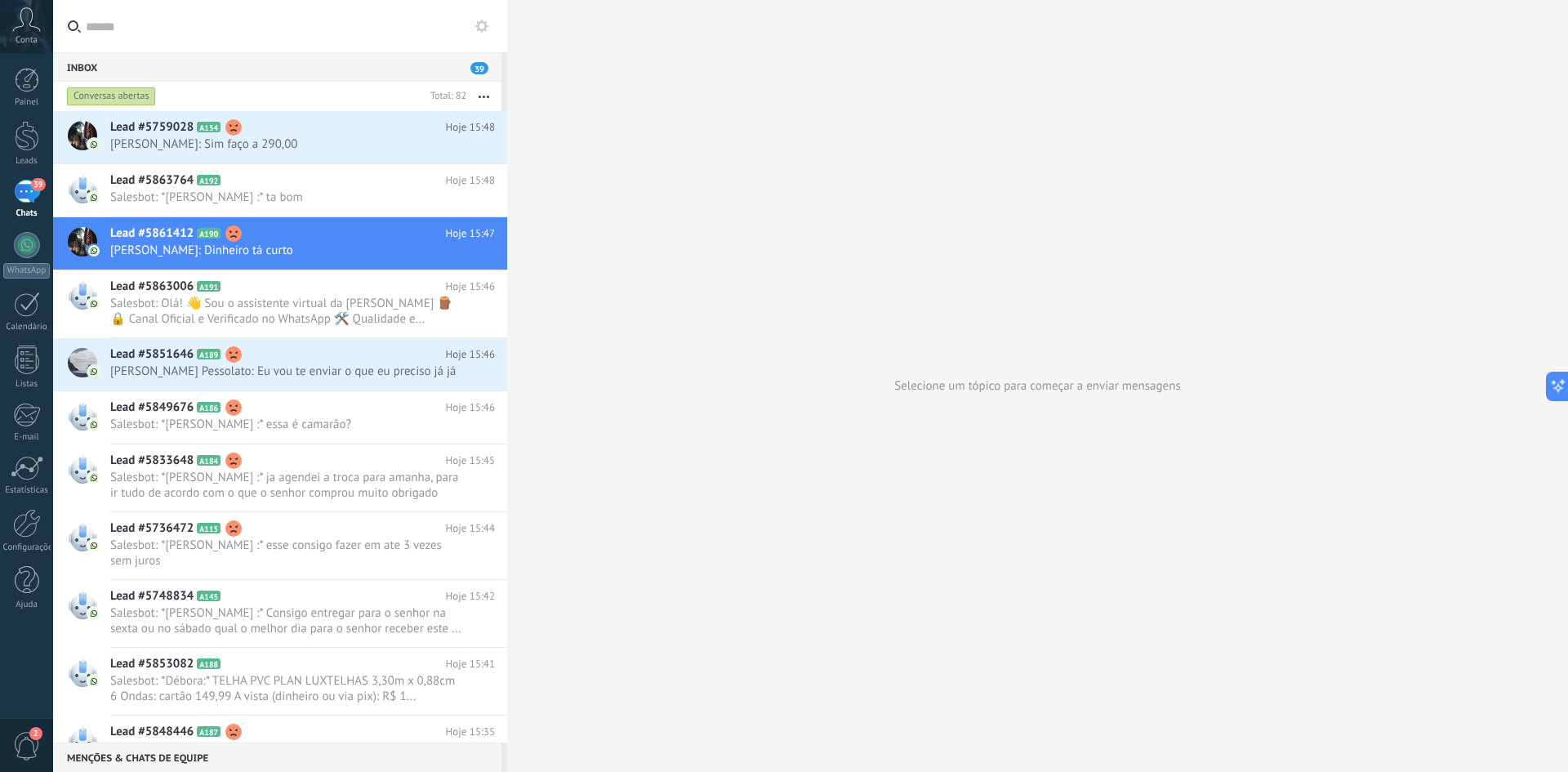
click at [480, 95] on icon "button" at bounding box center [484, 96] width 11 height 3
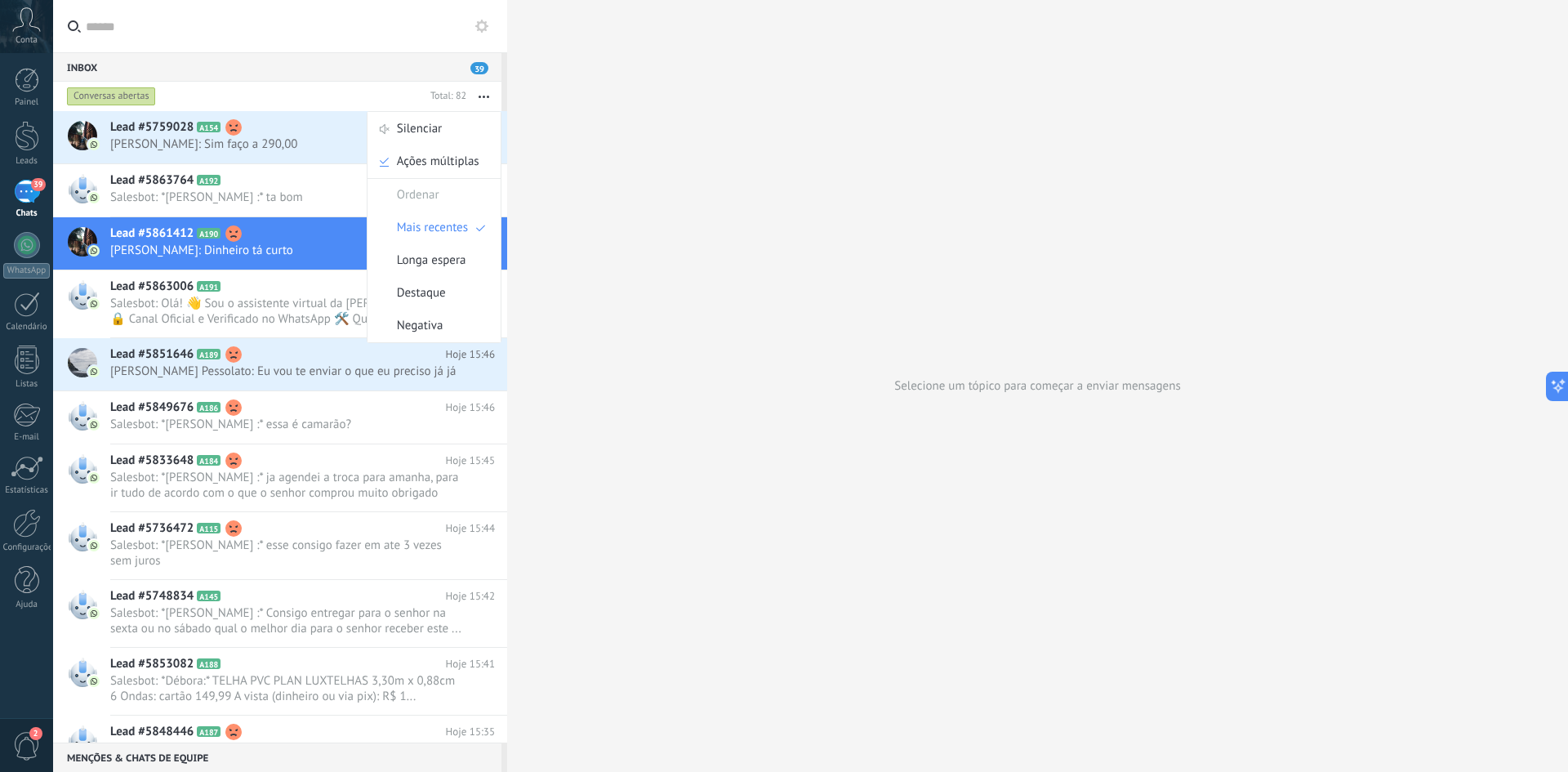
click at [480, 95] on icon "button" at bounding box center [484, 96] width 11 height 3
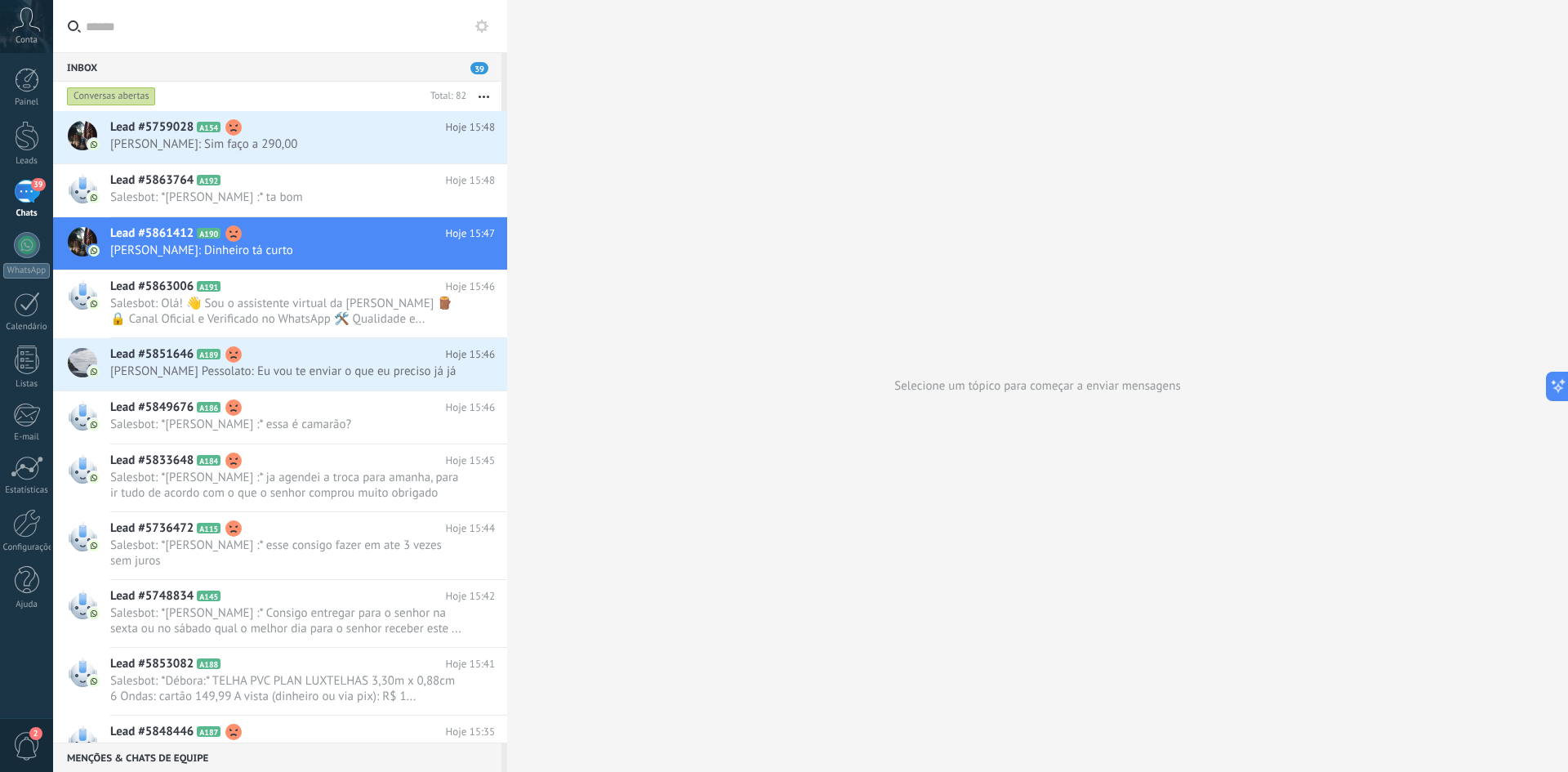
click at [480, 95] on icon "button" at bounding box center [484, 96] width 11 height 3
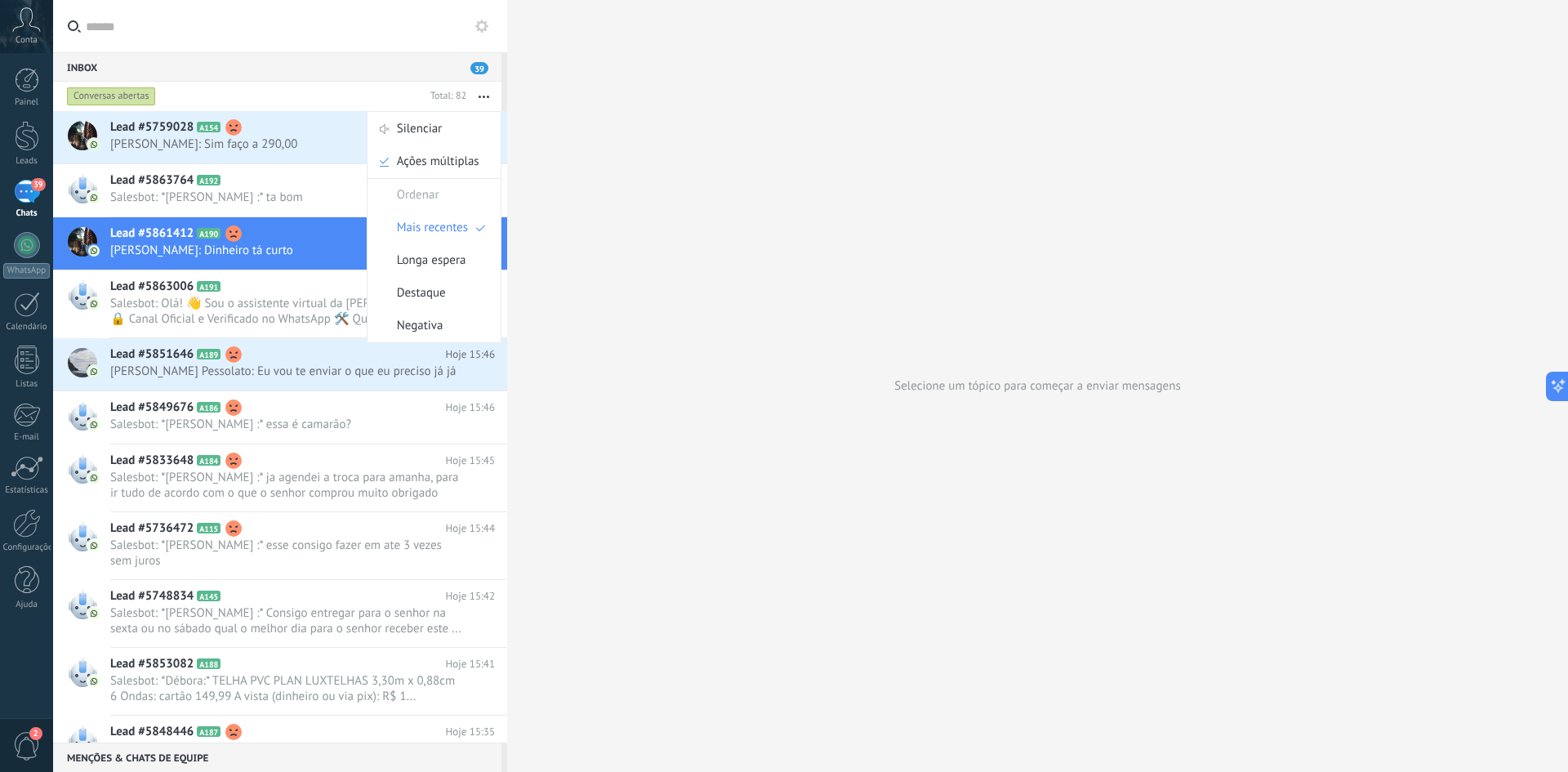
click at [488, 96] on use "button" at bounding box center [484, 96] width 11 height 3
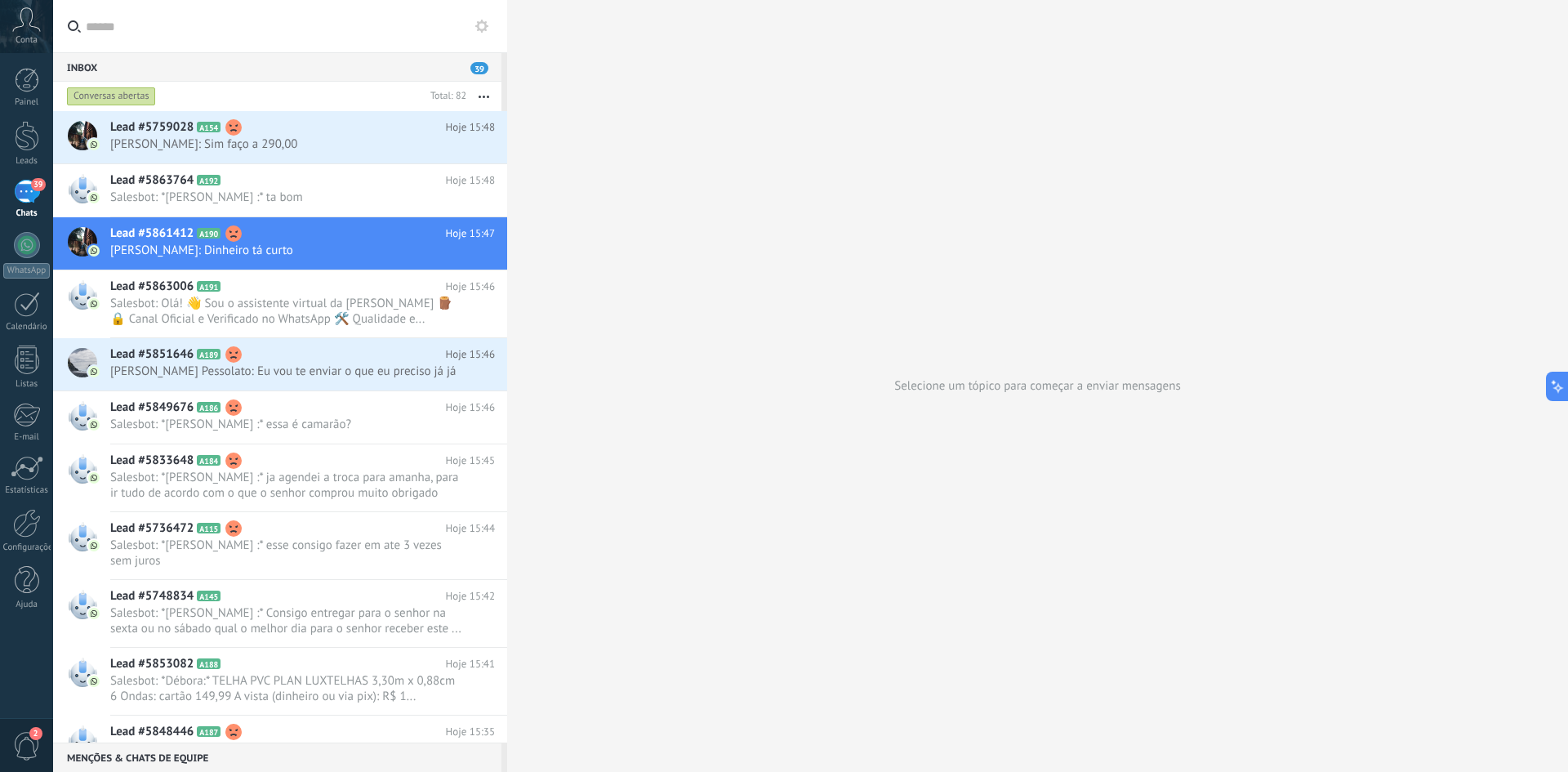
click at [488, 95] on icon "button" at bounding box center [484, 96] width 11 height 3
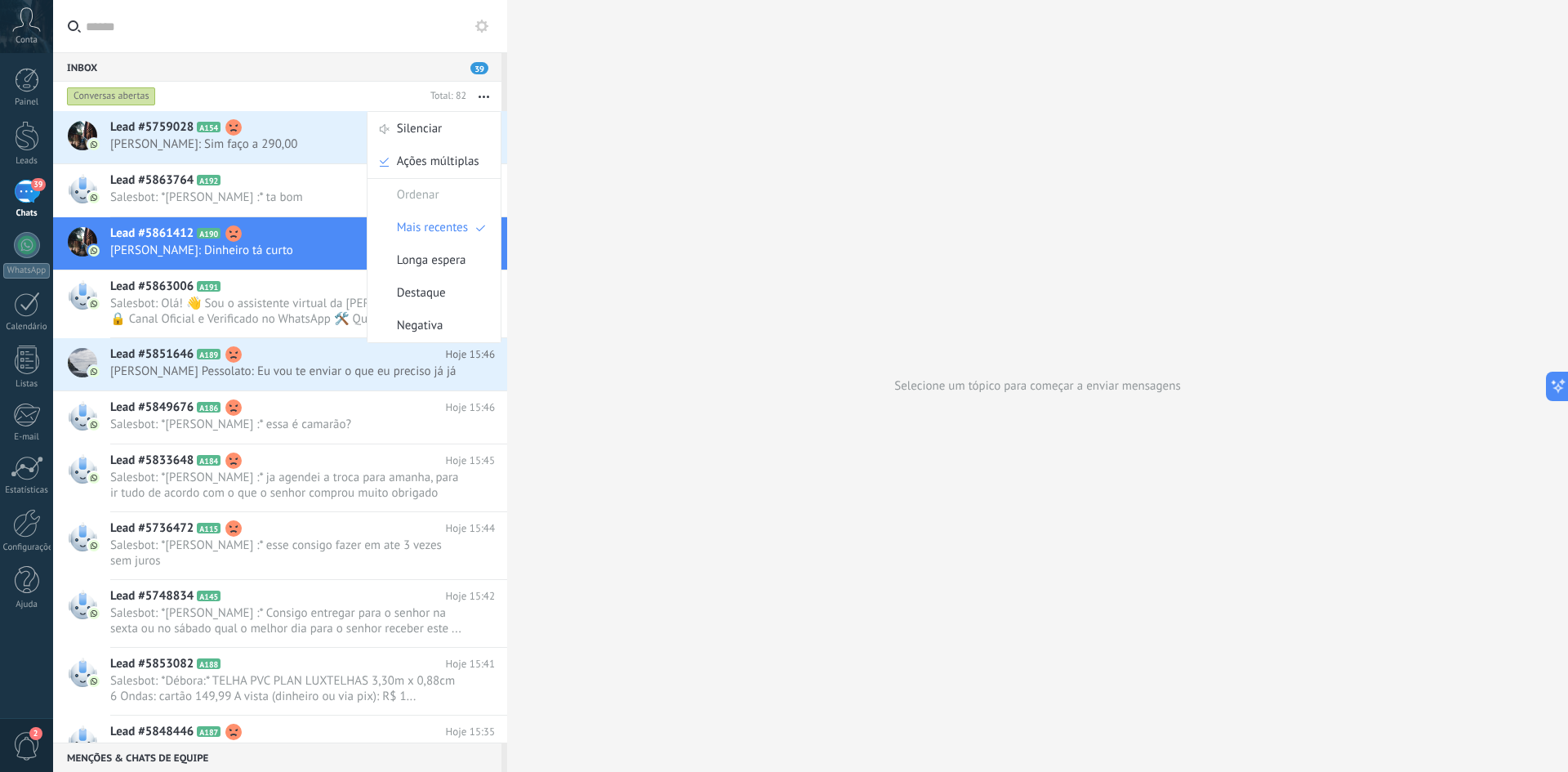
click at [480, 73] on span "39" at bounding box center [480, 68] width 18 height 13
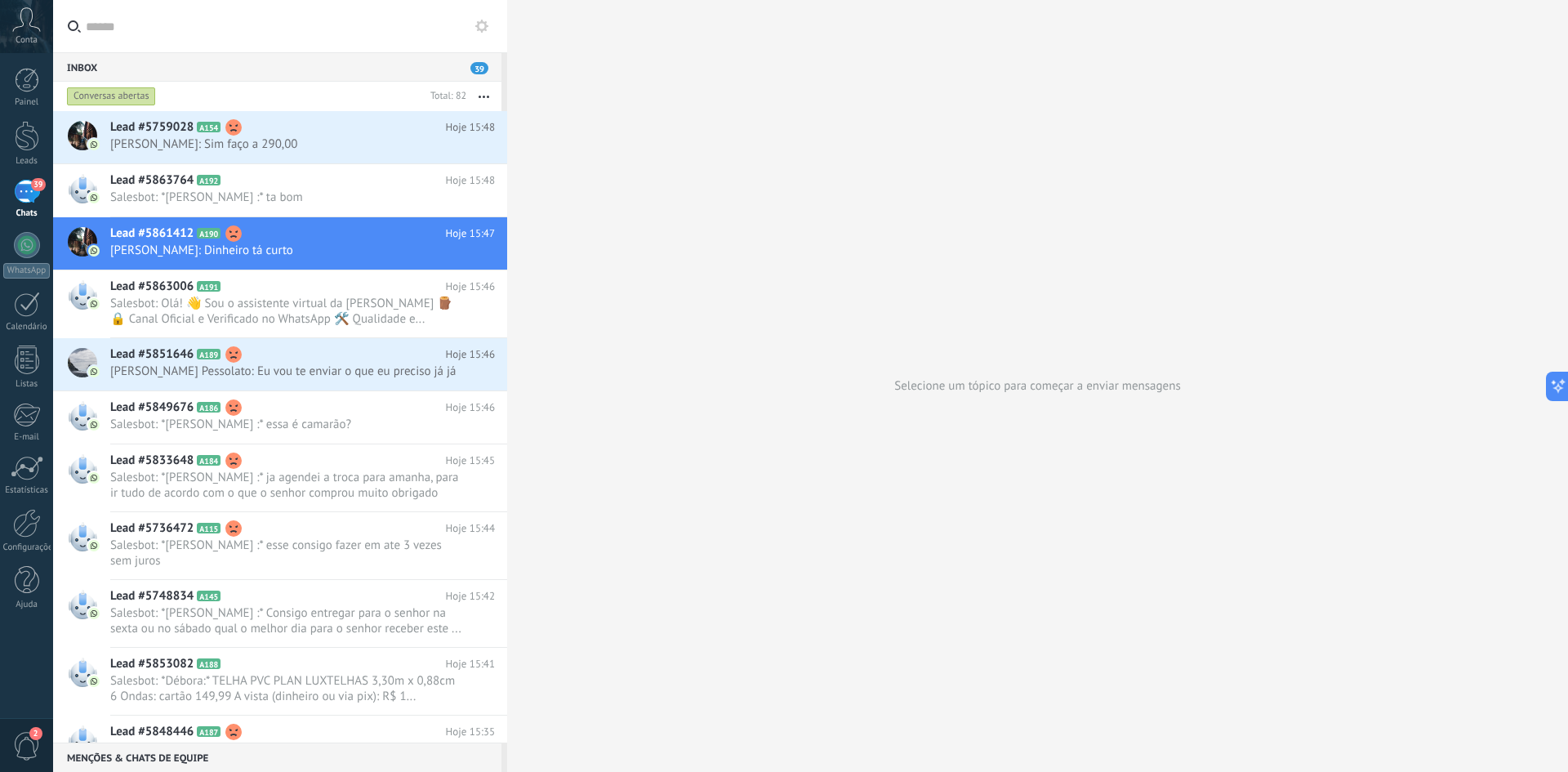
click at [480, 73] on span "39" at bounding box center [480, 68] width 18 height 13
click at [481, 93] on button "button" at bounding box center [483, 96] width 35 height 29
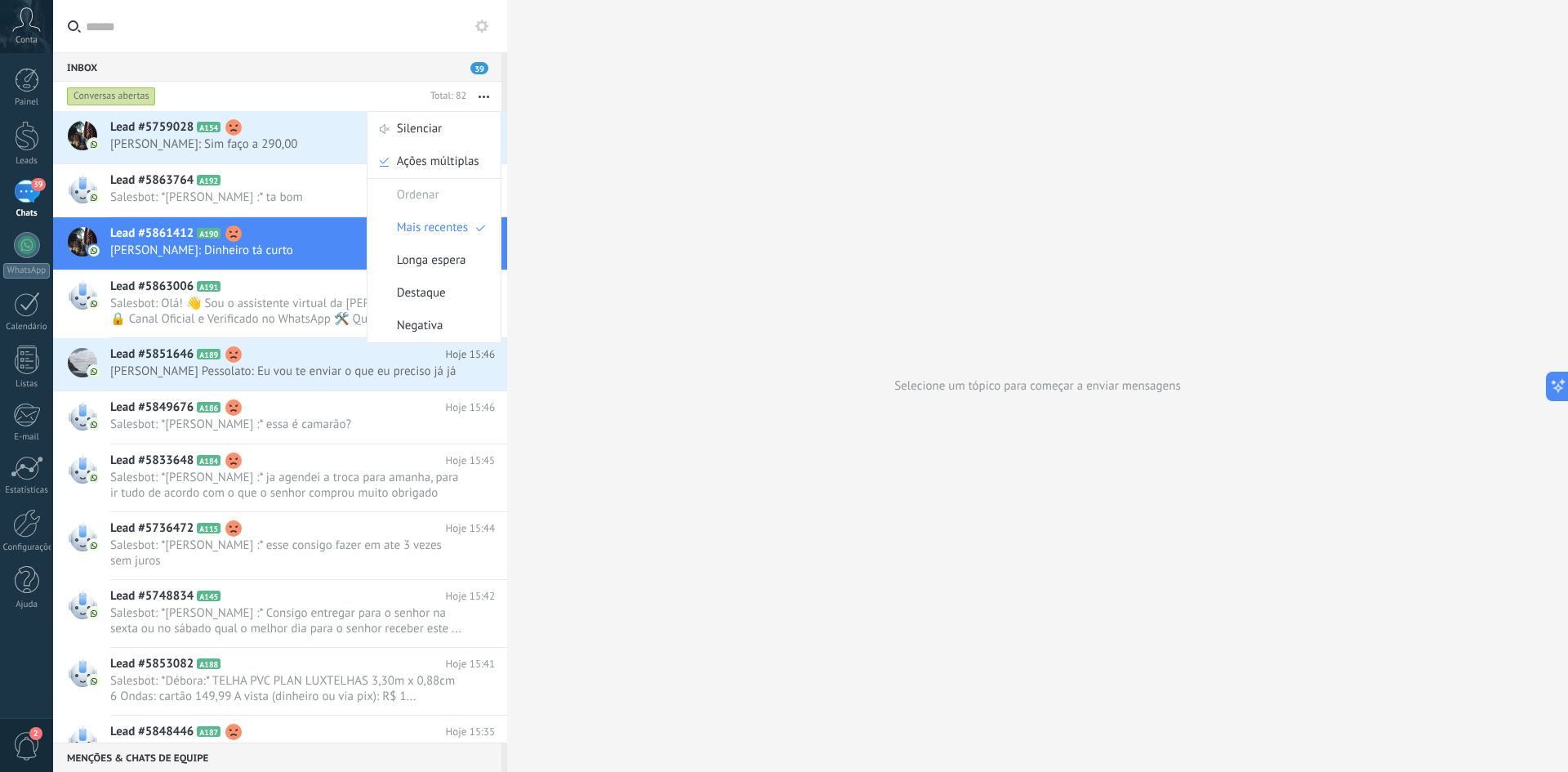
click at [481, 93] on button "button" at bounding box center [483, 96] width 35 height 29
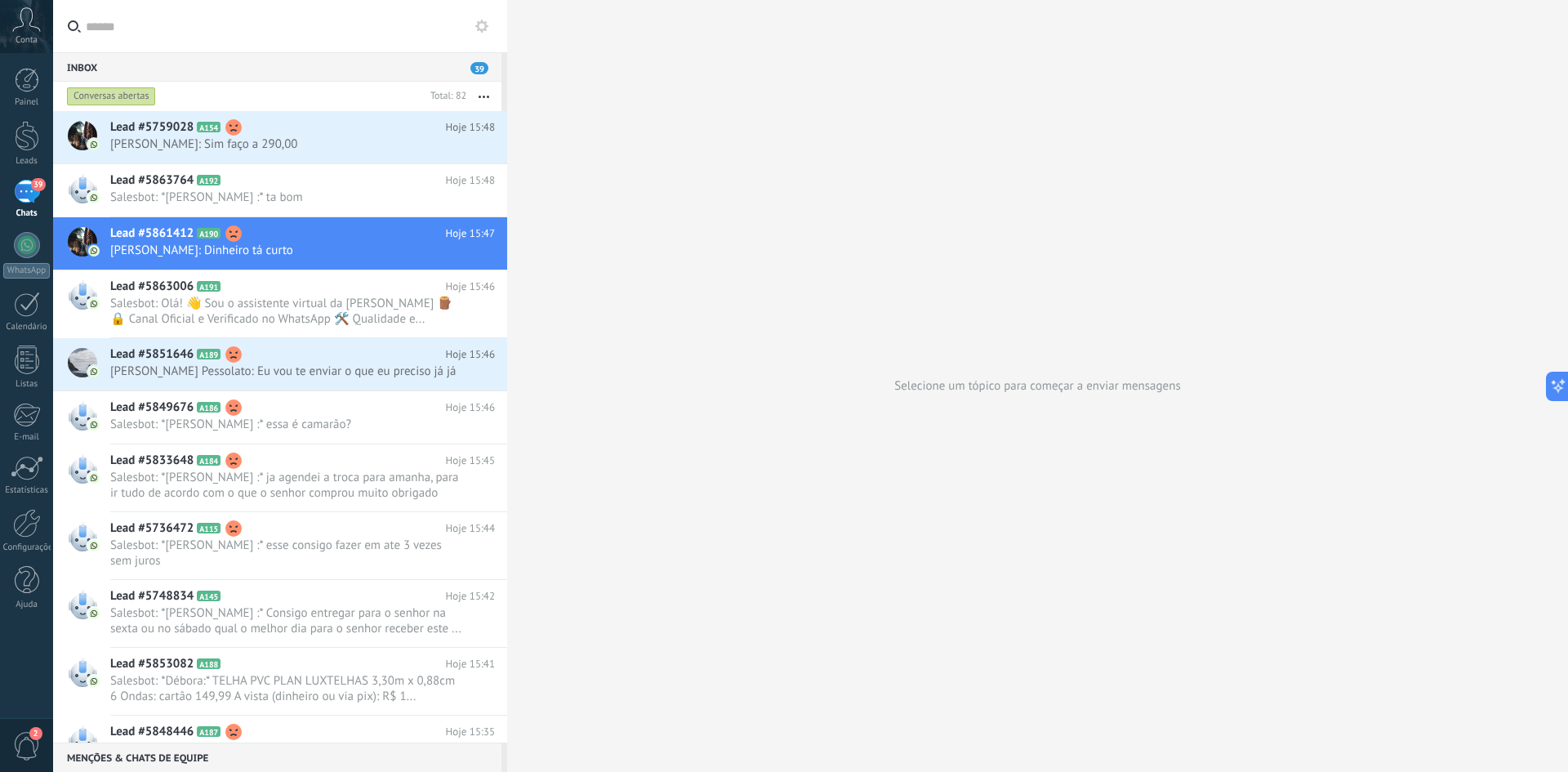
click at [481, 93] on button "button" at bounding box center [483, 96] width 35 height 29
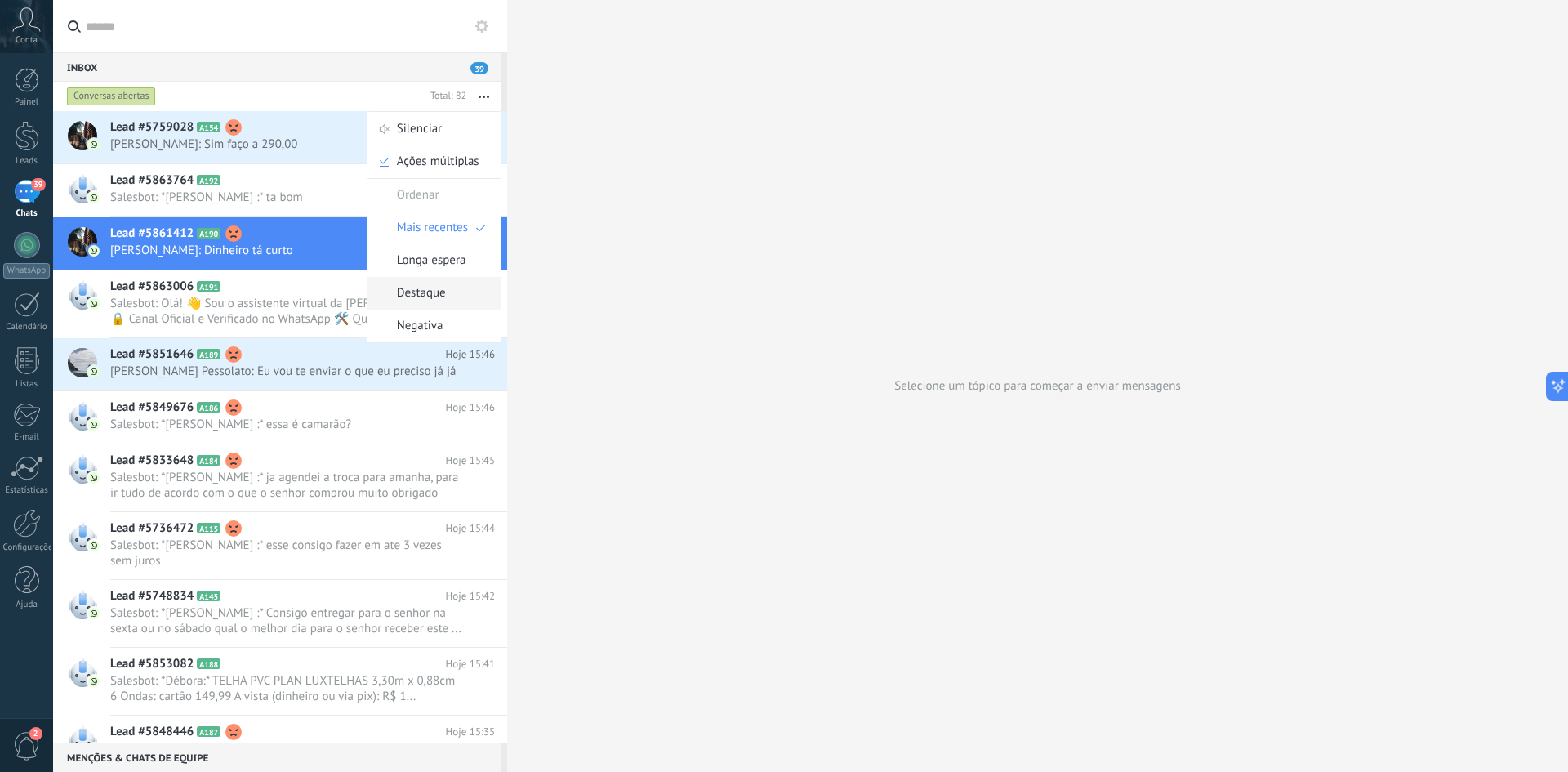
click at [463, 290] on div "Destaque" at bounding box center [433, 293] width 133 height 33
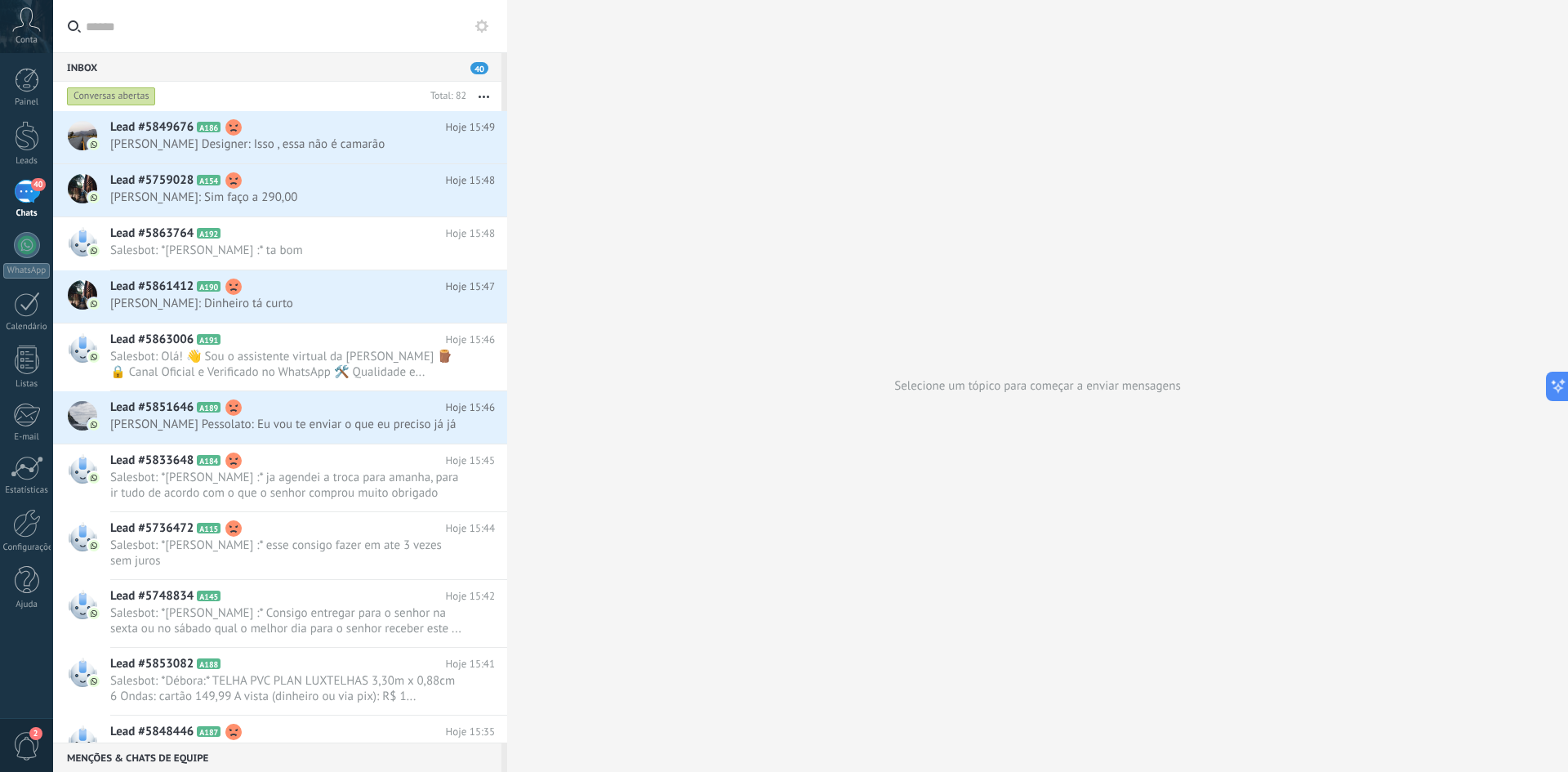
click at [482, 93] on button "button" at bounding box center [483, 96] width 35 height 29
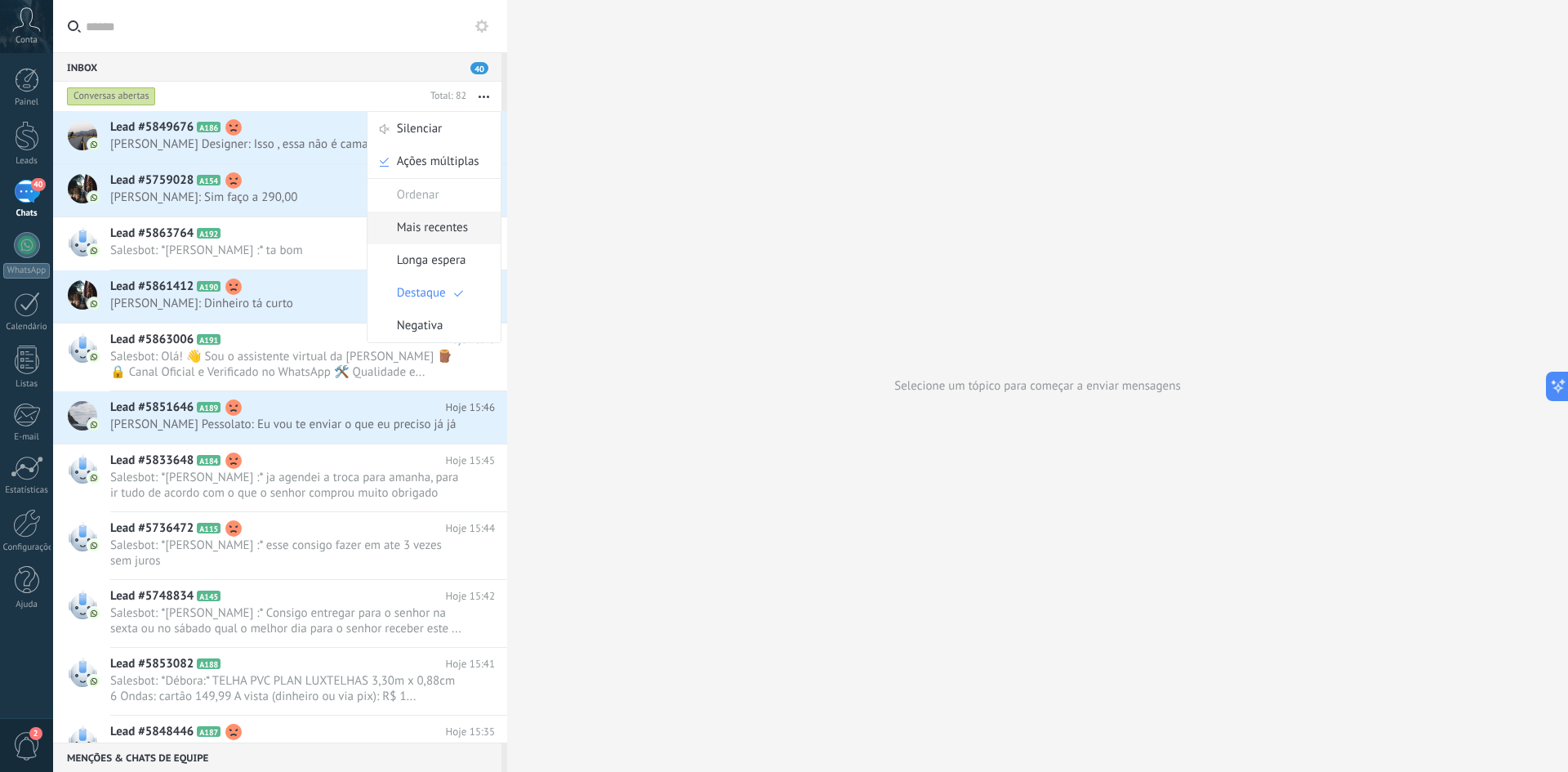
click at [466, 230] on span "Mais recentes" at bounding box center [433, 228] width 71 height 33
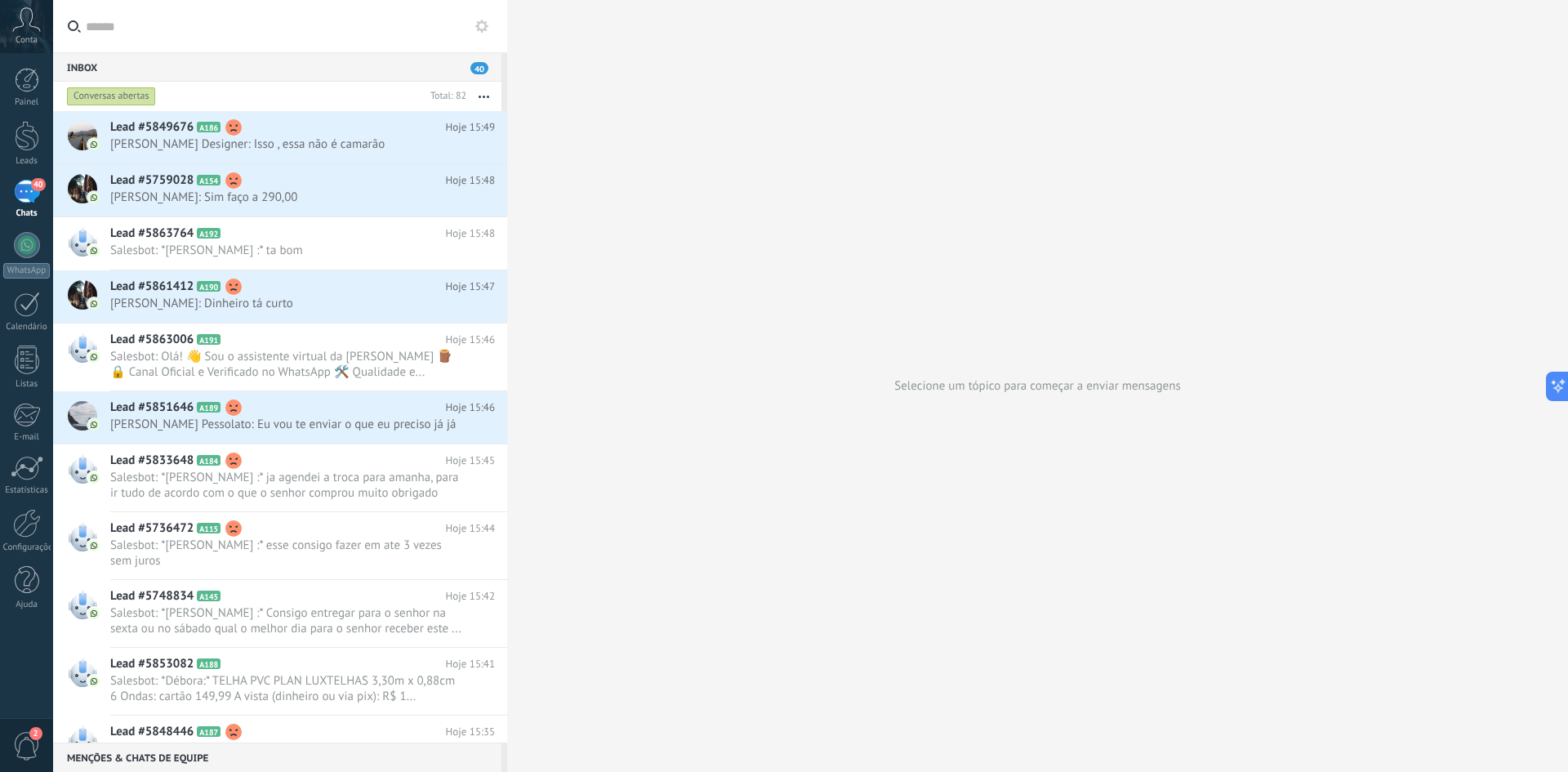
click at [135, 94] on div "Conversas abertas" at bounding box center [112, 96] width 89 height 20
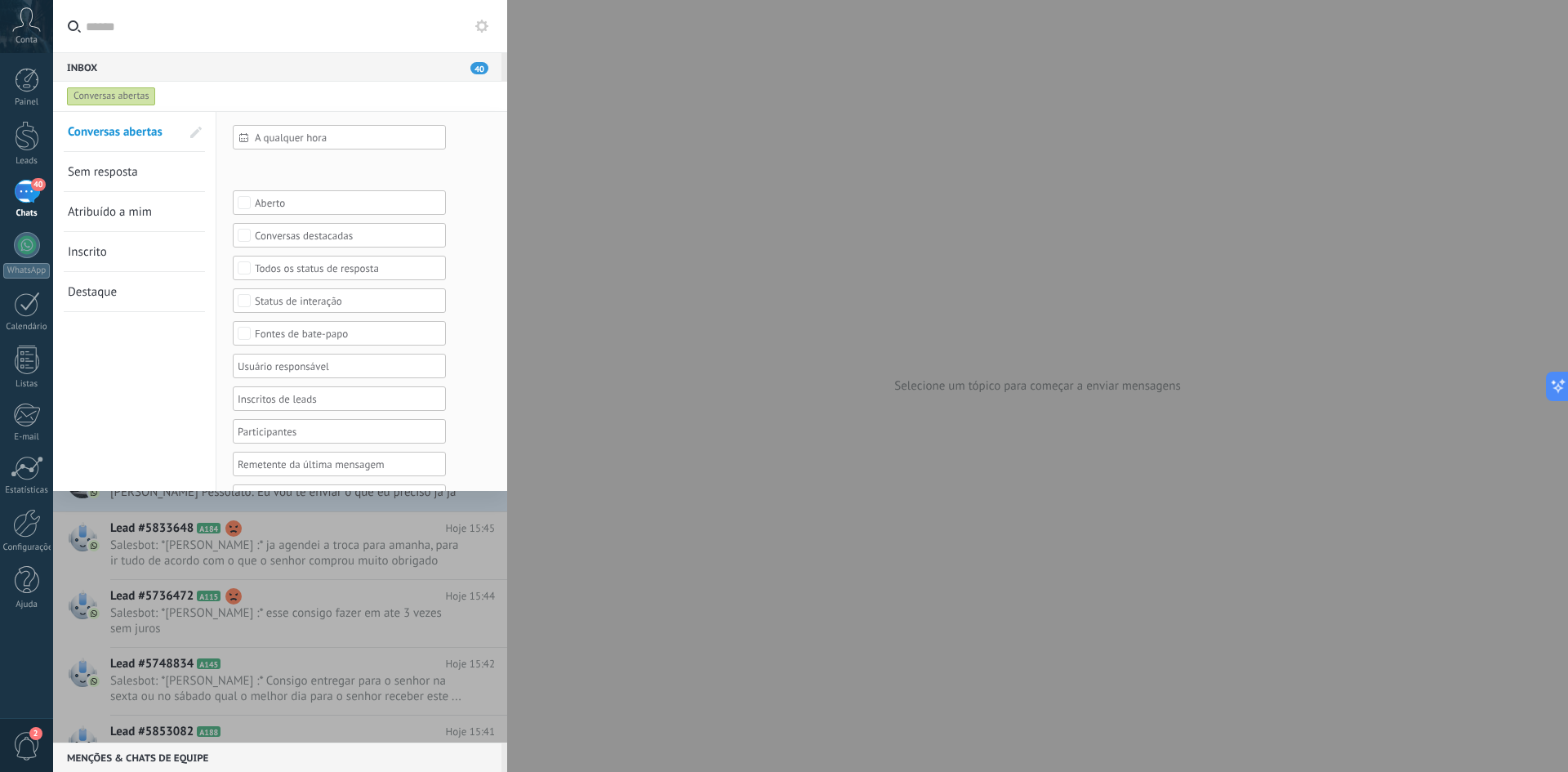
click at [91, 252] on span "Inscrito" at bounding box center [87, 251] width 39 height 15
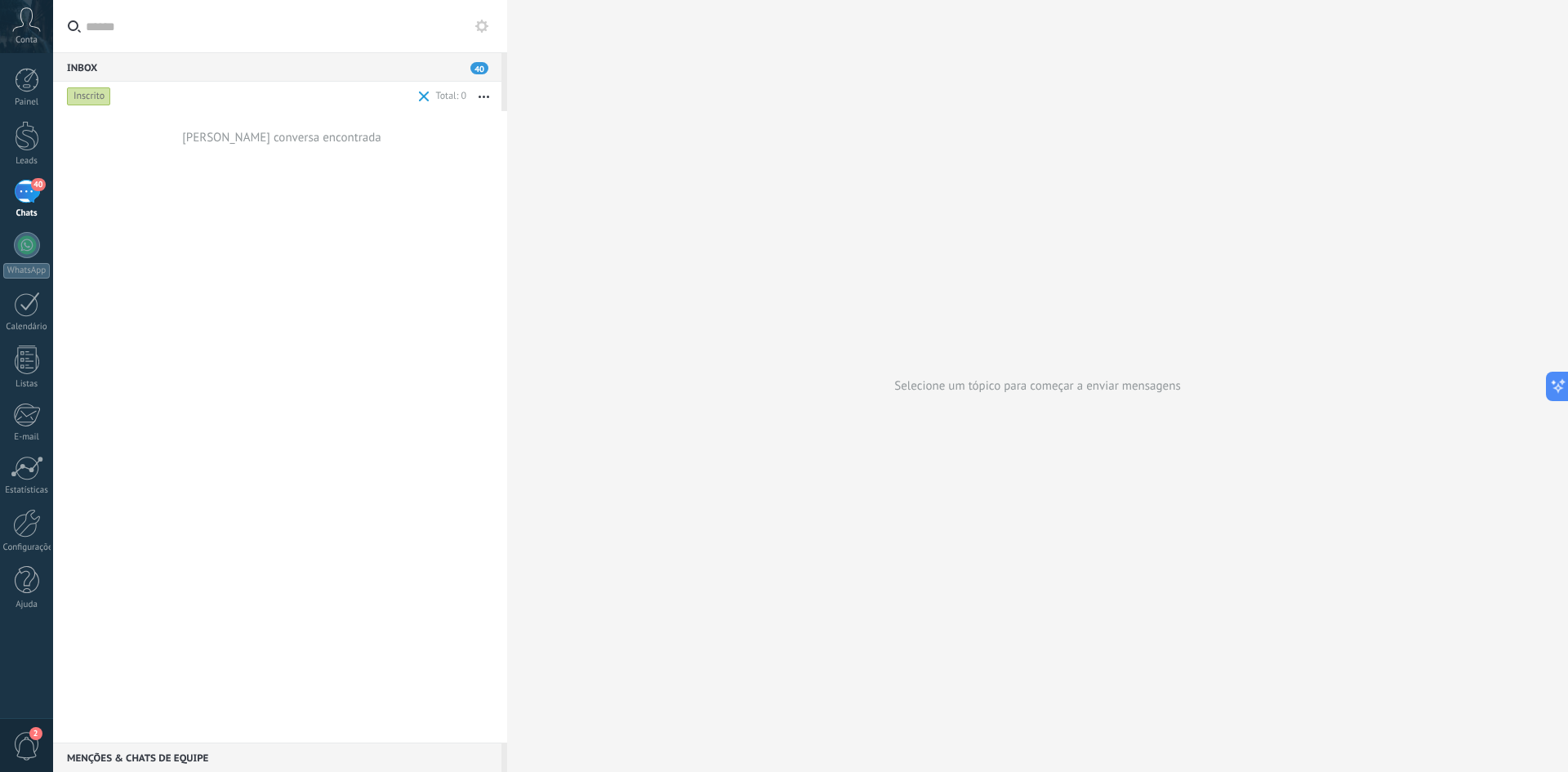
click at [101, 92] on div "Inscrito" at bounding box center [89, 96] width 44 height 20
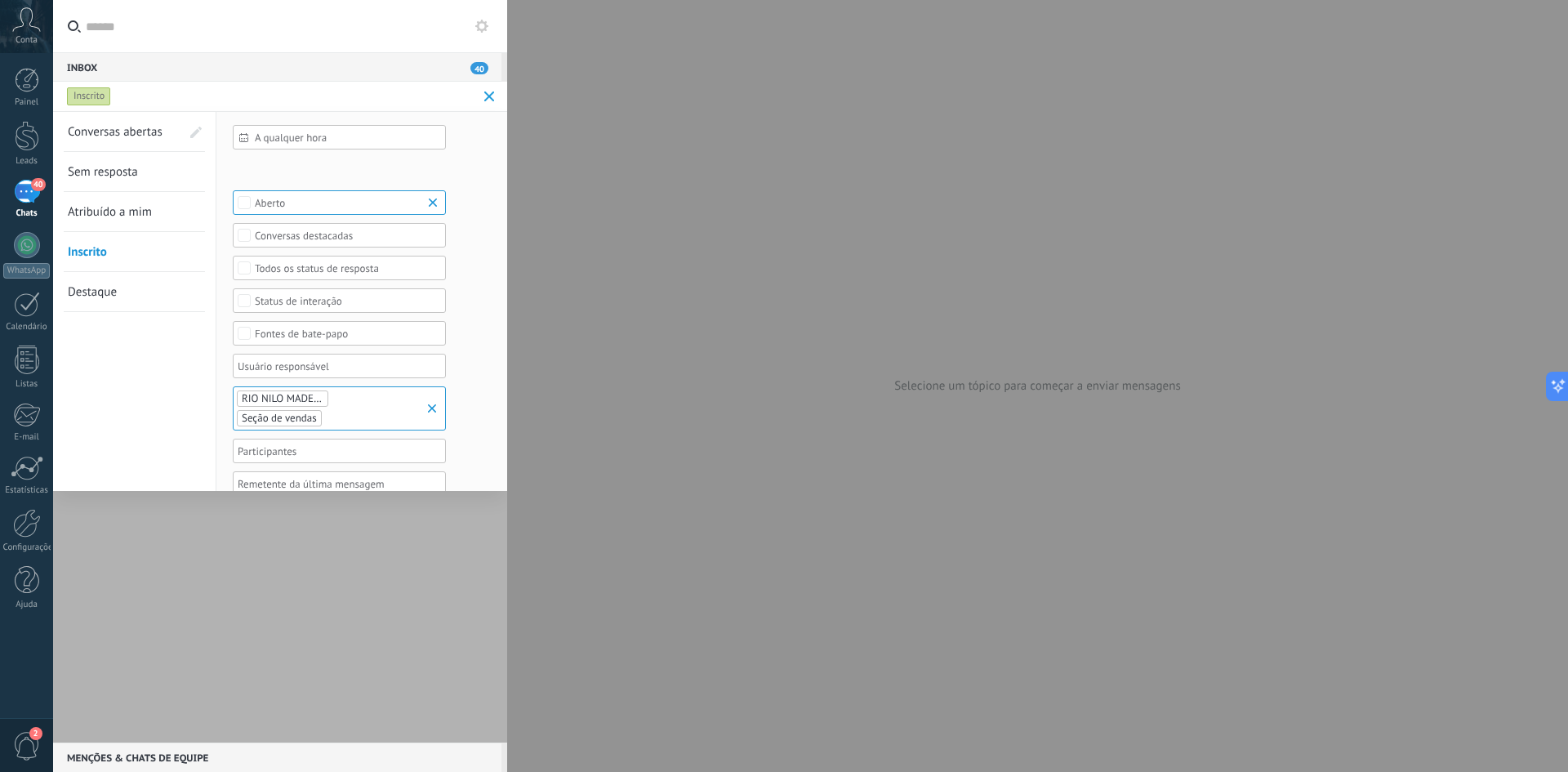
click at [122, 180] on link "Sem resposta" at bounding box center [124, 171] width 112 height 39
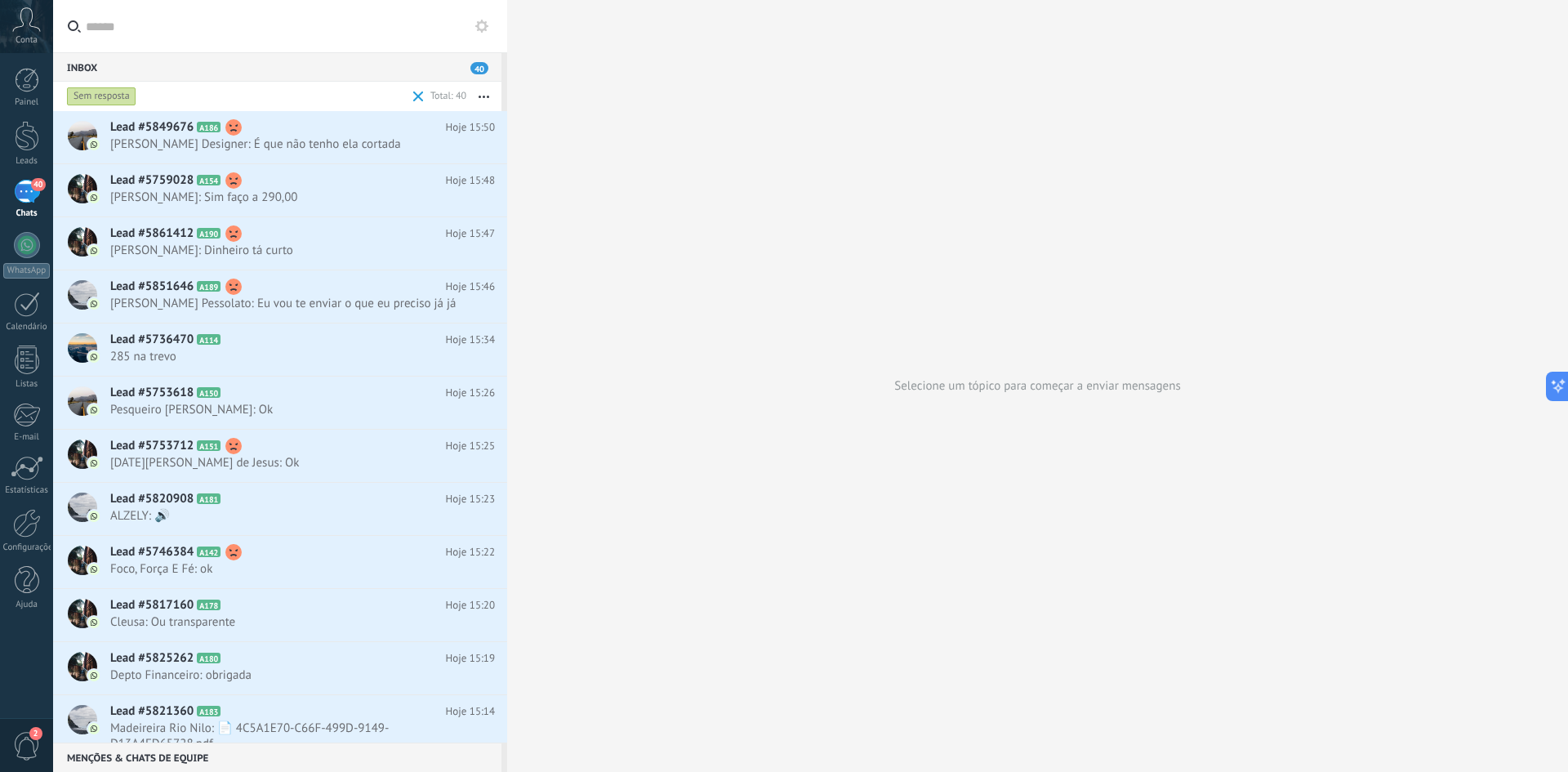
click at [115, 102] on div "Sem resposta" at bounding box center [102, 96] width 70 height 20
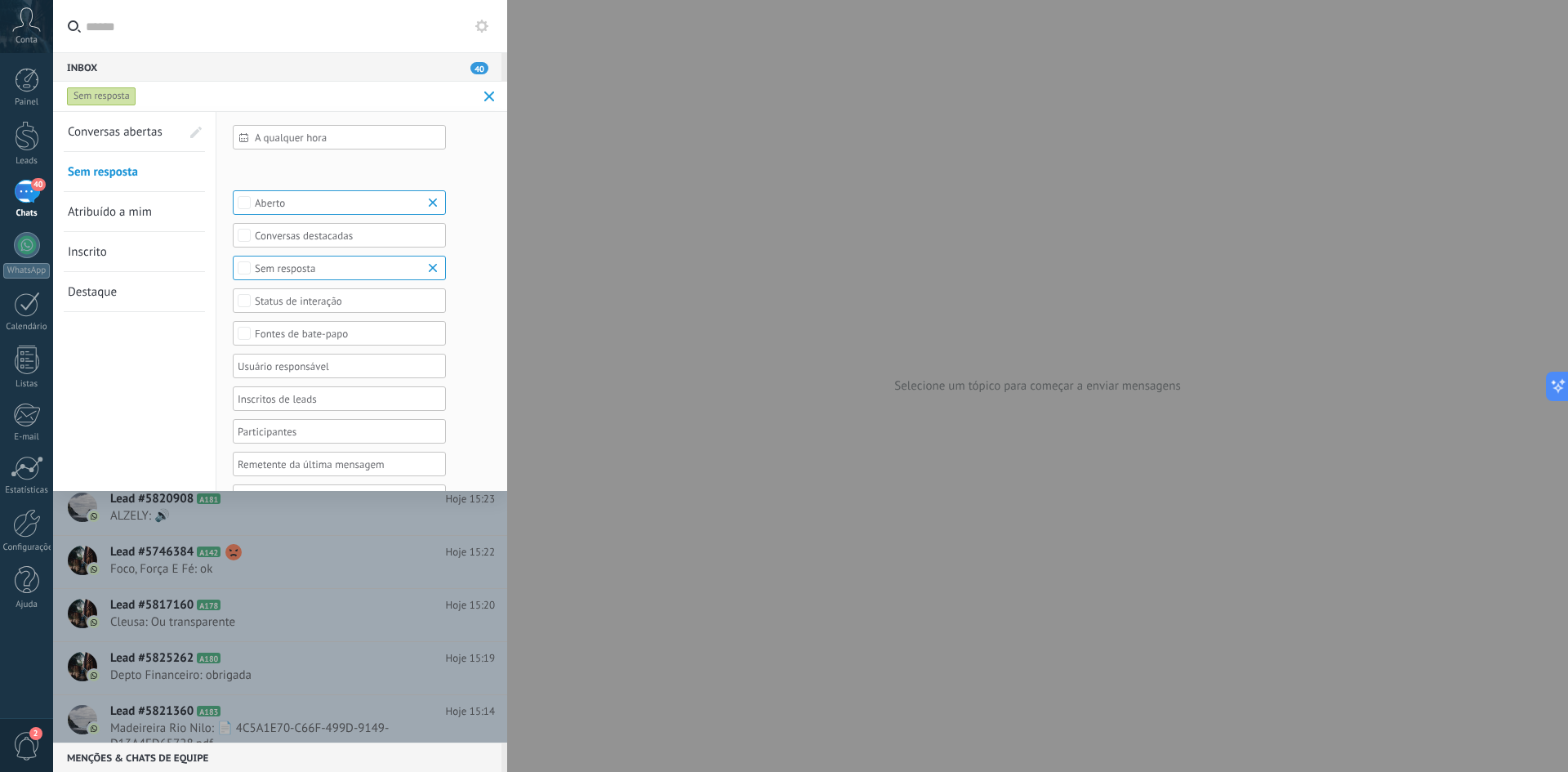
click at [489, 108] on span at bounding box center [489, 96] width 19 height 33
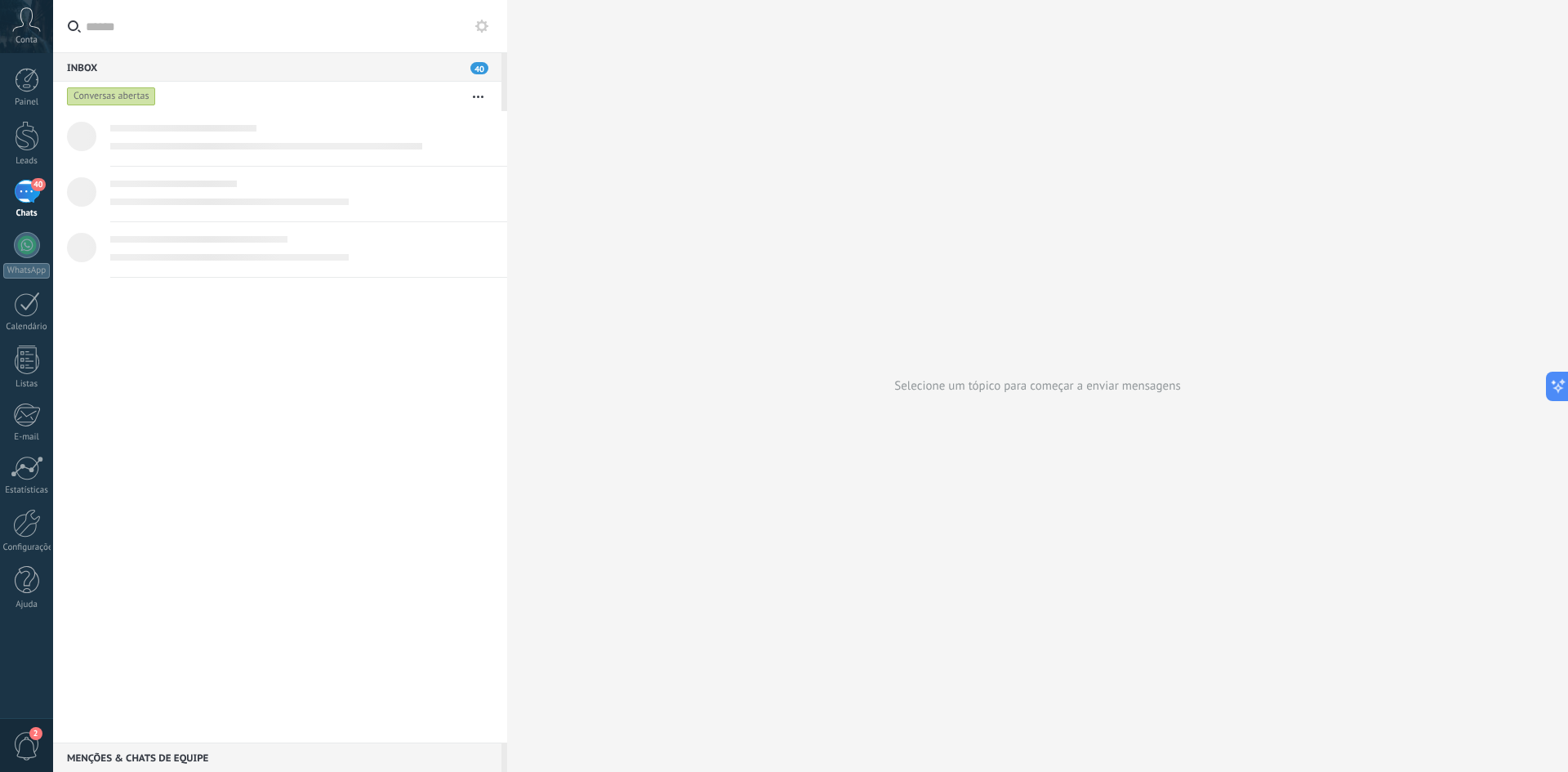
click at [486, 96] on button "button" at bounding box center [478, 96] width 35 height 29
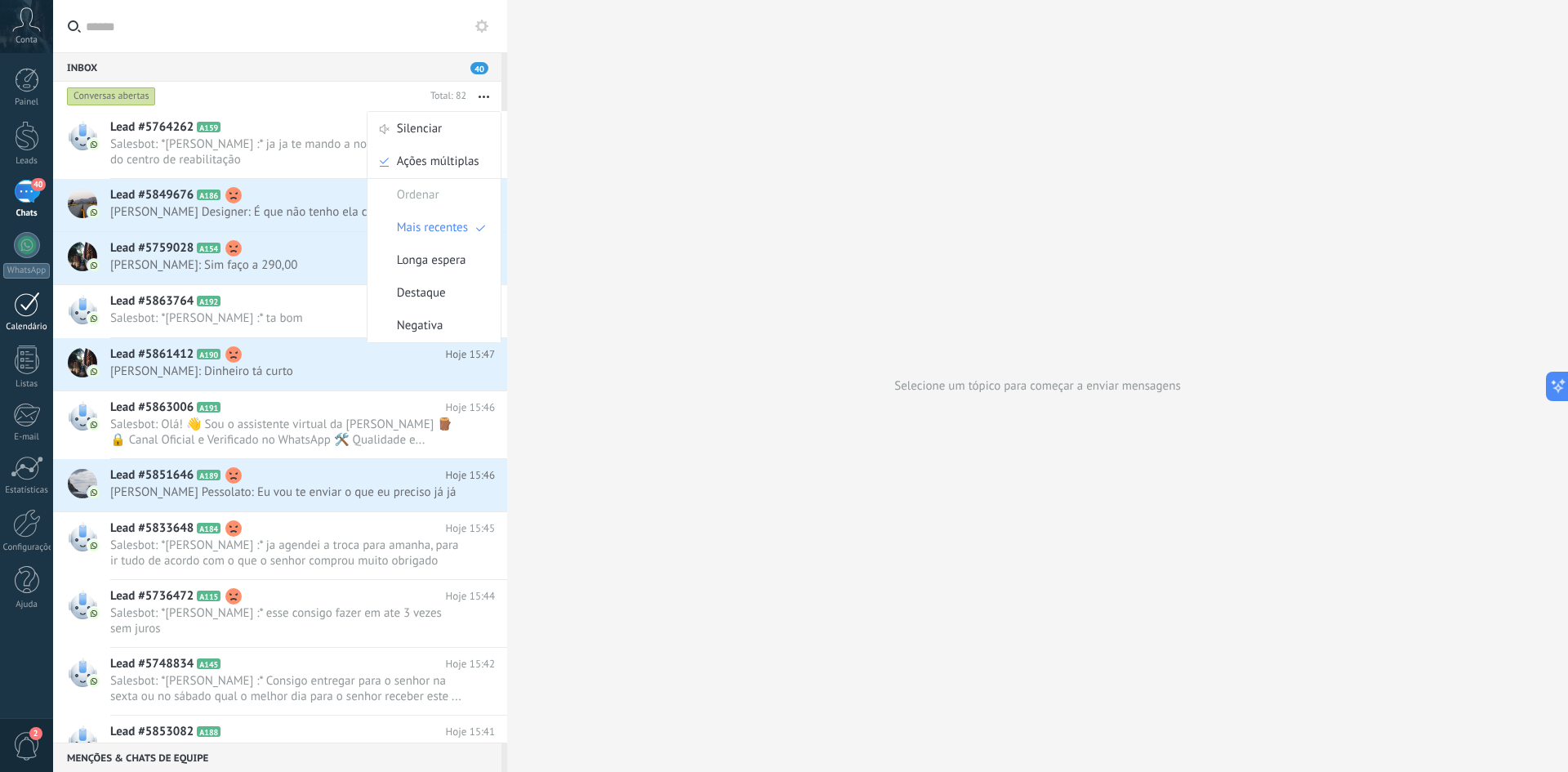
click at [29, 314] on div at bounding box center [26, 304] width 26 height 25
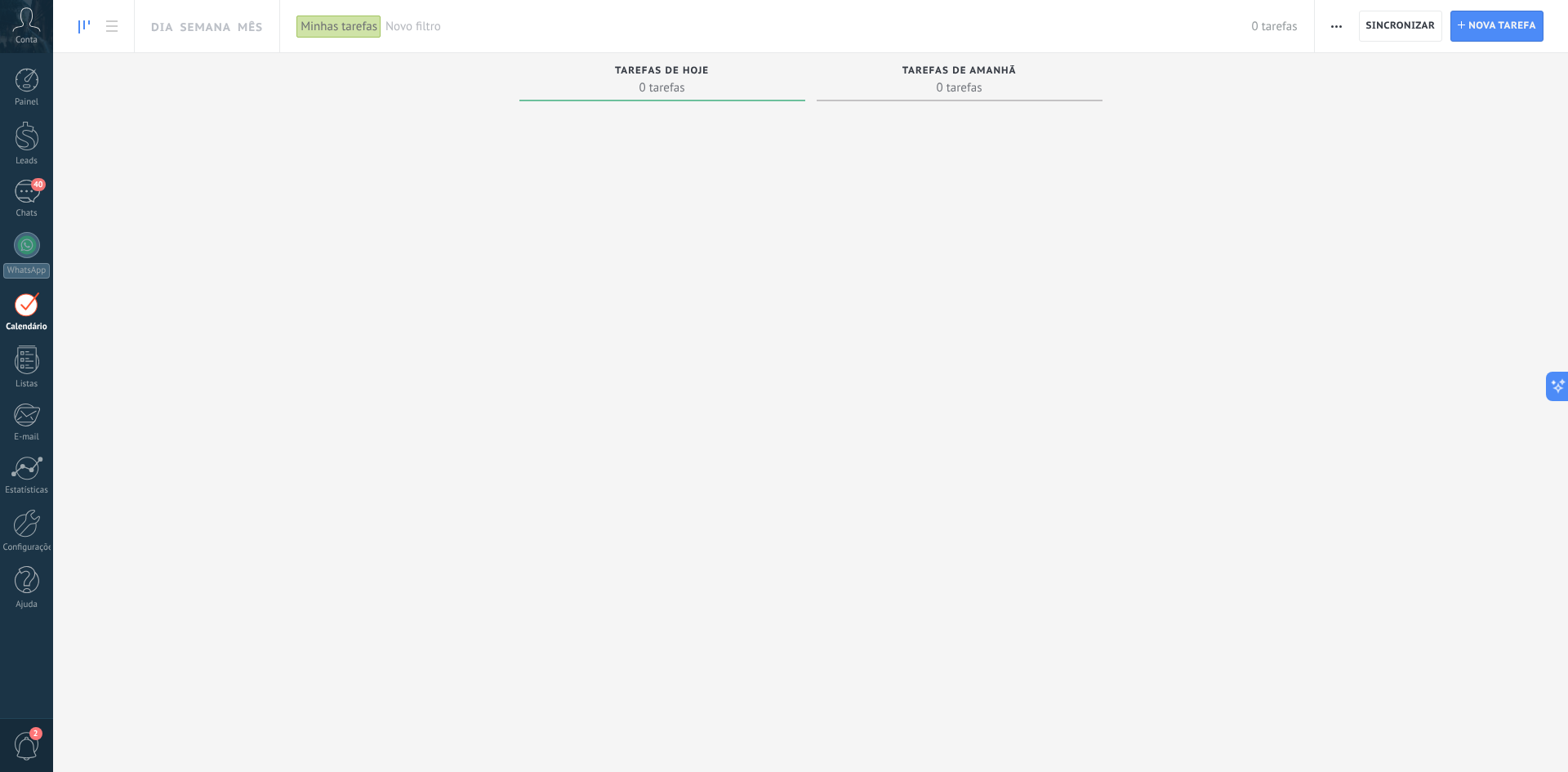
drag, startPoint x: 711, startPoint y: 76, endPoint x: 684, endPoint y: 64, distance: 29.5
click at [696, 70] on div "Tarefas de hoje" at bounding box center [662, 72] width 269 height 14
click at [682, 64] on div "Tarefas de hoje 0 tarefas" at bounding box center [662, 77] width 286 height 48
click at [682, 68] on span "Tarefas de hoje" at bounding box center [662, 71] width 94 height 12
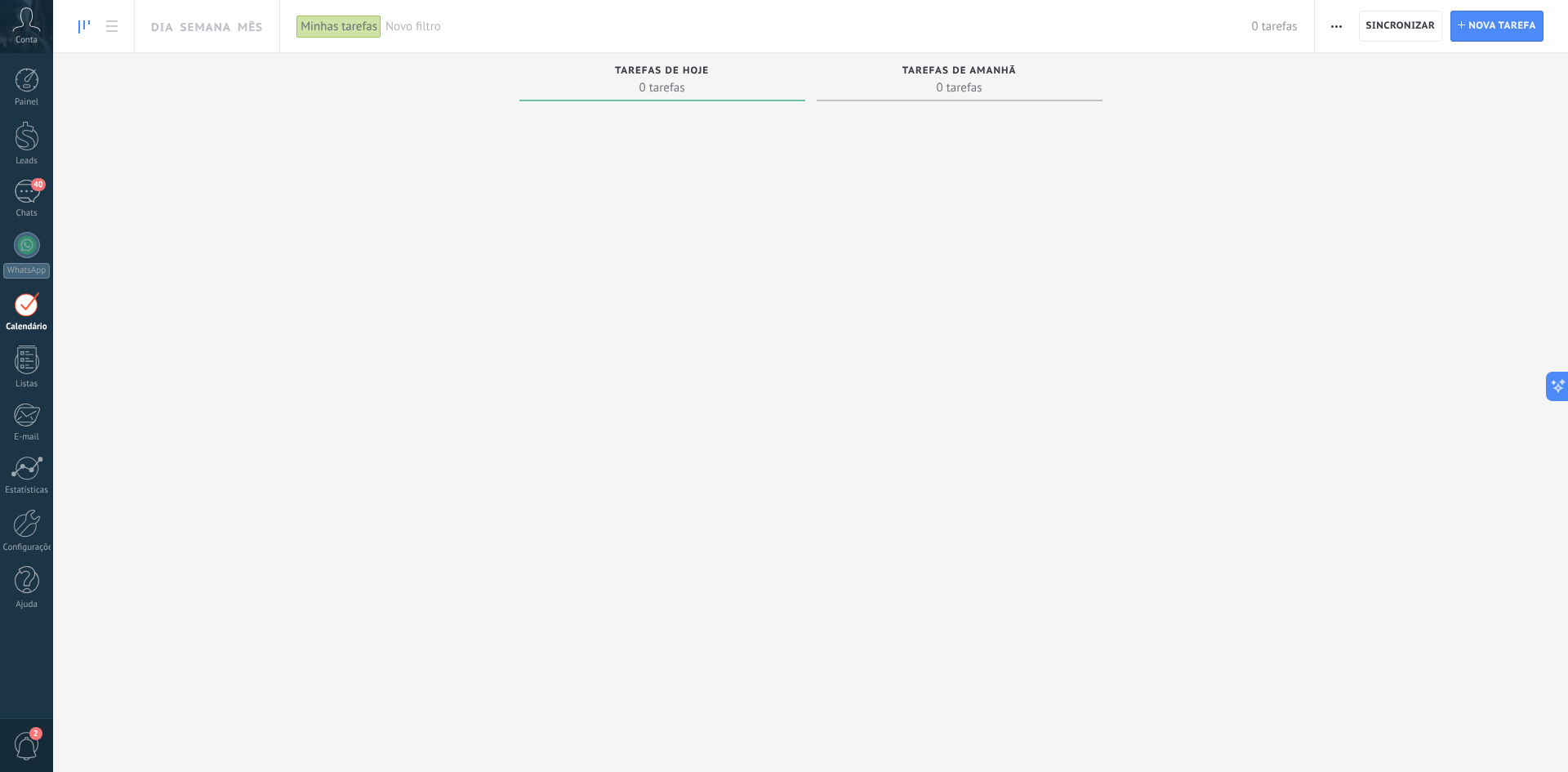
click at [1342, 25] on button "button" at bounding box center [1337, 26] width 24 height 31
click at [1555, 94] on div "Tarefas concluídas 0 tarefas Tarefas atrasadas 0 tarefas Tarefas de hoje 0 tare…" at bounding box center [811, 392] width 1514 height 678
click at [27, 503] on div "Painel Leads 40 Chats WhatsApp Clientes" at bounding box center [26, 347] width 54 height 559
click at [34, 518] on div at bounding box center [26, 523] width 28 height 29
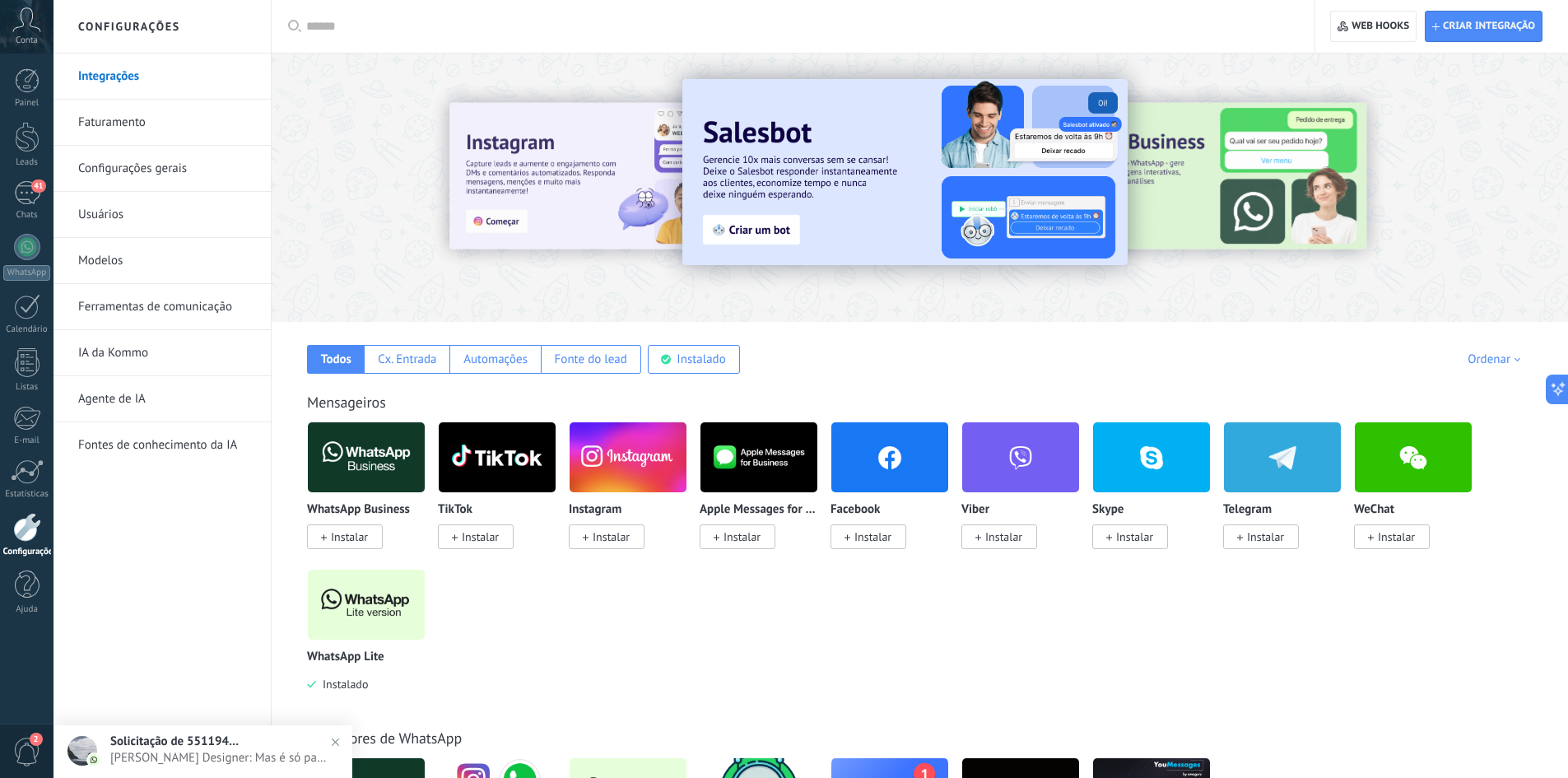
click at [173, 29] on h2 "Configurações" at bounding box center [162, 27] width 176 height 54
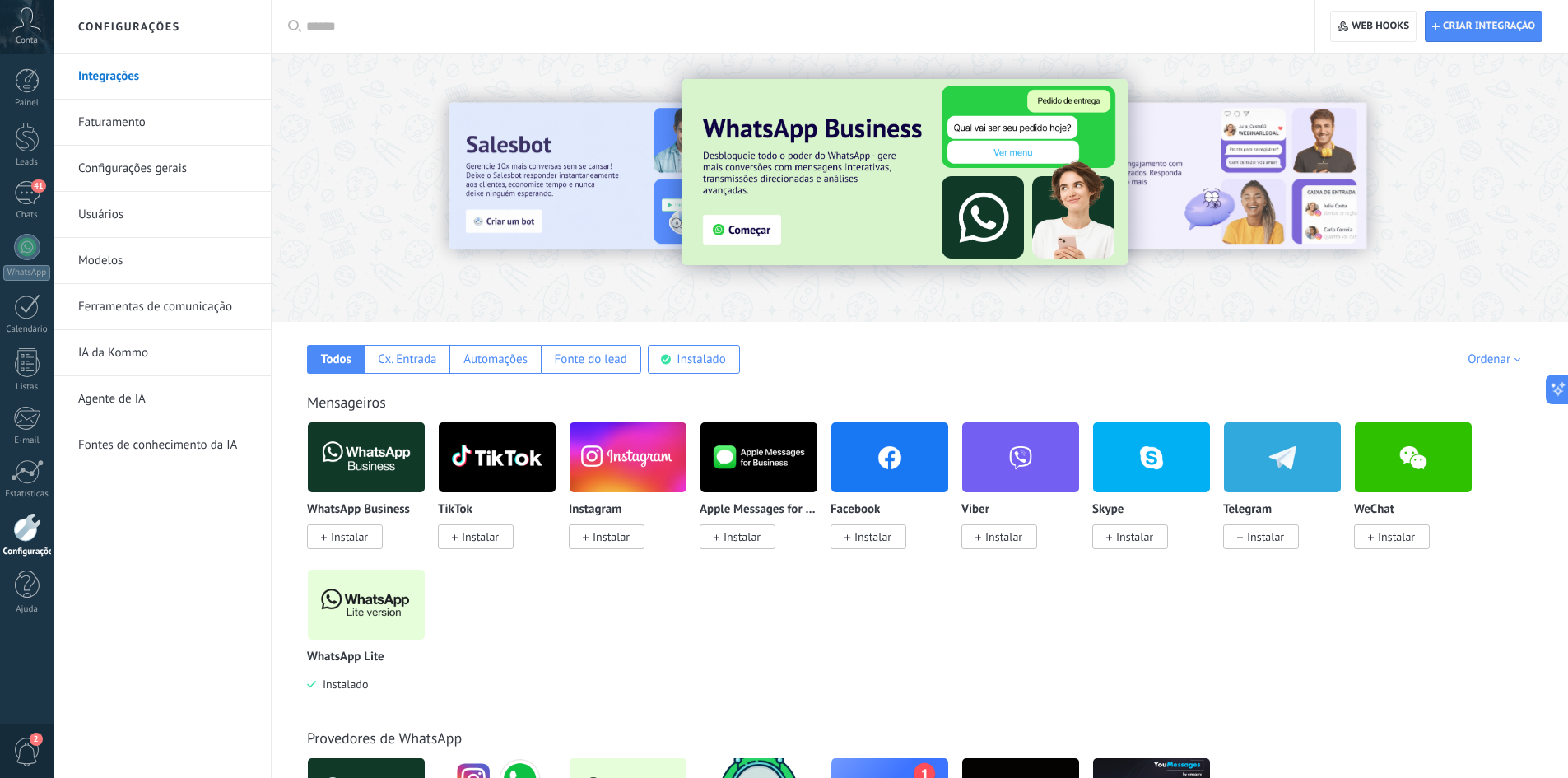
scroll to position [467, 0]
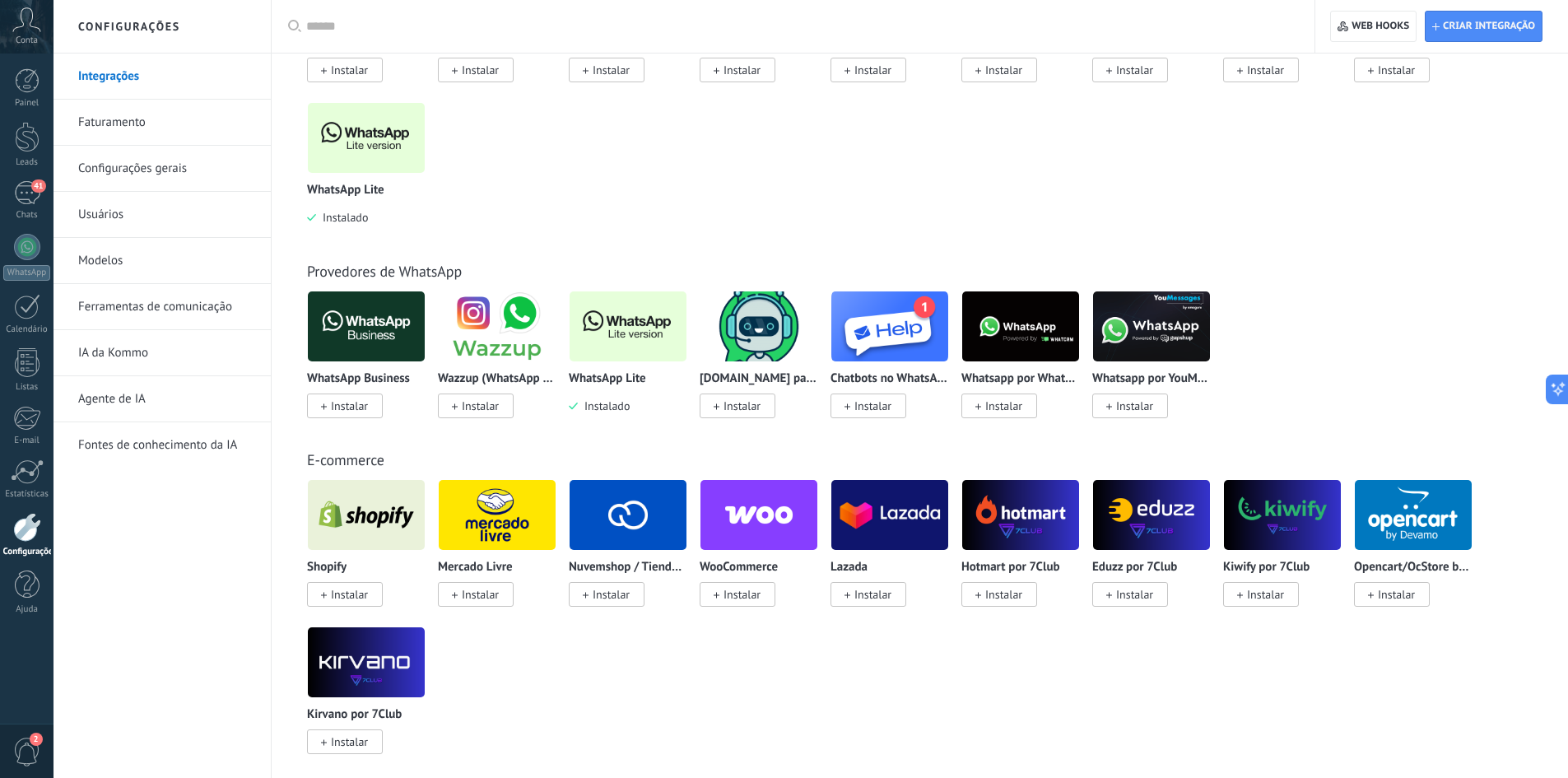
click at [388, 125] on img at bounding box center [367, 137] width 117 height 80
click at [379, 190] on p "WhatsApp Lite" at bounding box center [346, 190] width 78 height 14
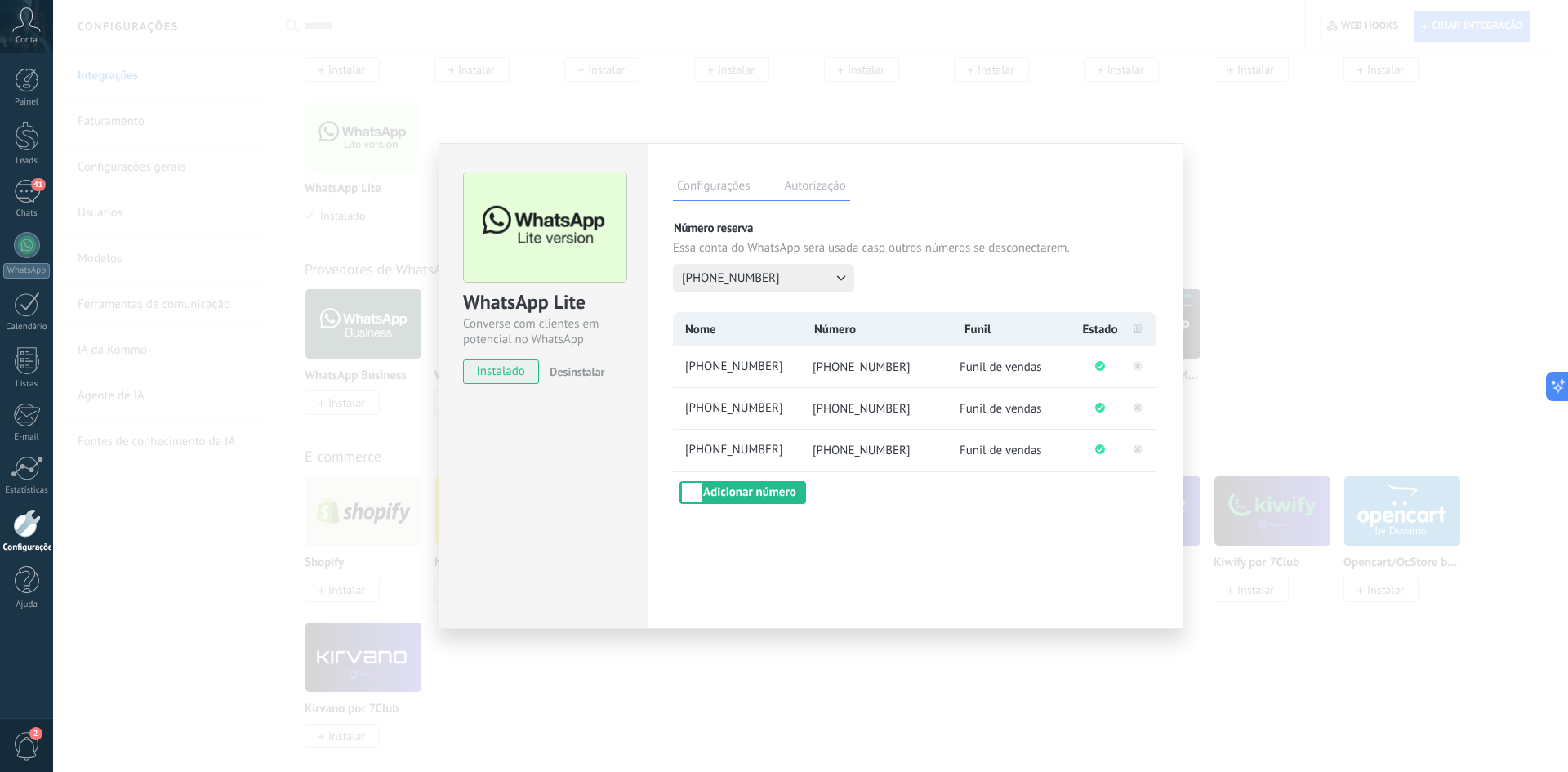
click at [823, 190] on label "Autorização" at bounding box center [814, 189] width 70 height 24
click at [833, 187] on label "Autorização" at bounding box center [814, 189] width 70 height 24
click at [1276, 191] on div "WhatsApp Lite Converse com clientes em potencial no WhatsApp instalado Desinsta…" at bounding box center [811, 386] width 1514 height 772
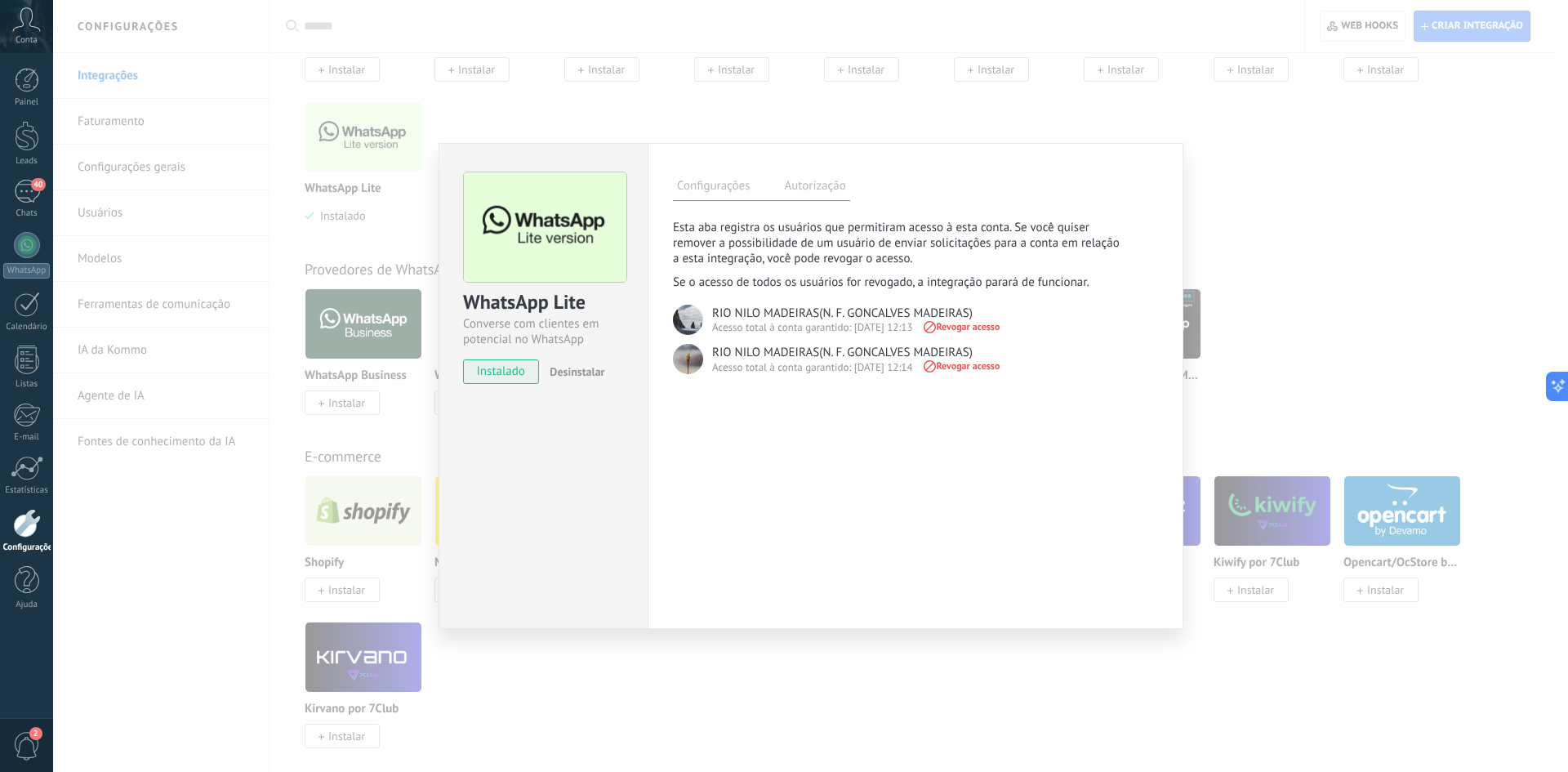
click at [931, 681] on div "WhatsApp Lite Converse com clientes em potencial no WhatsApp instalado Desinsta…" at bounding box center [811, 386] width 1514 height 772
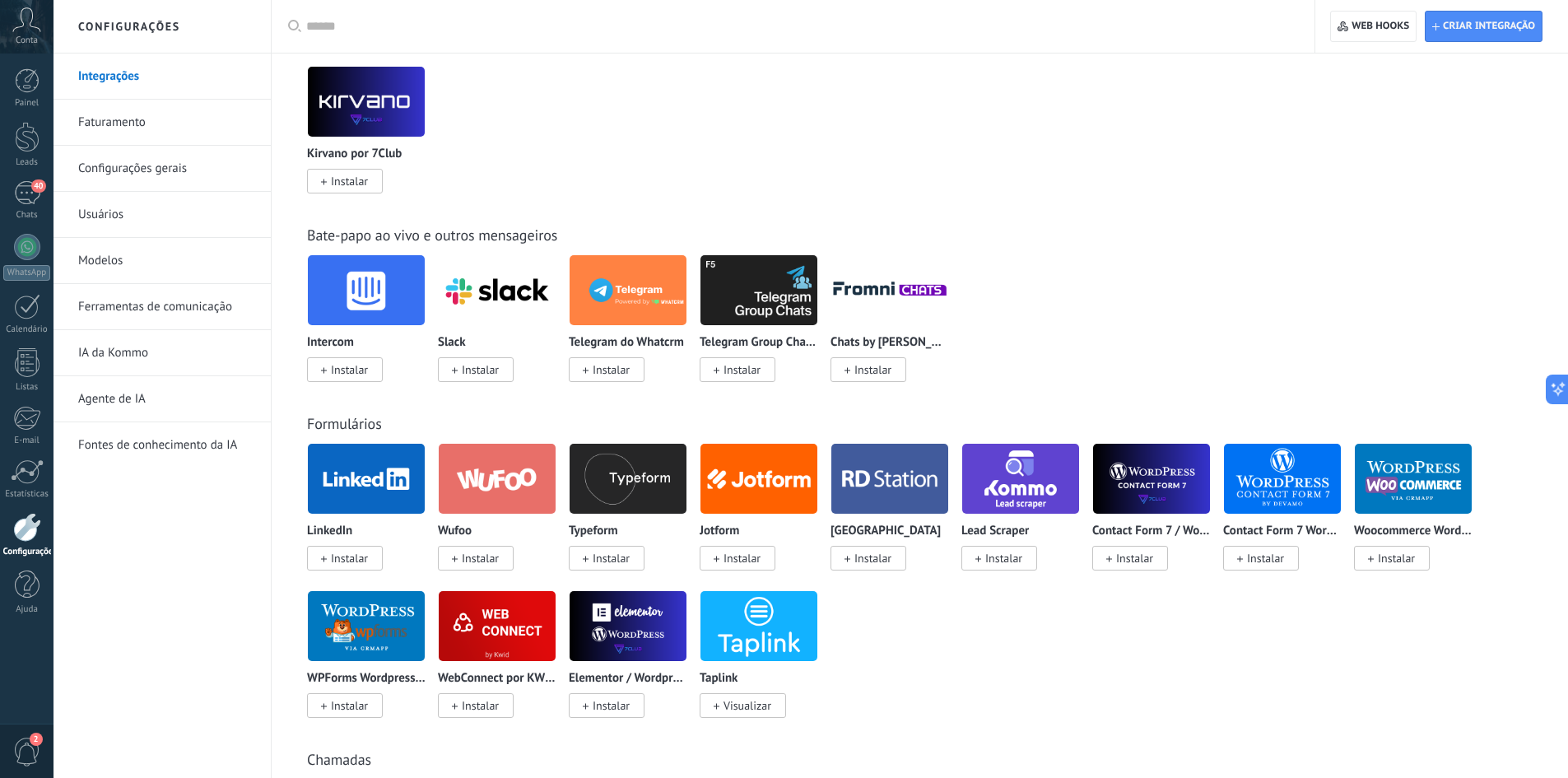
scroll to position [0, 0]
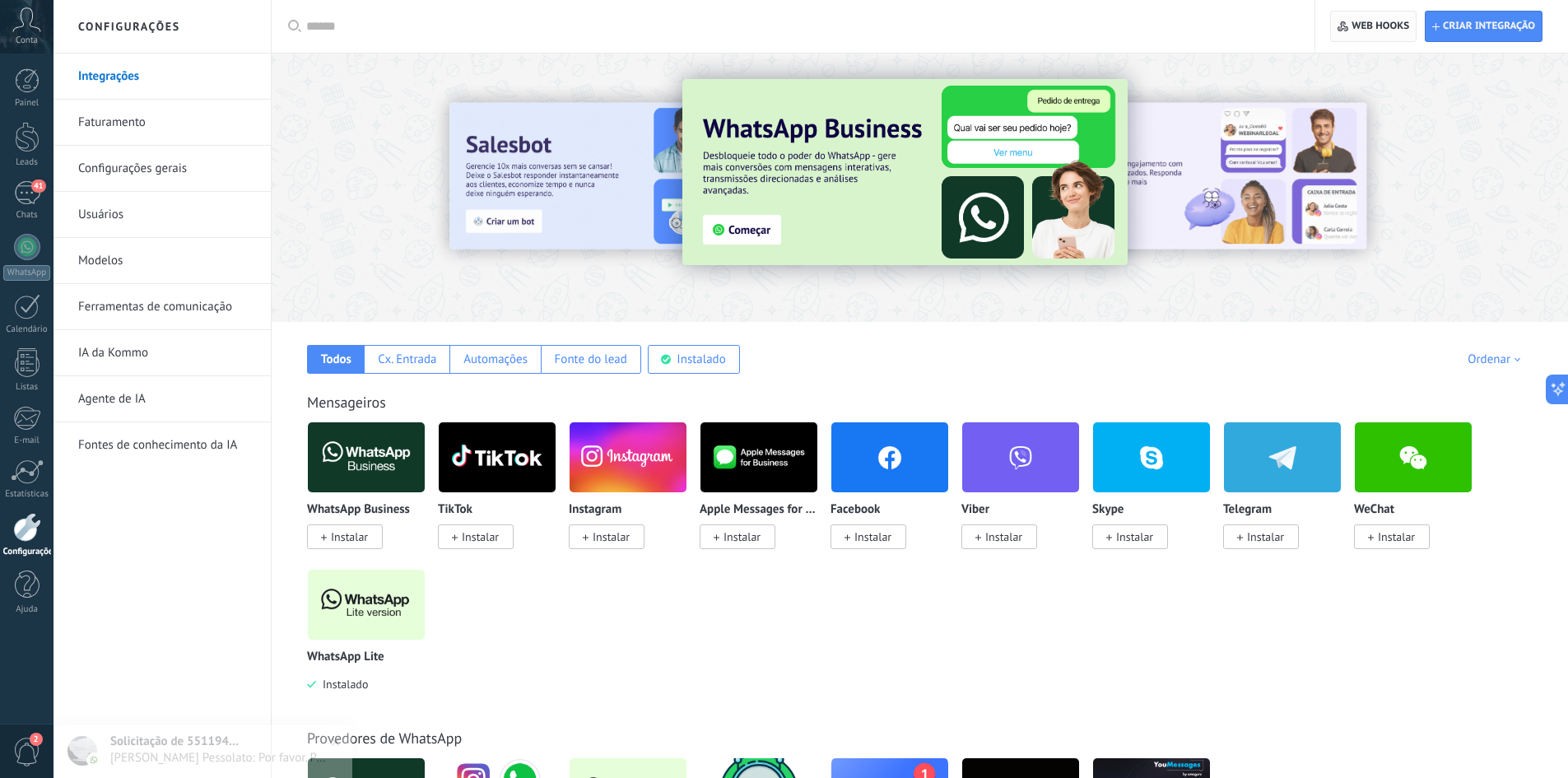
click at [1400, 26] on span "Web hooks 0" at bounding box center [1381, 27] width 58 height 13
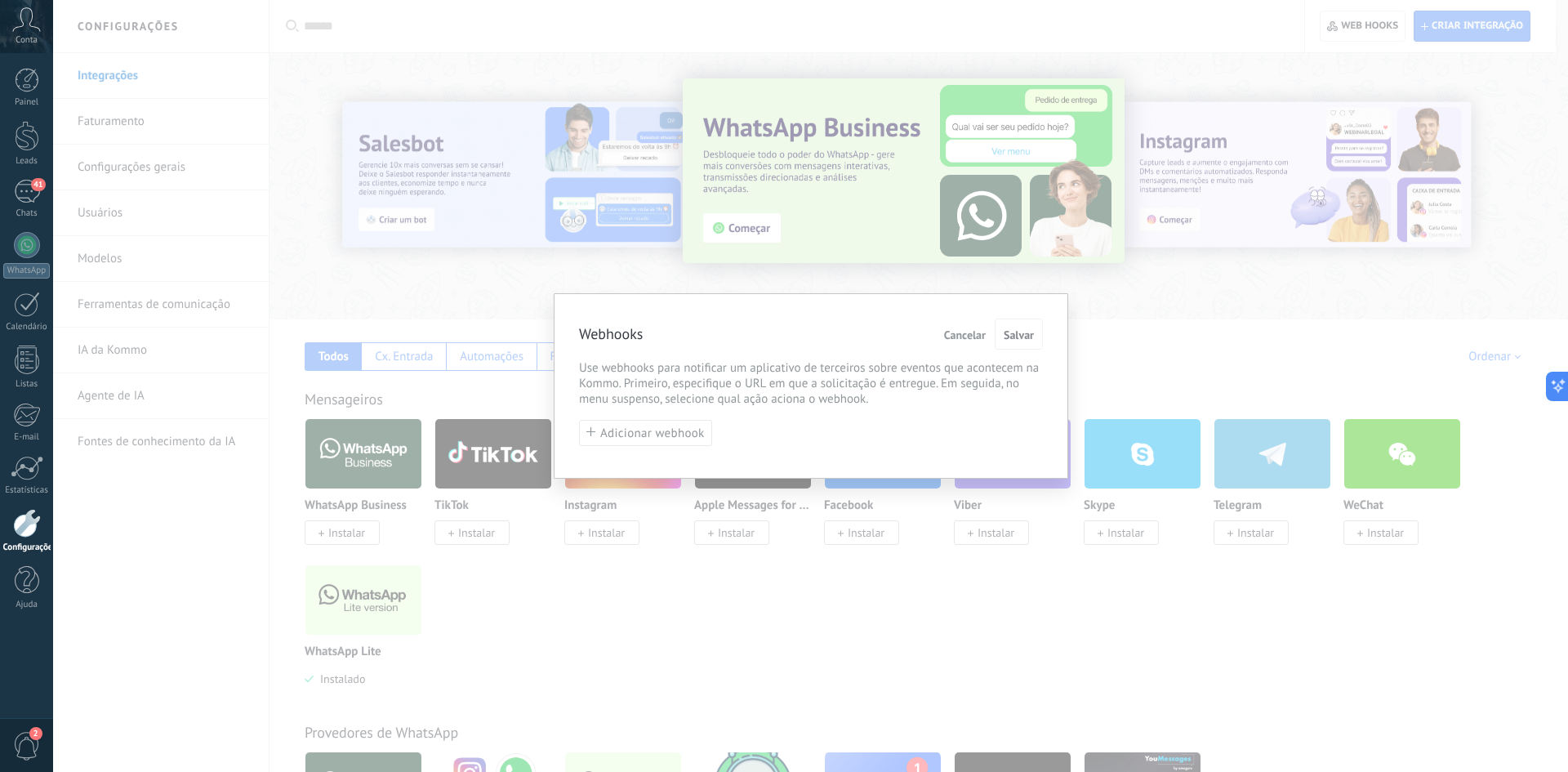
click at [964, 339] on span "Cancelar" at bounding box center [965, 335] width 42 height 12
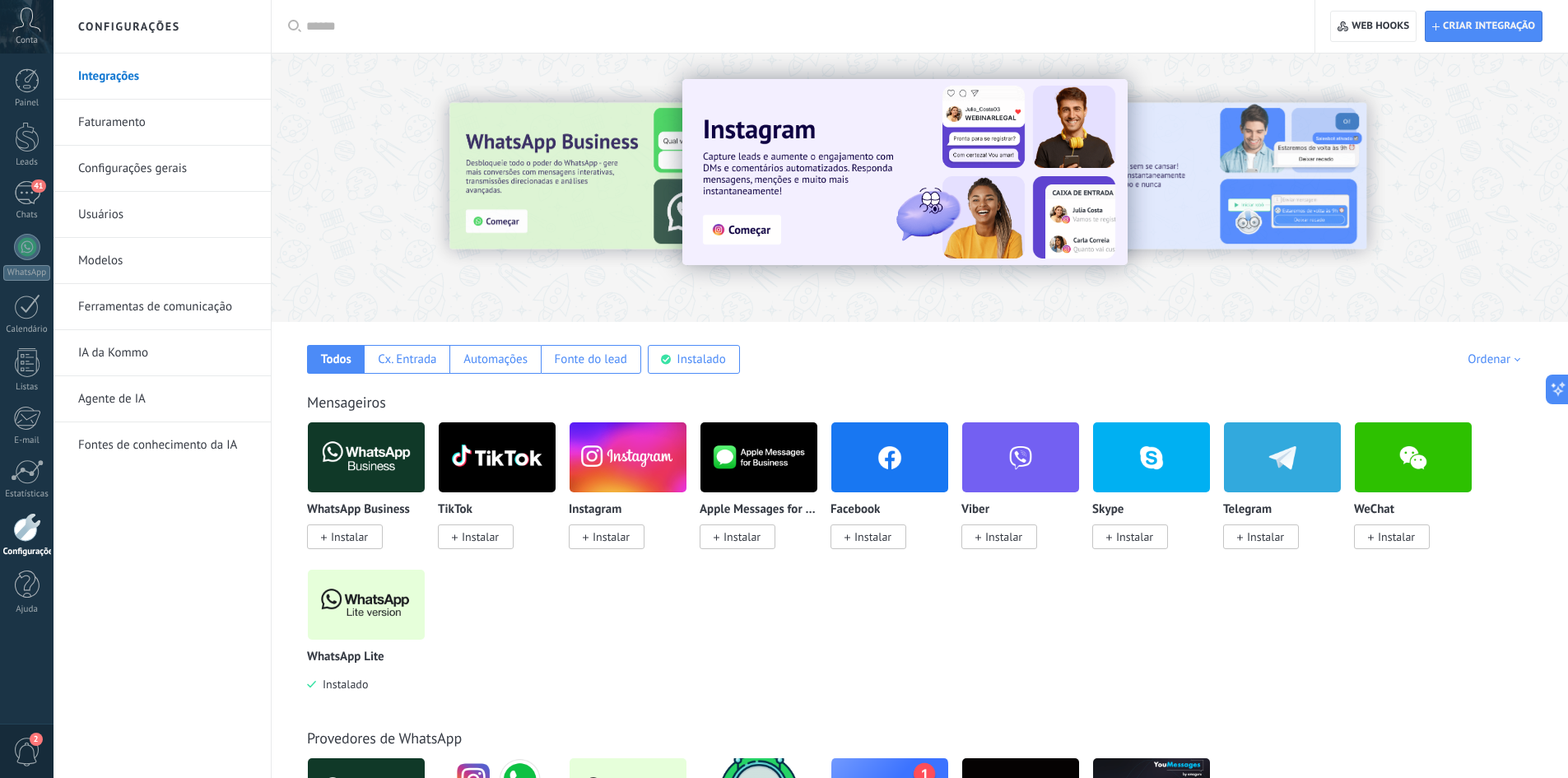
click at [156, 154] on link "Configurações gerais" at bounding box center [166, 168] width 176 height 46
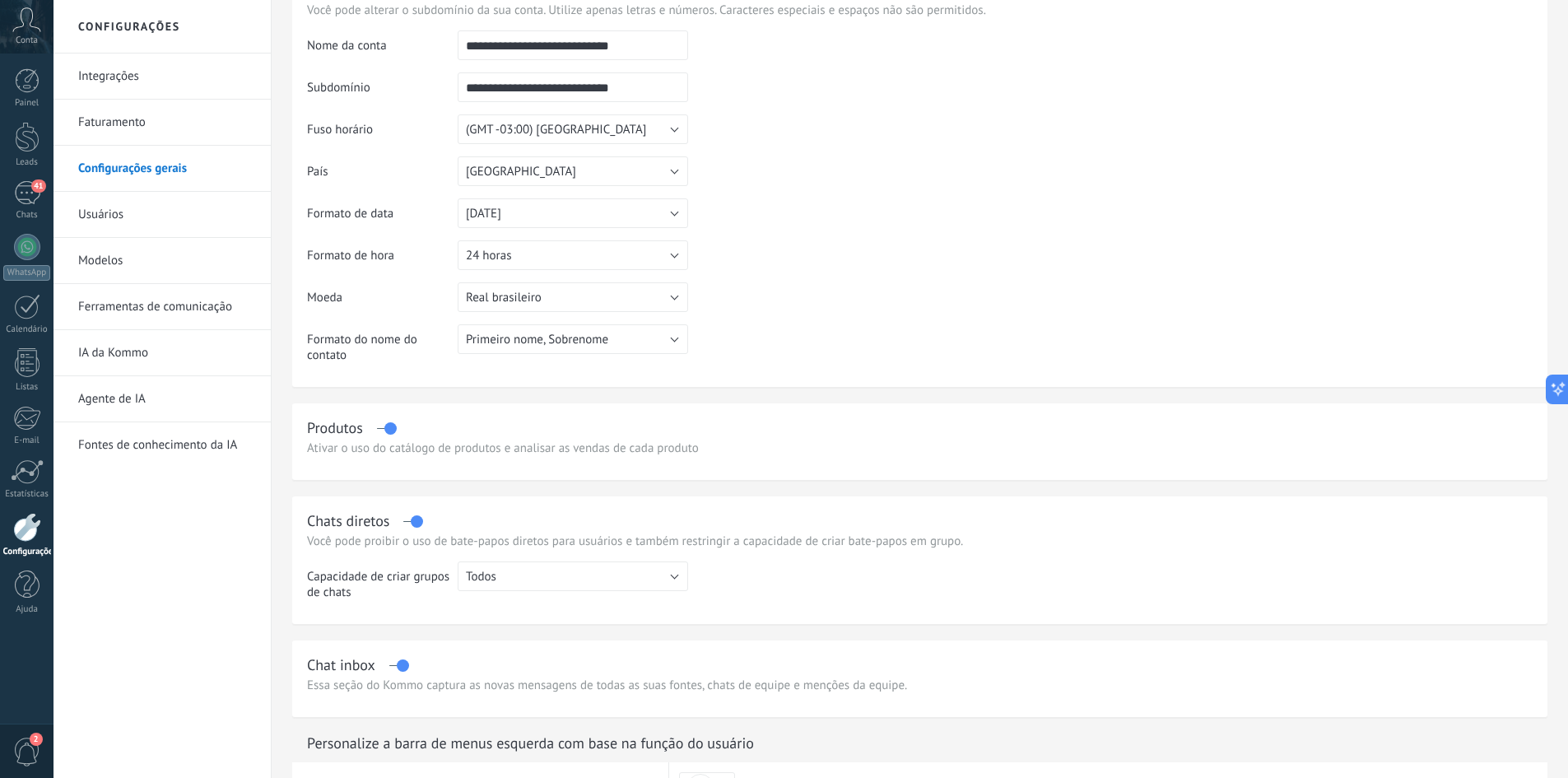
scroll to position [553, 0]
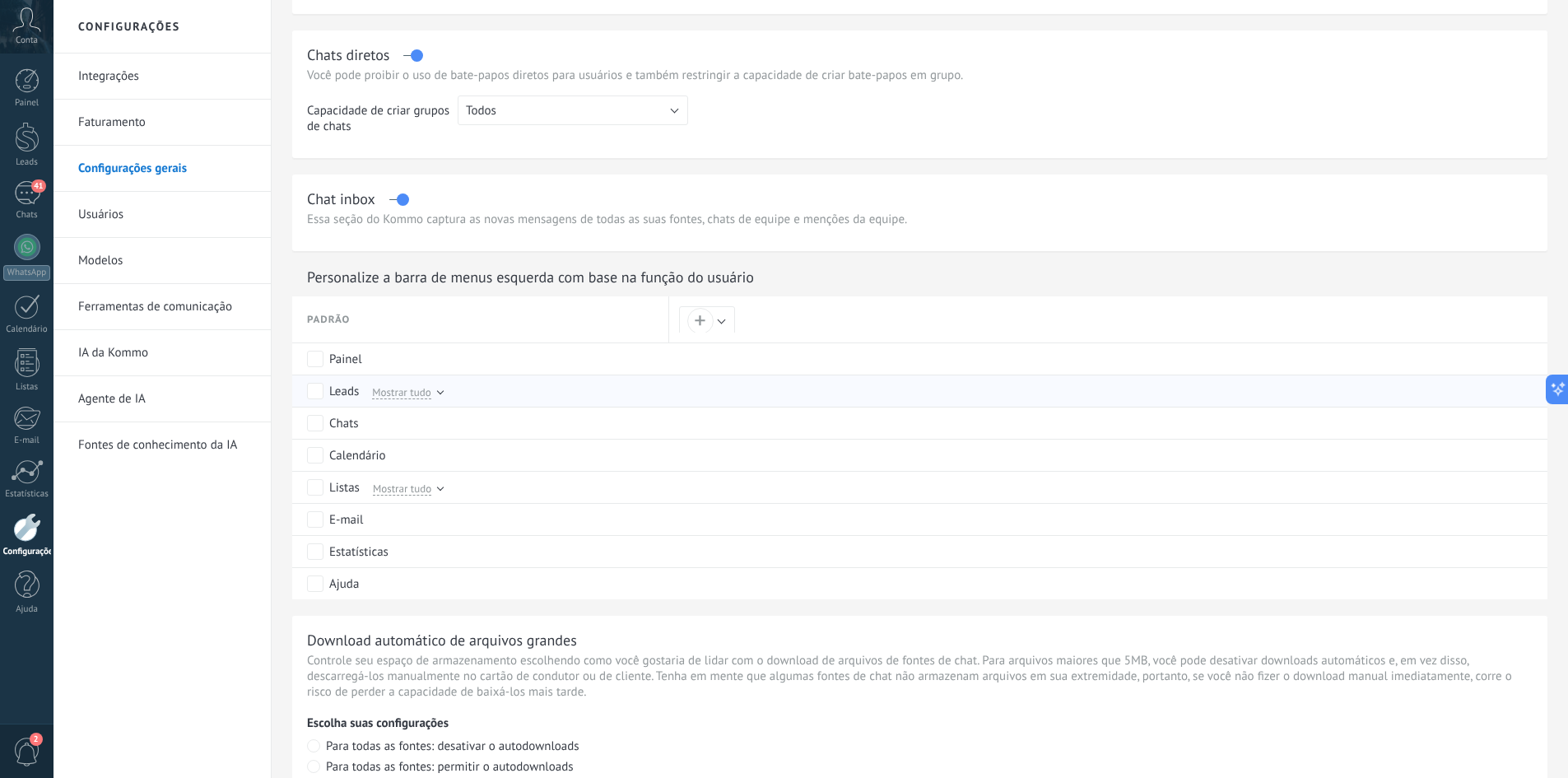
click at [443, 393] on div "Leads Mostrar tudo" at bounding box center [484, 391] width 354 height 31
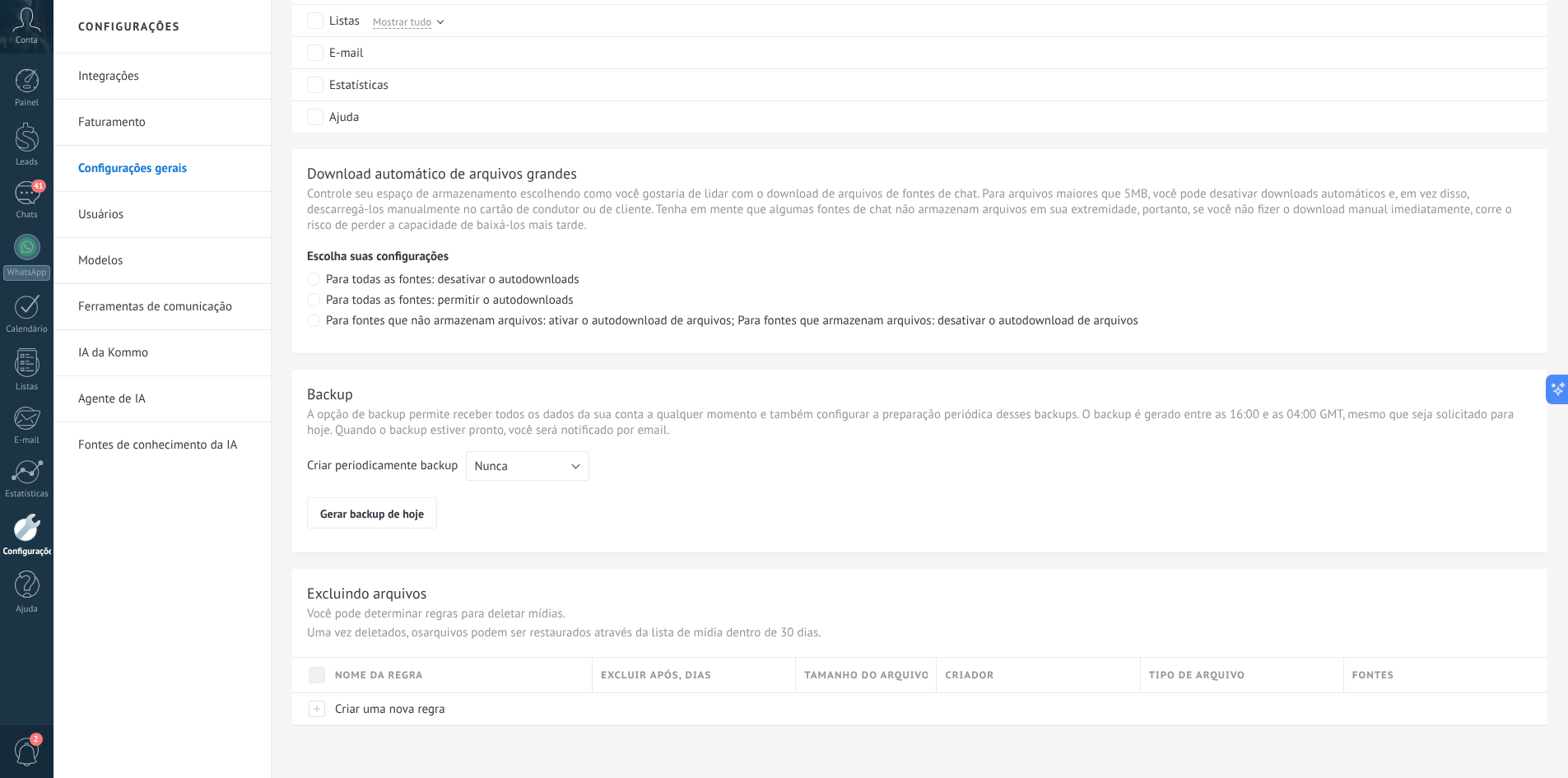
scroll to position [0, 0]
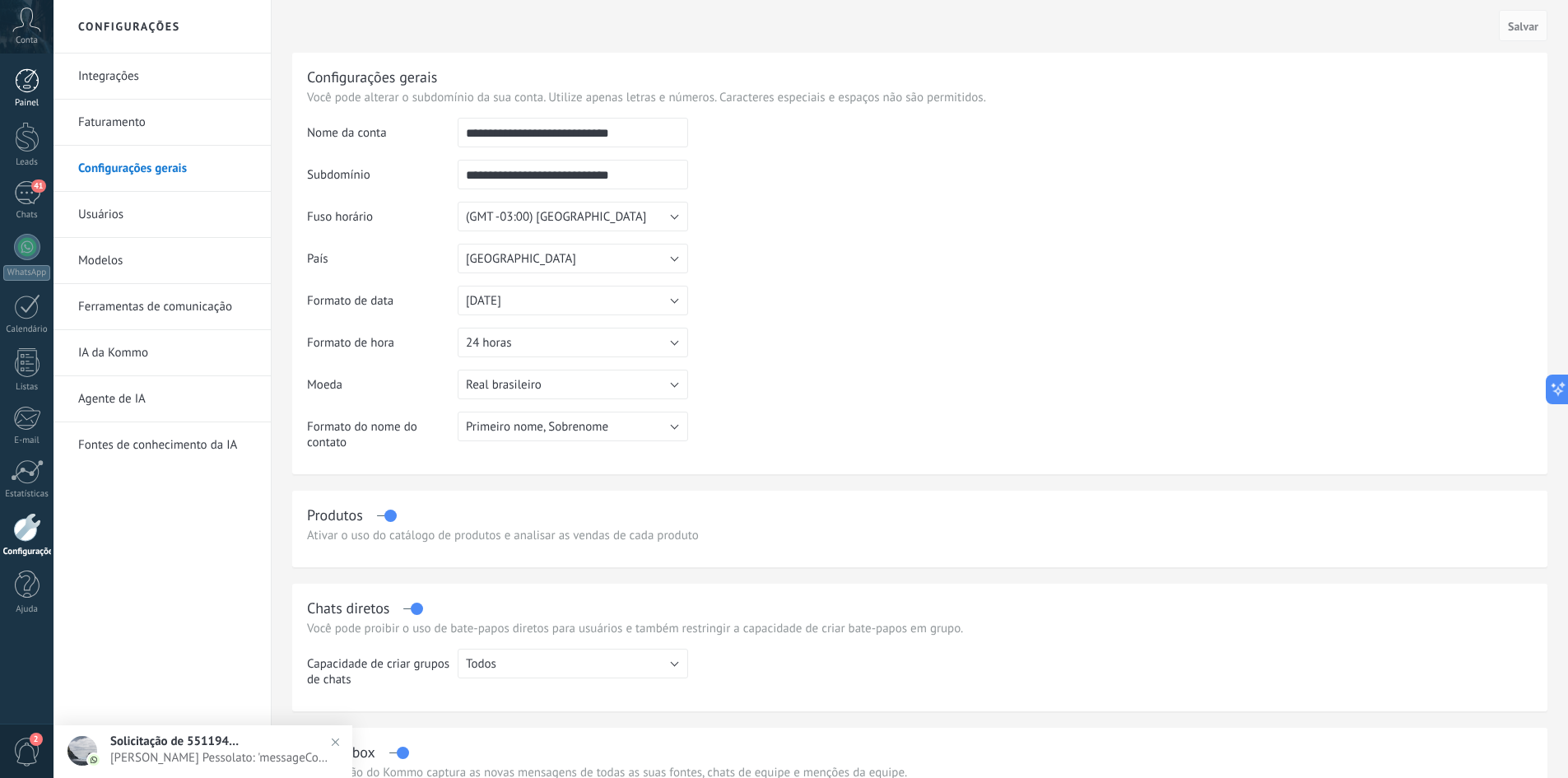
click at [21, 73] on div at bounding box center [27, 80] width 25 height 25
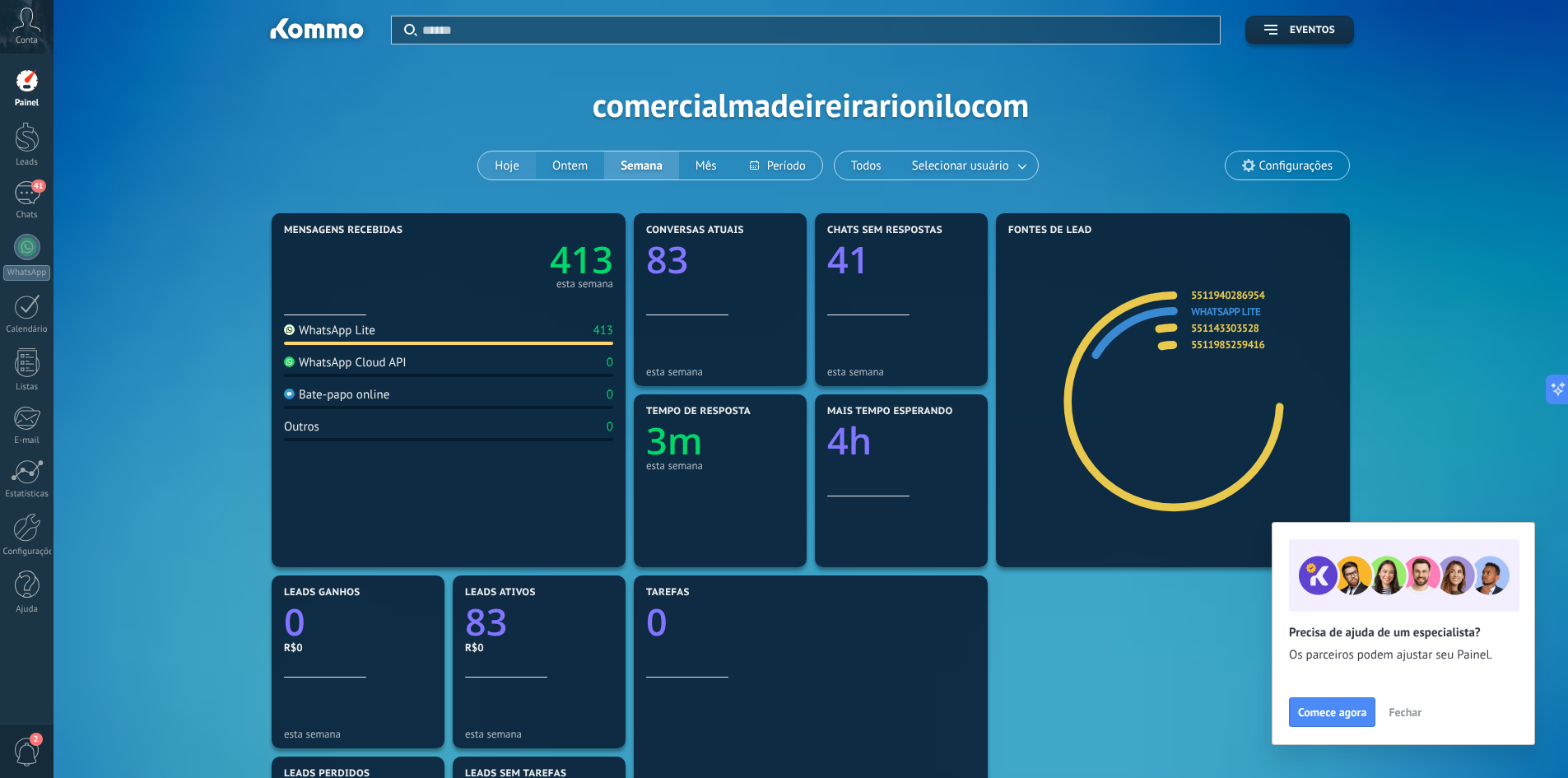
click at [525, 169] on button "Hoje" at bounding box center [507, 165] width 58 height 28
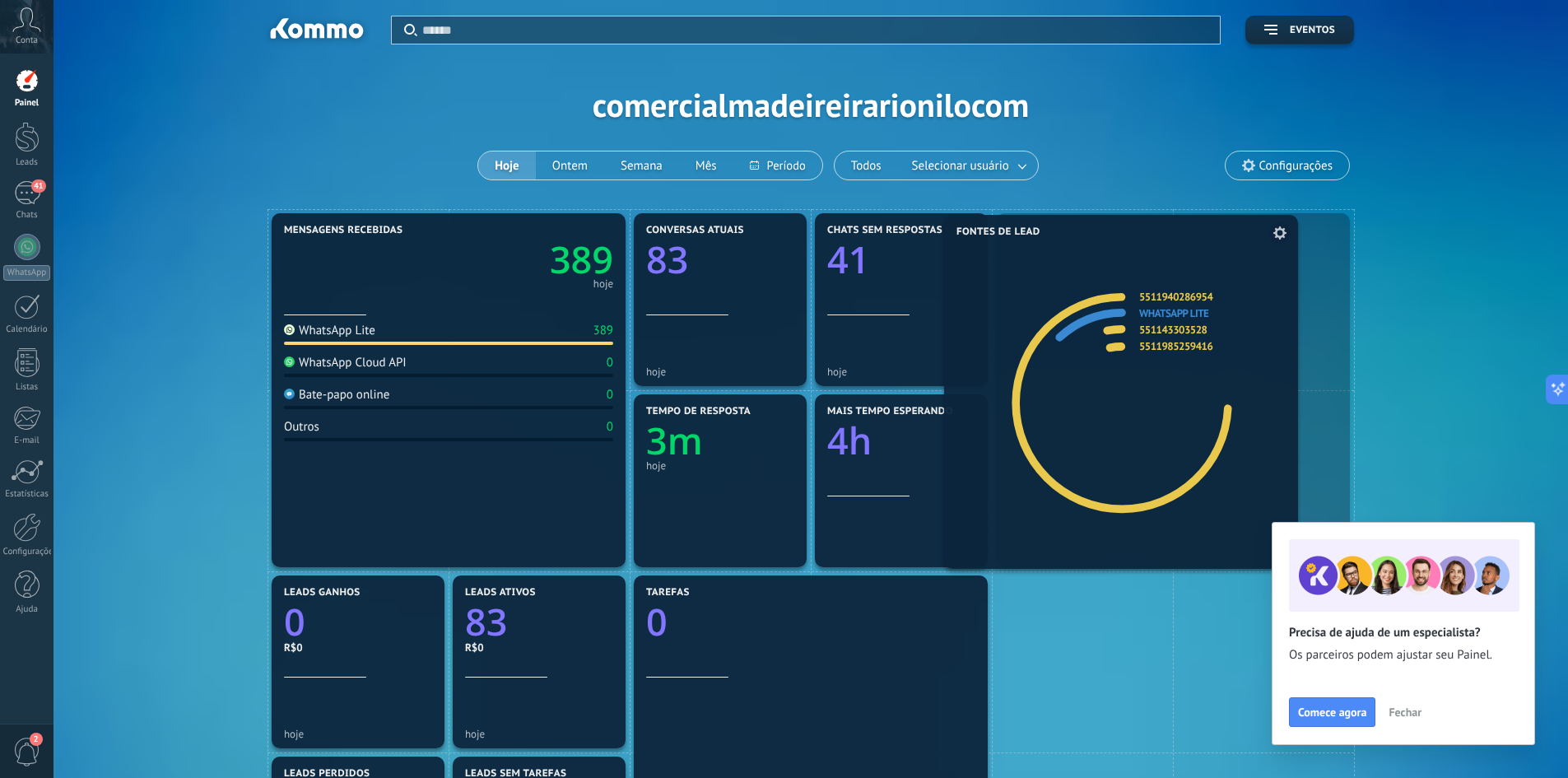
drag, startPoint x: 1246, startPoint y: 345, endPoint x: 1195, endPoint y: 346, distance: 51.0
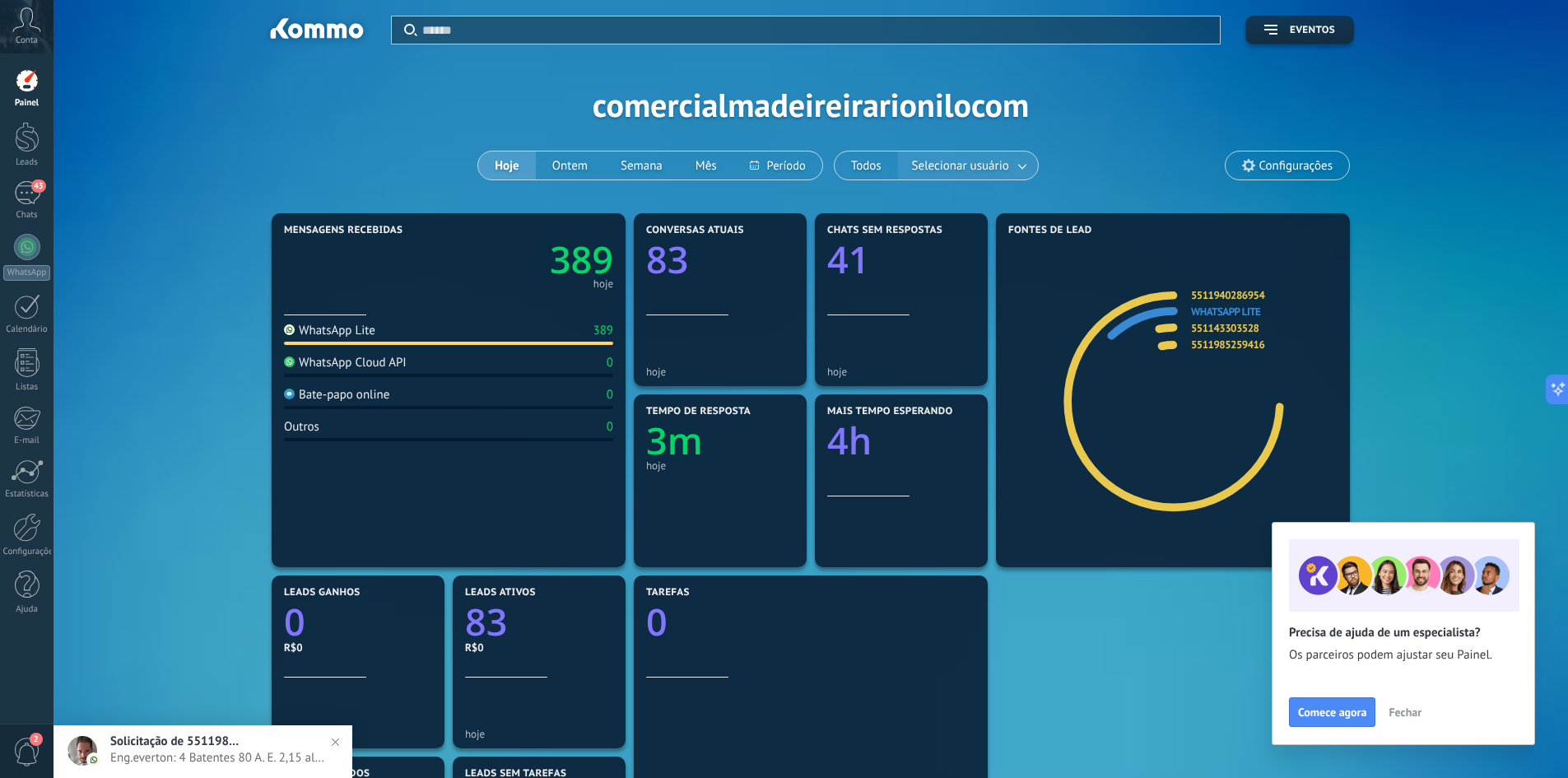
click at [1002, 169] on span "Selecionar usuário" at bounding box center [960, 165] width 103 height 22
click at [1013, 165] on link at bounding box center [1023, 166] width 29 height 27
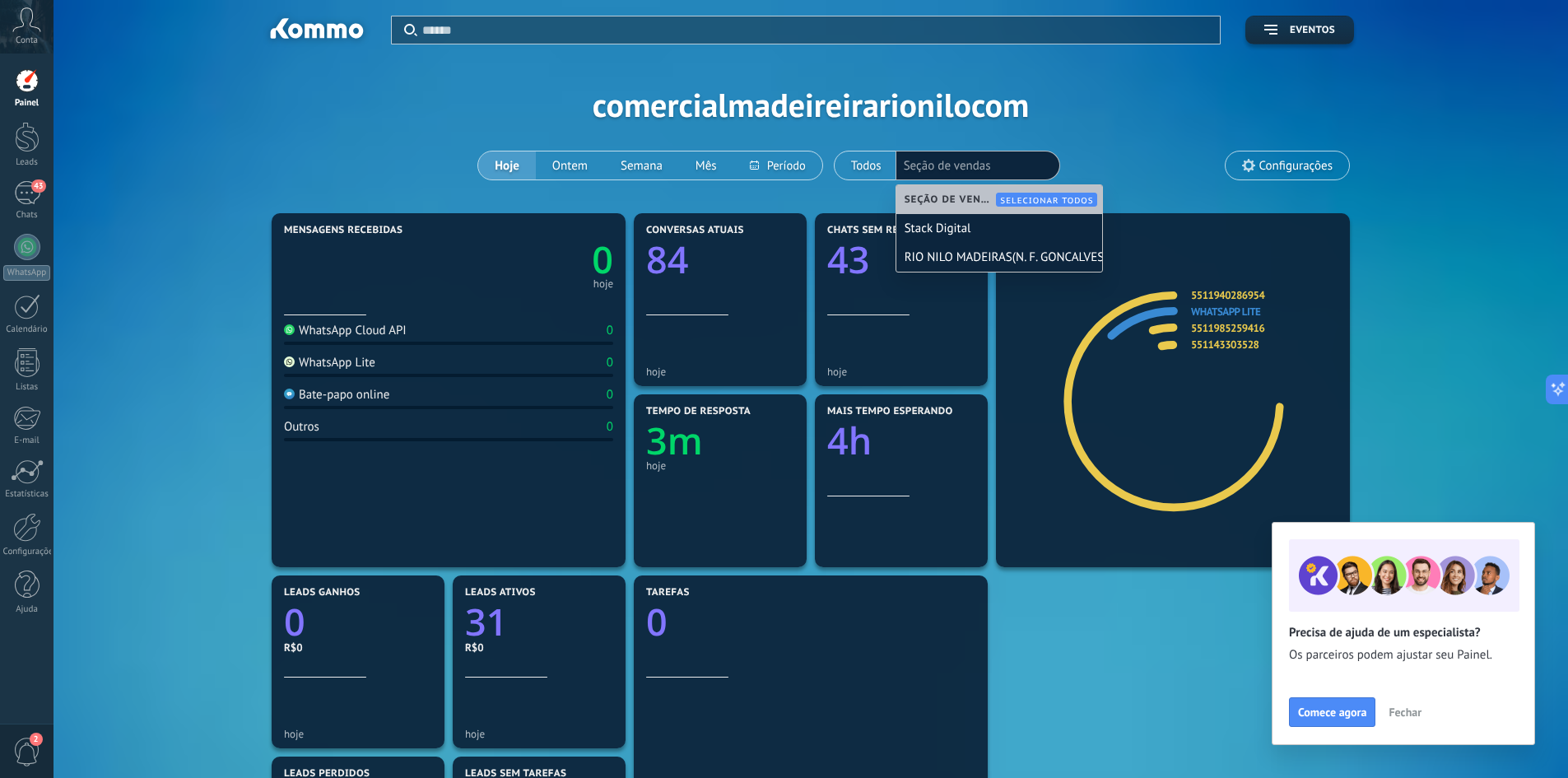
click at [1144, 137] on div "Aplicar Eventos comercialmadeireirarionilocom Hoje Ontem Semana Mês Todos Selec…" at bounding box center [811, 104] width 1466 height 209
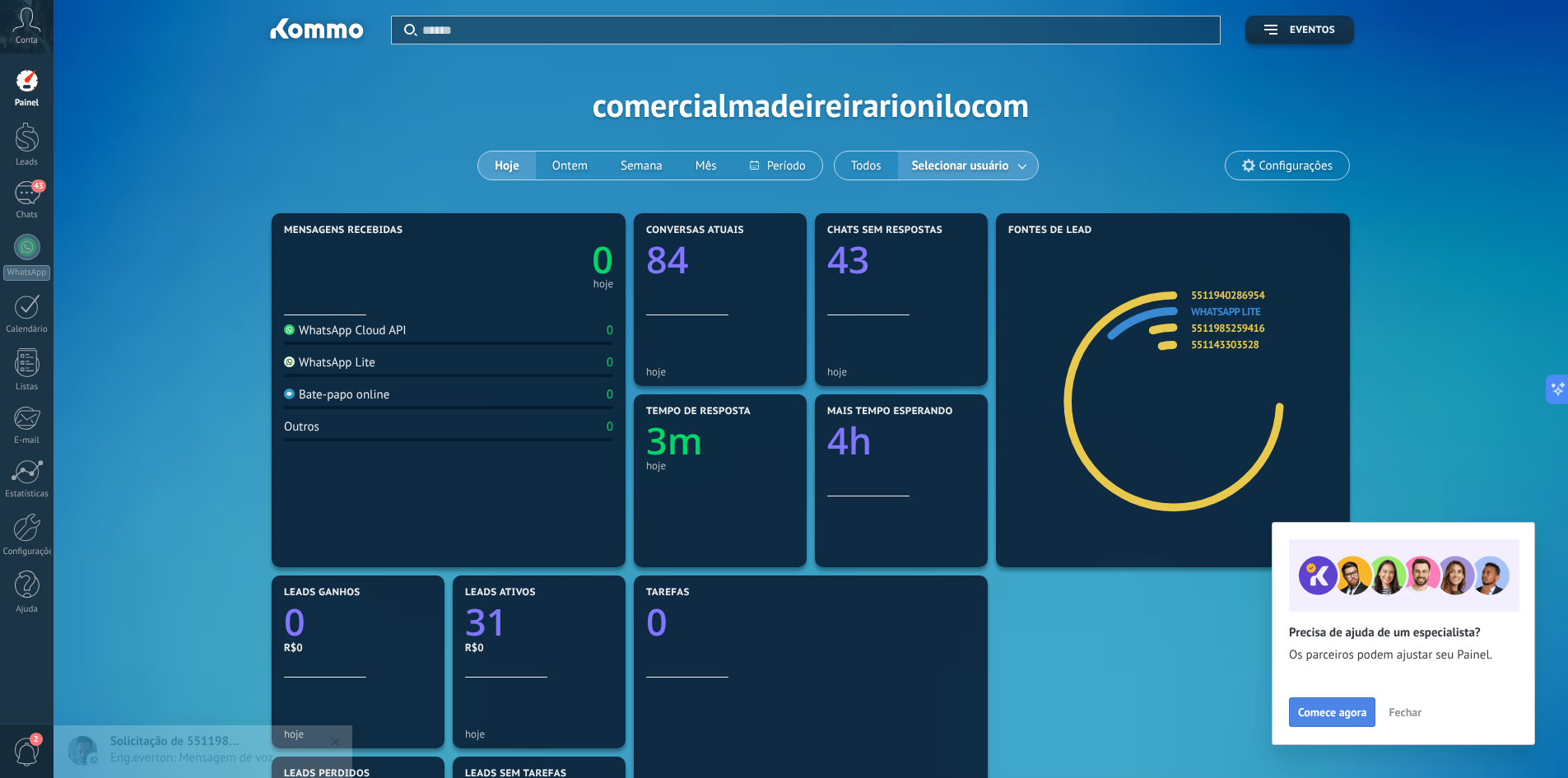
click at [1367, 715] on span "Comece agora" at bounding box center [1332, 712] width 69 height 12
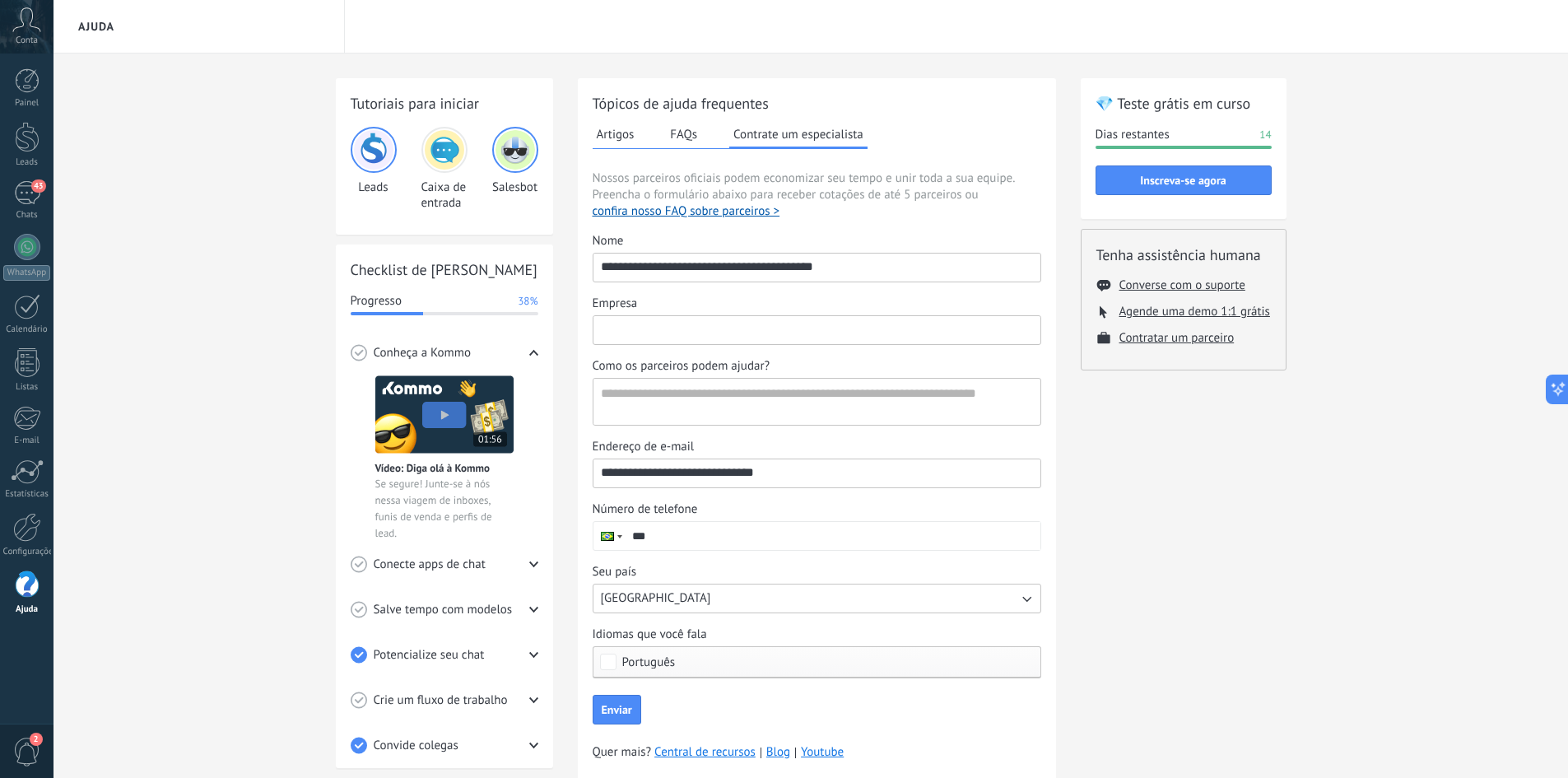
click at [793, 329] on input "Empresa" at bounding box center [816, 329] width 447 height 27
type input "**********"
click at [749, 415] on textarea "Como os parceiros podem ajudar?" at bounding box center [815, 401] width 443 height 46
click at [743, 396] on textarea "Como os parceiros podem ajudar?" at bounding box center [815, 401] width 443 height 46
drag, startPoint x: 729, startPoint y: 368, endPoint x: 666, endPoint y: 371, distance: 63.1
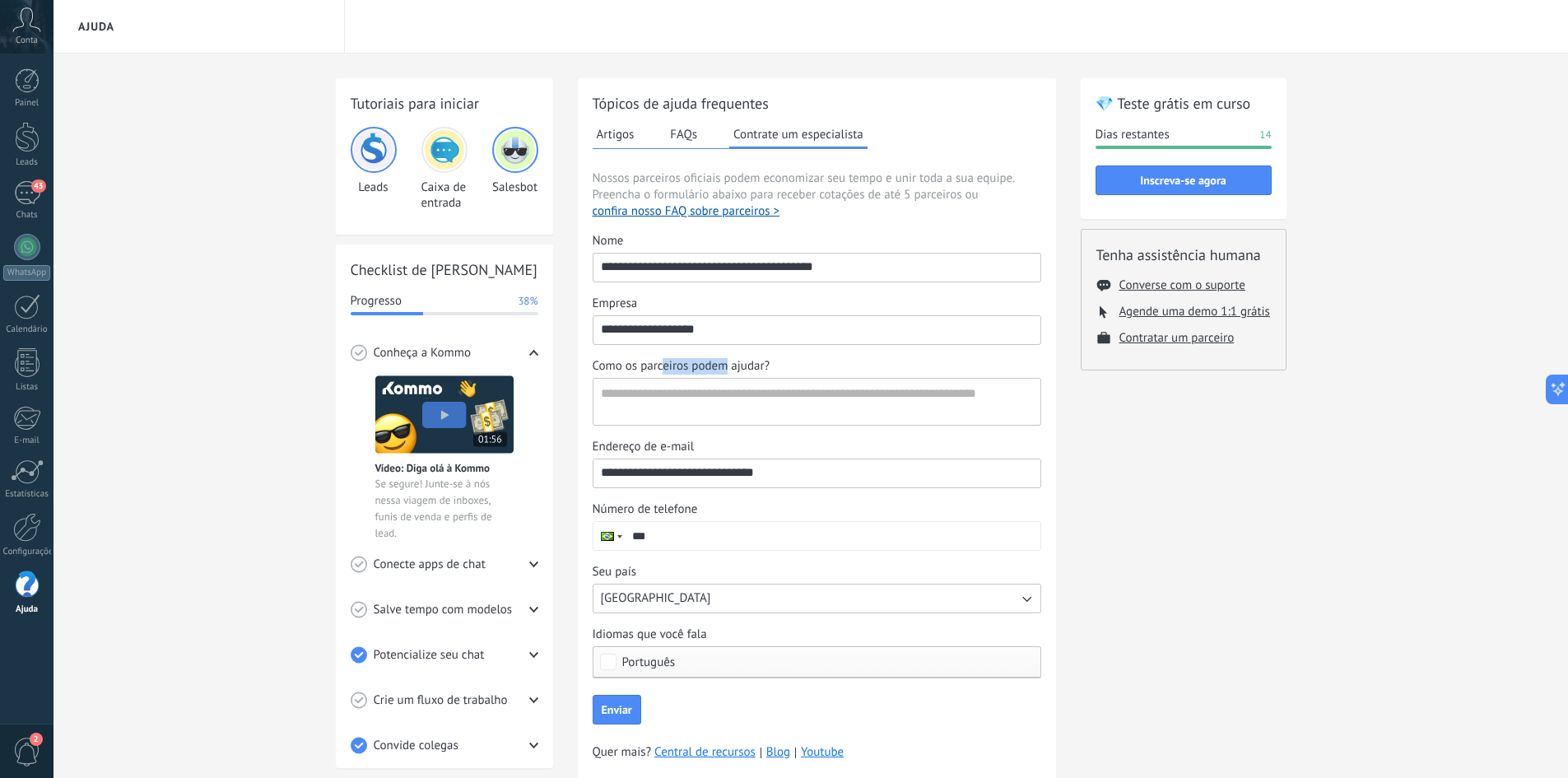
click at [663, 365] on span "Como os parceiros podem ajudar?" at bounding box center [681, 367] width 178 height 16
click at [684, 390] on textarea "Como os parceiros podem ajudar?" at bounding box center [815, 401] width 443 height 46
click at [447, 405] on img at bounding box center [444, 415] width 138 height 79
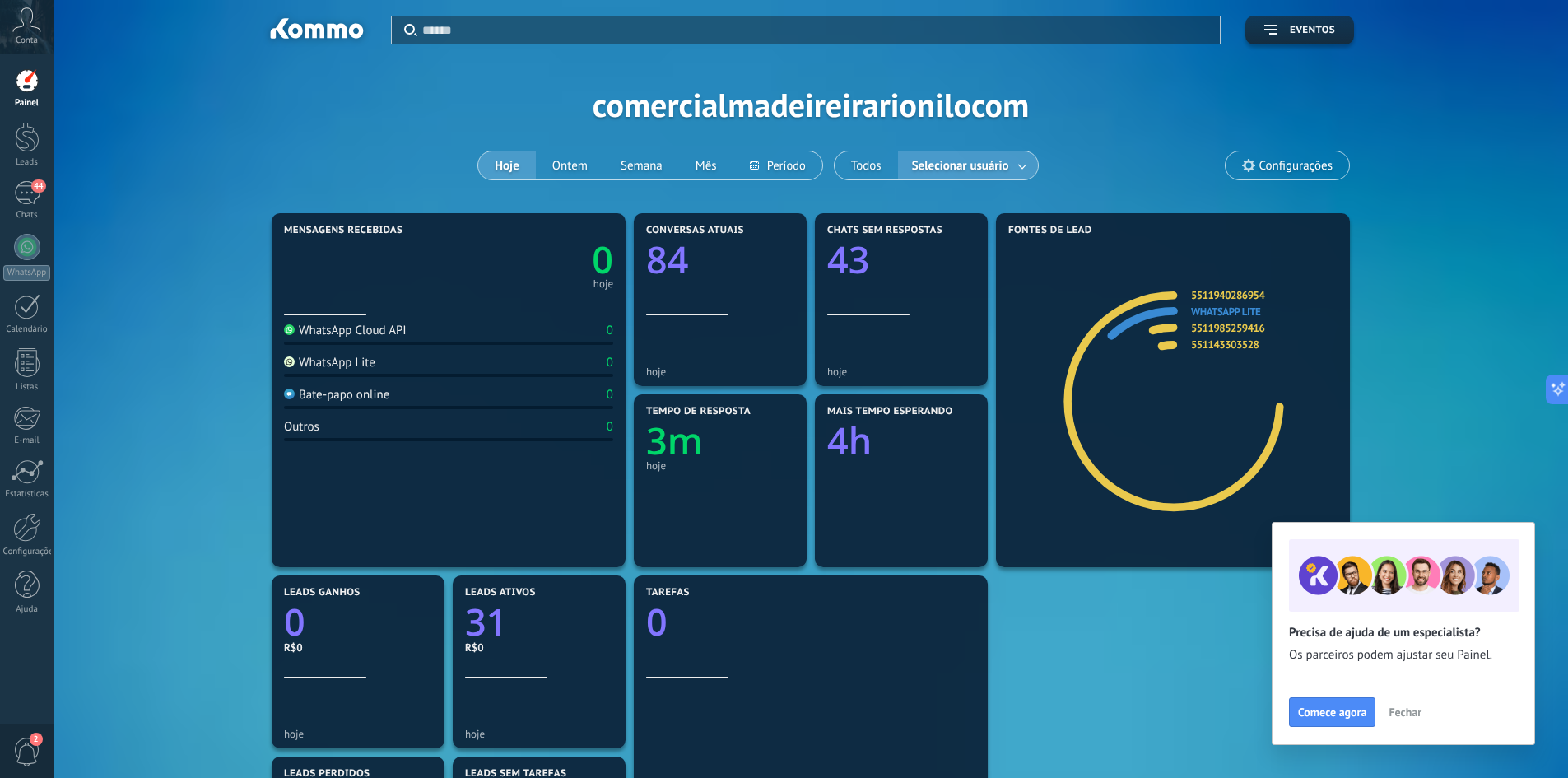
click at [21, 21] on use at bounding box center [27, 19] width 28 height 24
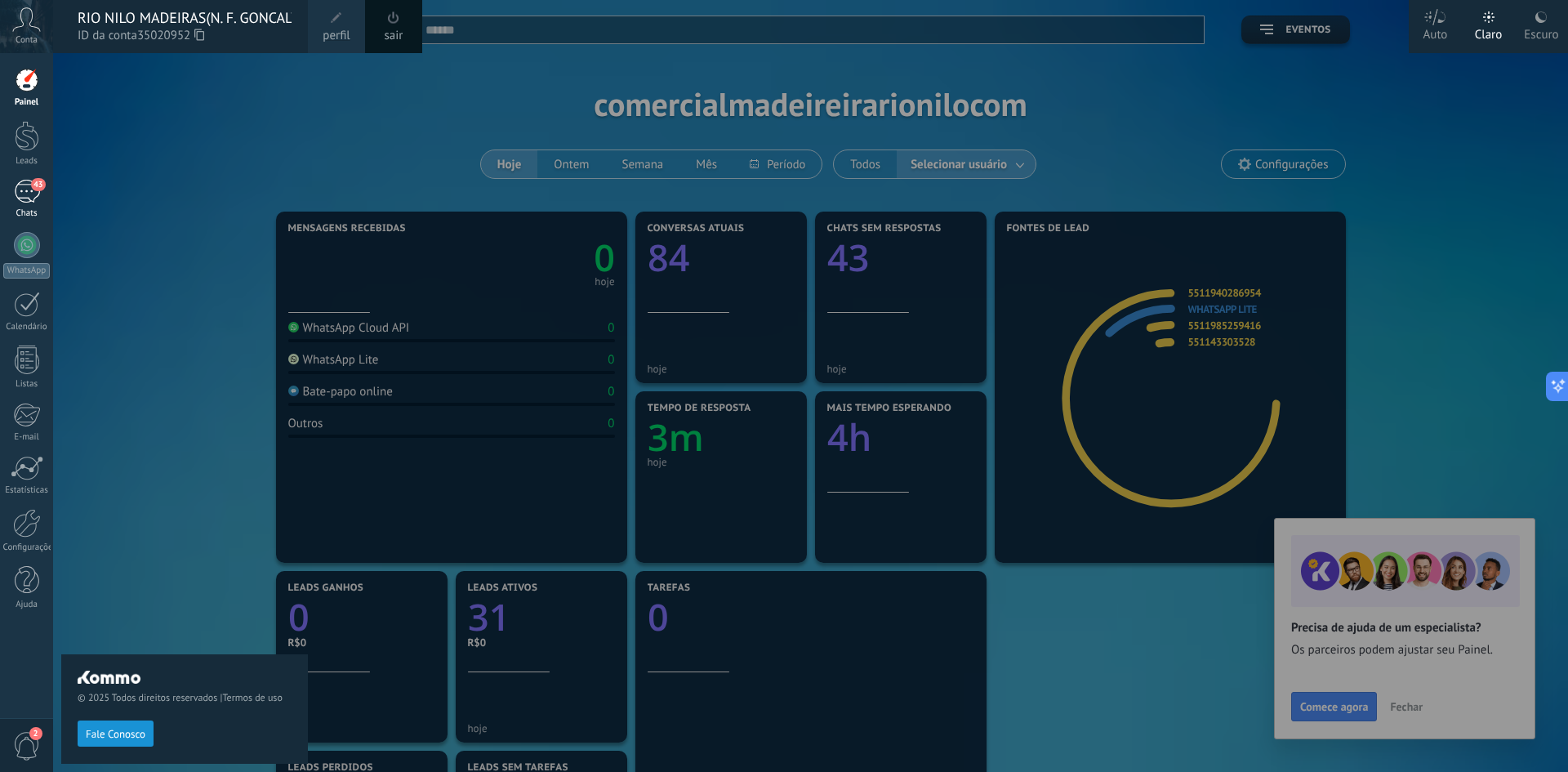
click at [30, 205] on link "43 Chats" at bounding box center [26, 199] width 54 height 39
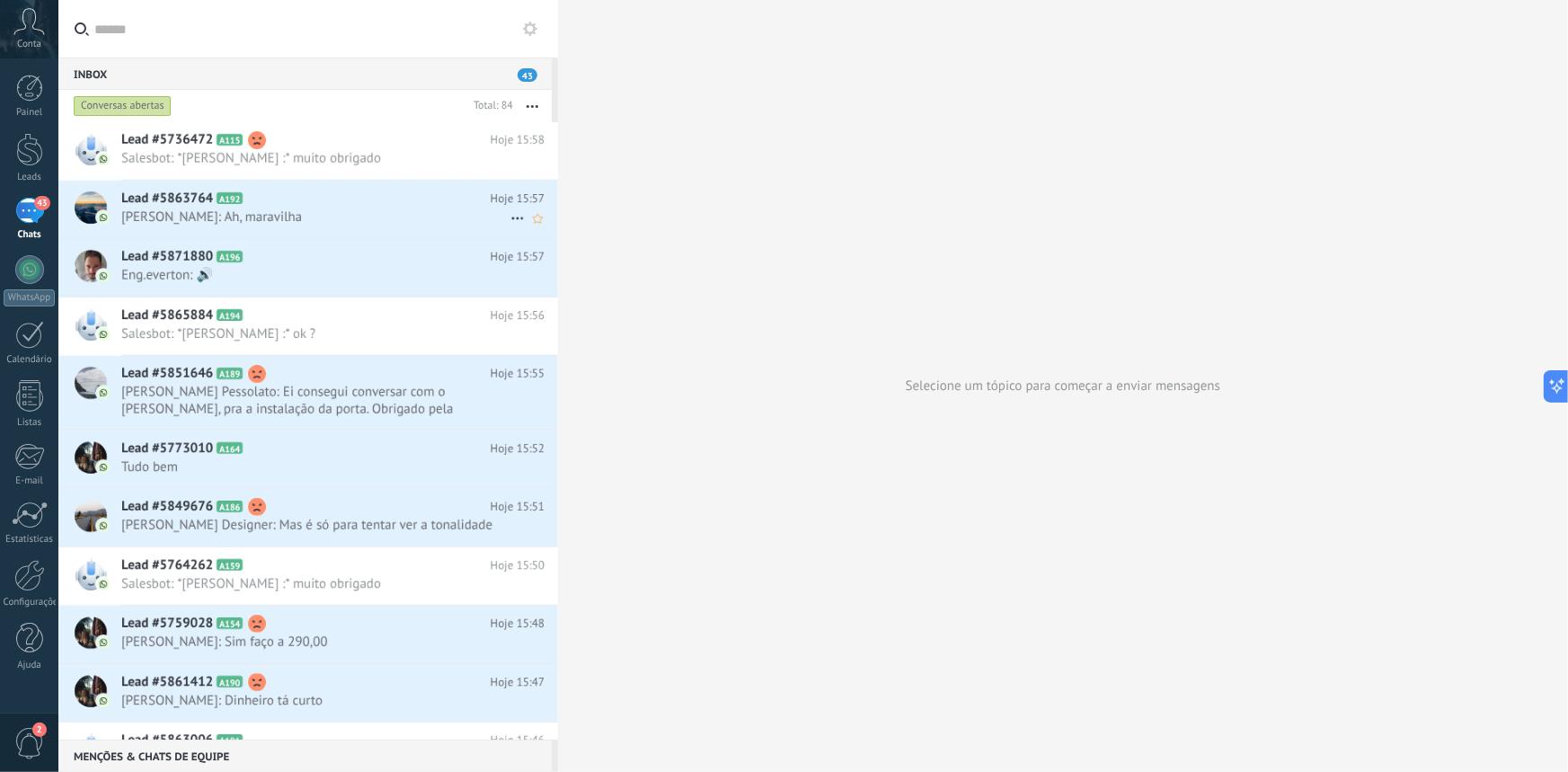
type textarea "**********"
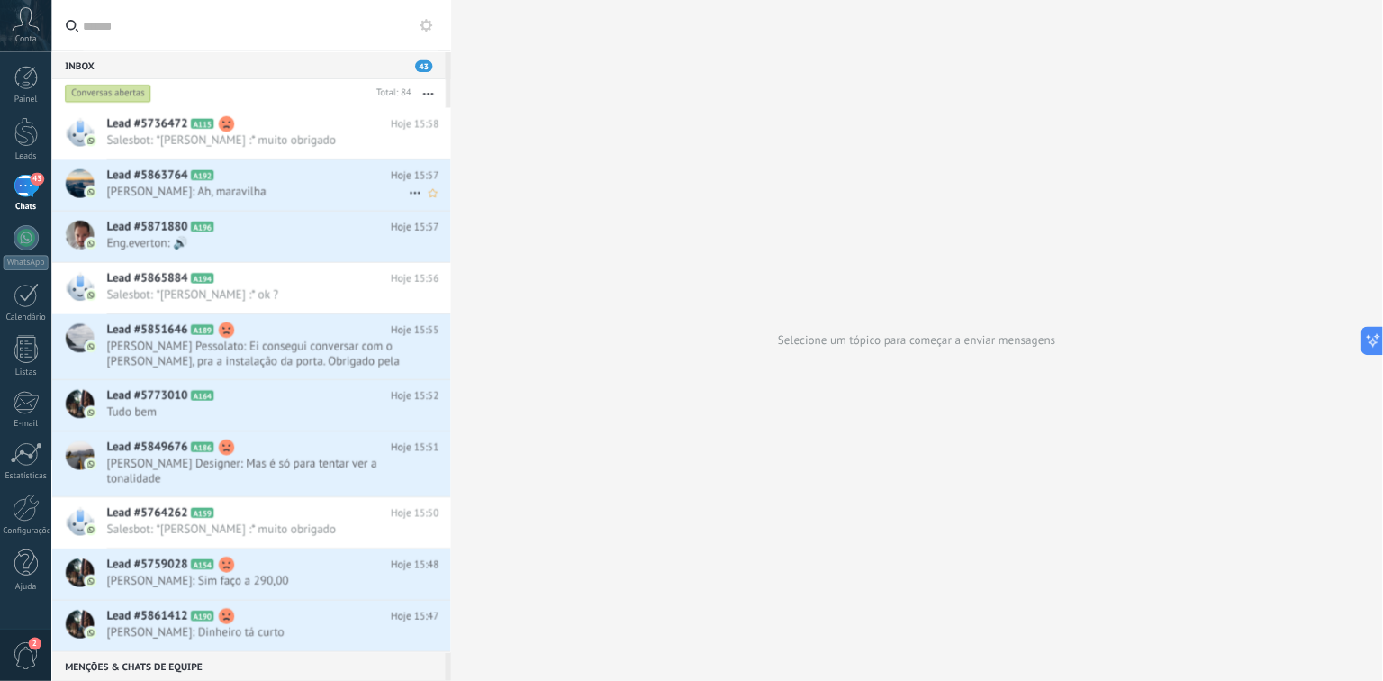
scroll to position [54, 0]
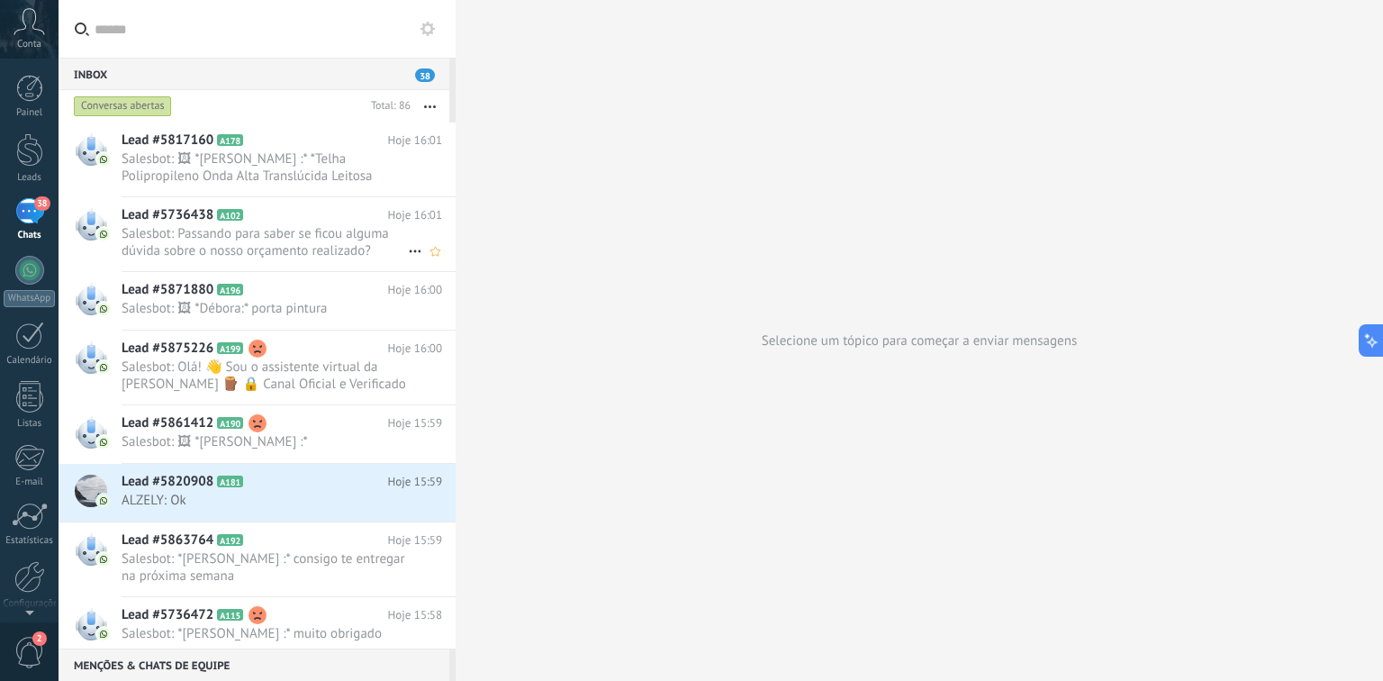
click at [205, 213] on span "Lead #5736438" at bounding box center [168, 215] width 92 height 18
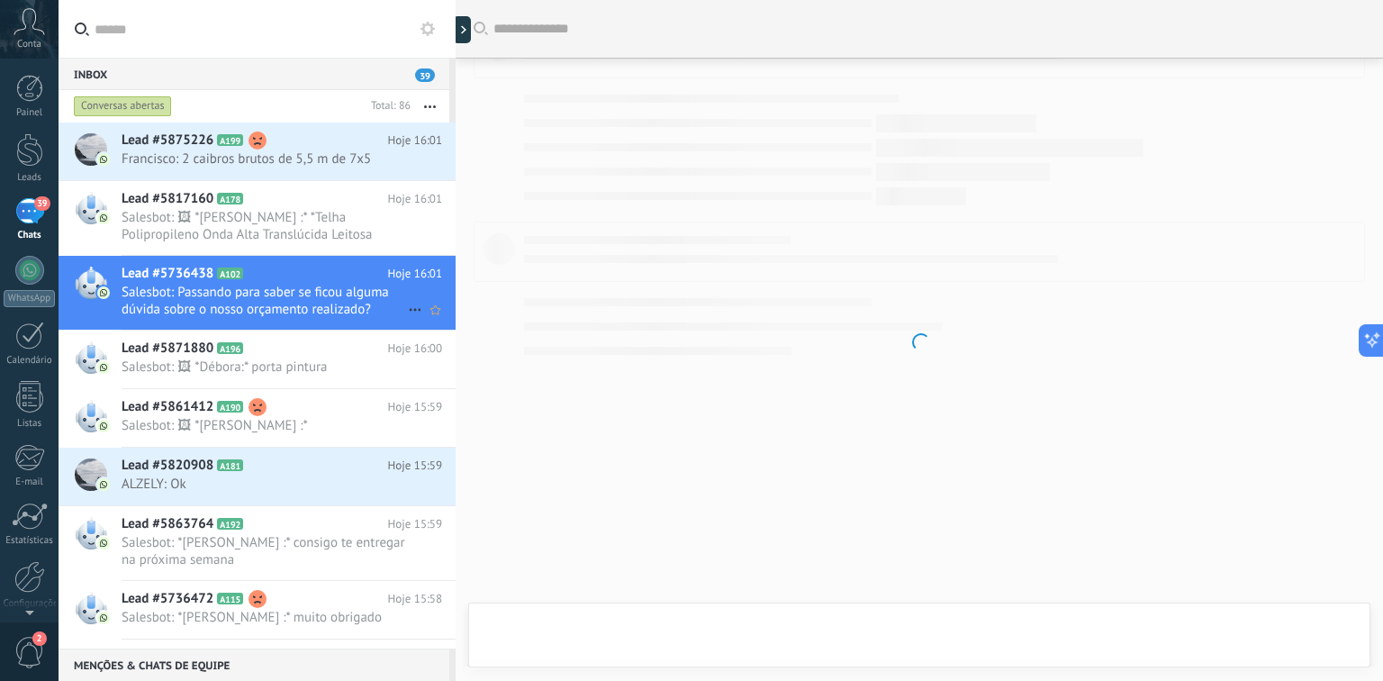
click at [192, 267] on span "Lead #5736438" at bounding box center [168, 274] width 92 height 18
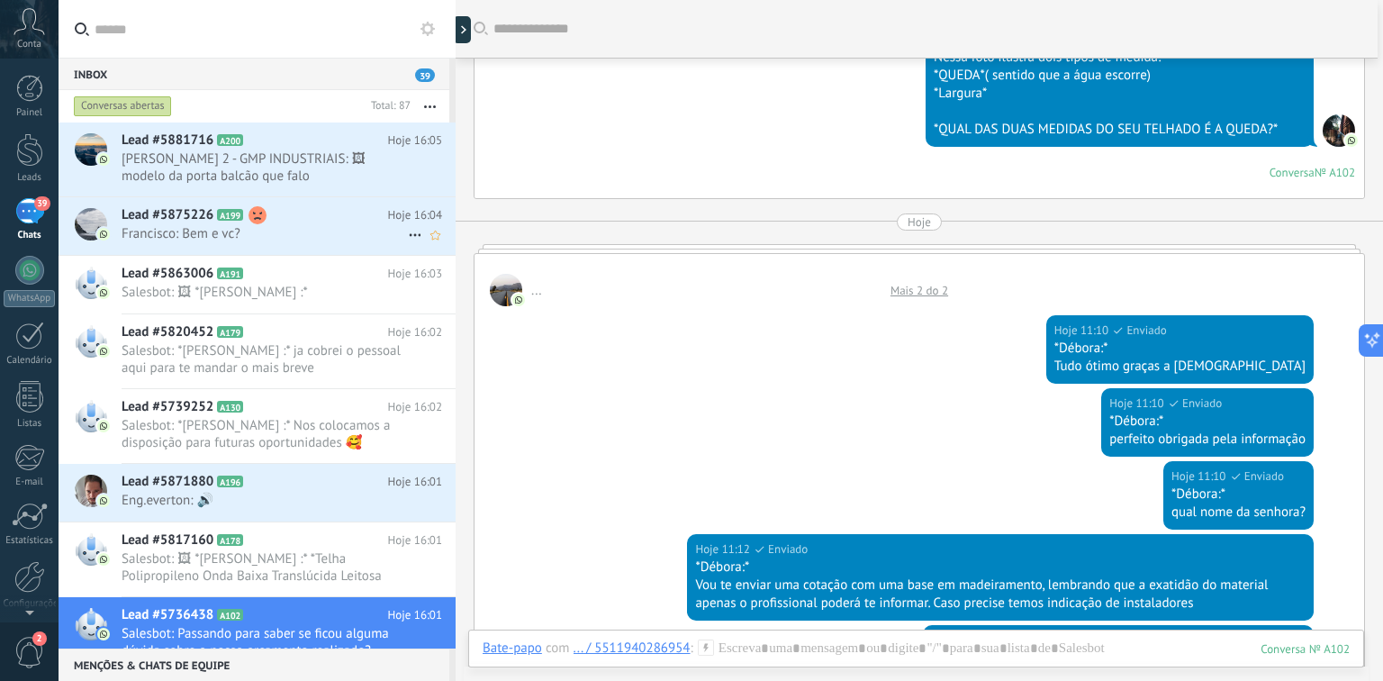
click at [412, 231] on icon at bounding box center [415, 235] width 22 height 22
click at [531, 153] on div at bounding box center [691, 340] width 1383 height 681
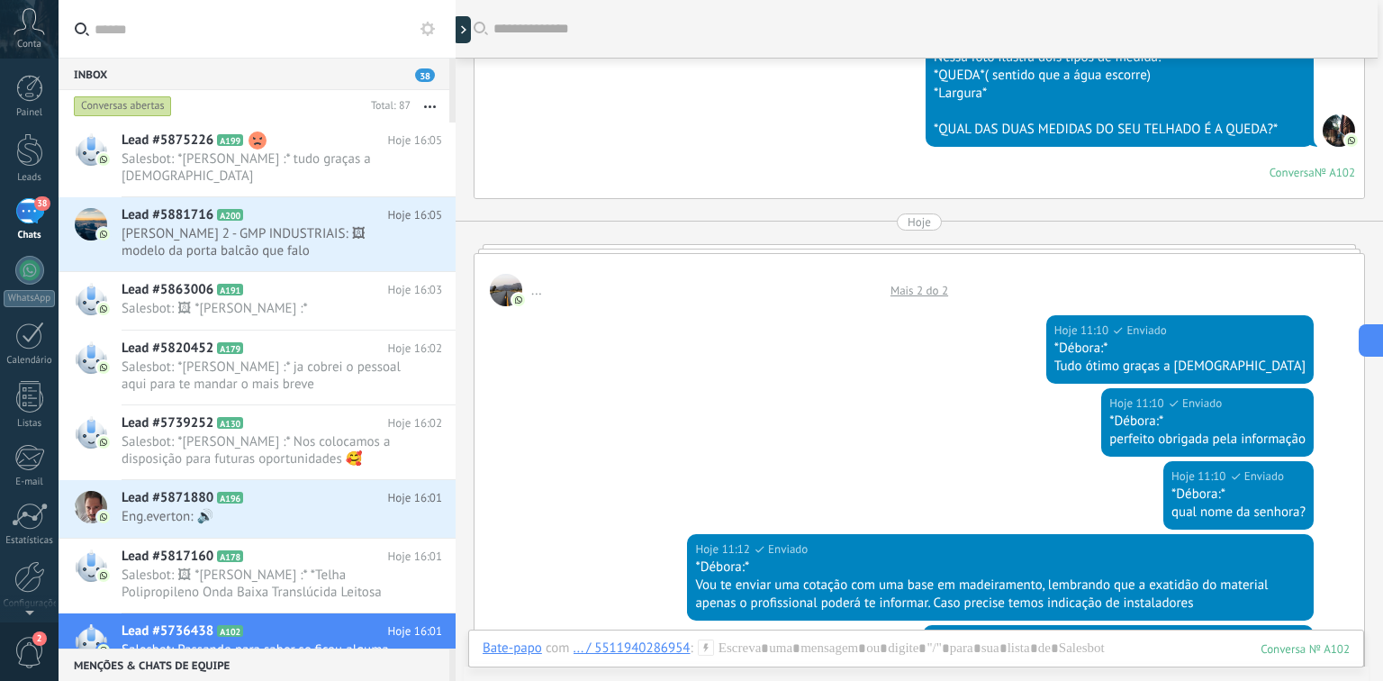
click at [421, 77] on span "38" at bounding box center [425, 75] width 20 height 14
click at [419, 105] on button "button" at bounding box center [430, 106] width 39 height 32
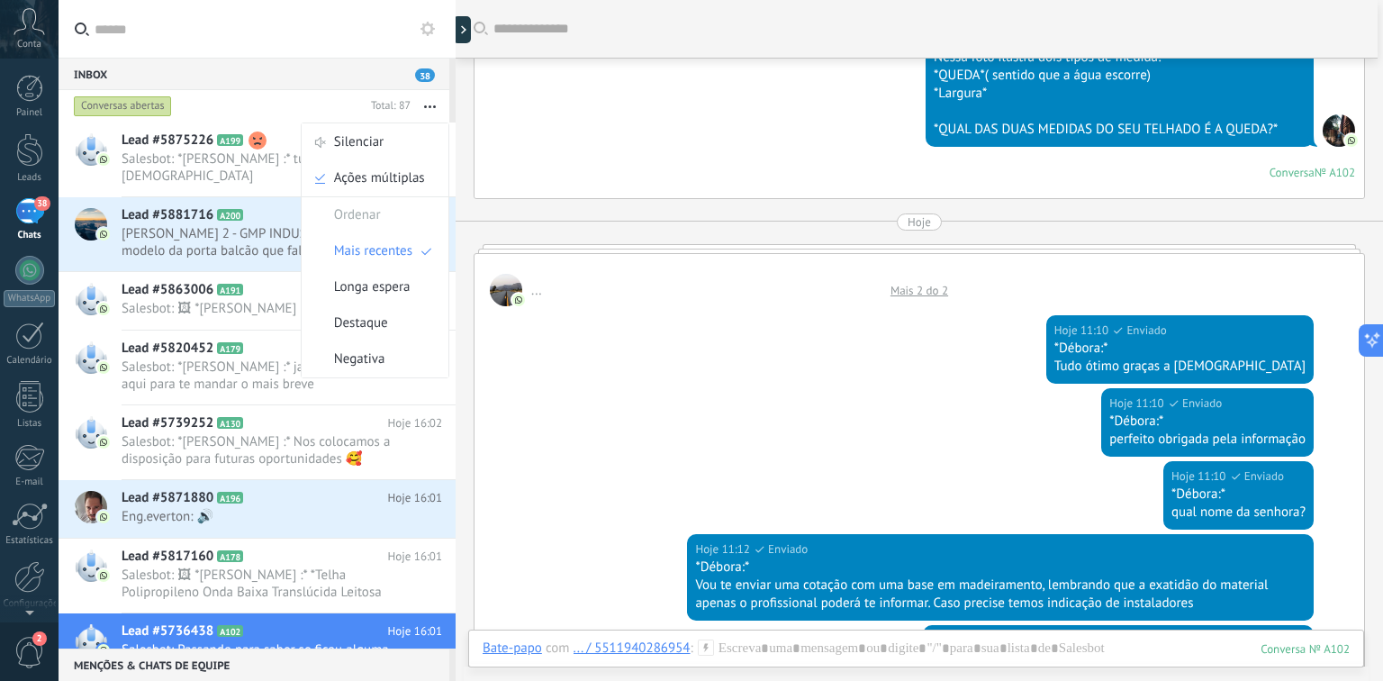
click at [601, 158] on div "Ontem 14:14 RIO NILO MADEIRAS(N. F. GONCALVES MADEIRAS) Enviado Download *Débor…" at bounding box center [920, 46] width 890 height 304
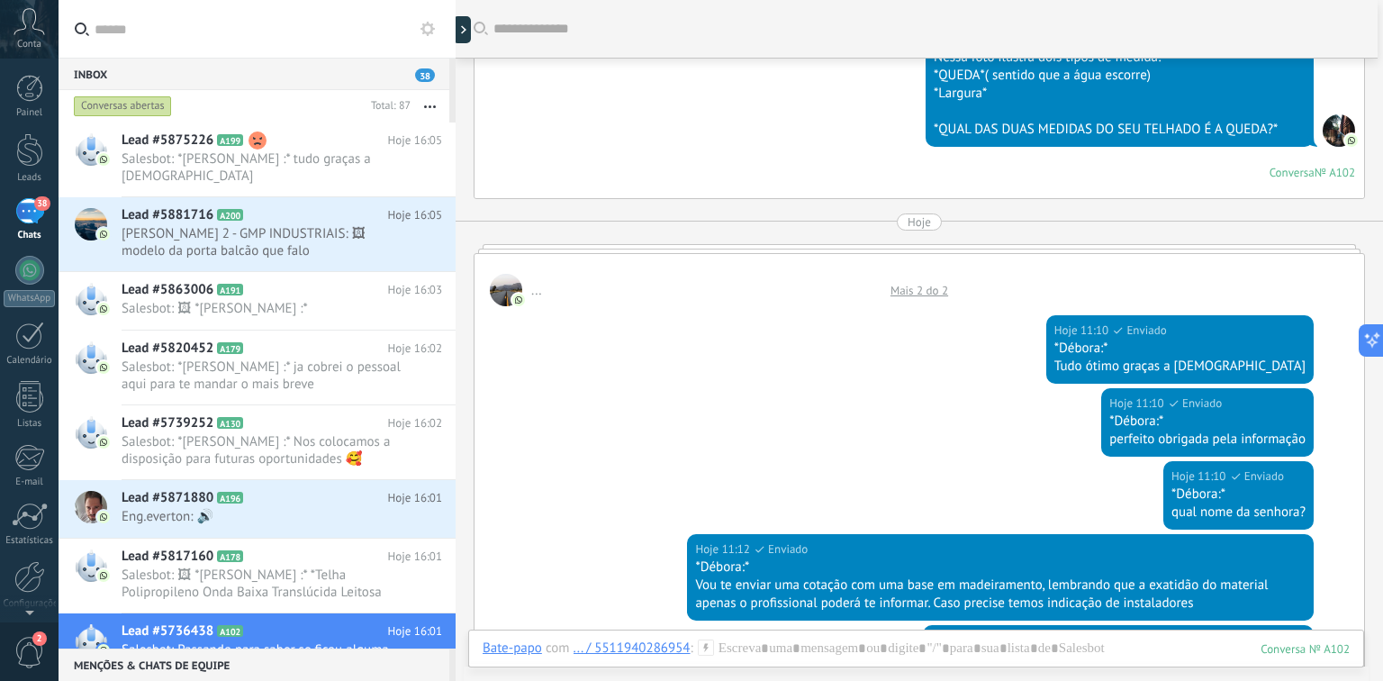
click at [424, 103] on button "button" at bounding box center [430, 106] width 39 height 32
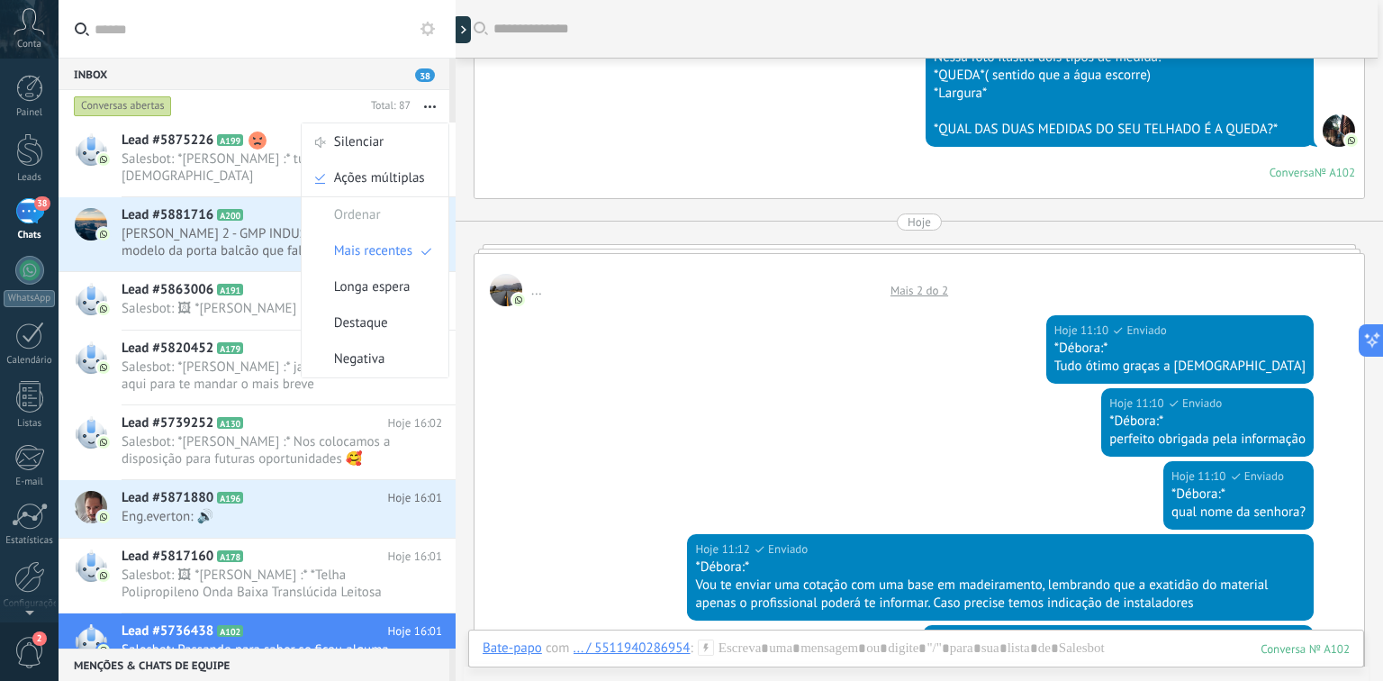
click at [443, 29] on label at bounding box center [257, 29] width 397 height 59
click at [441, 29] on input "text" at bounding box center [268, 29] width 347 height 58
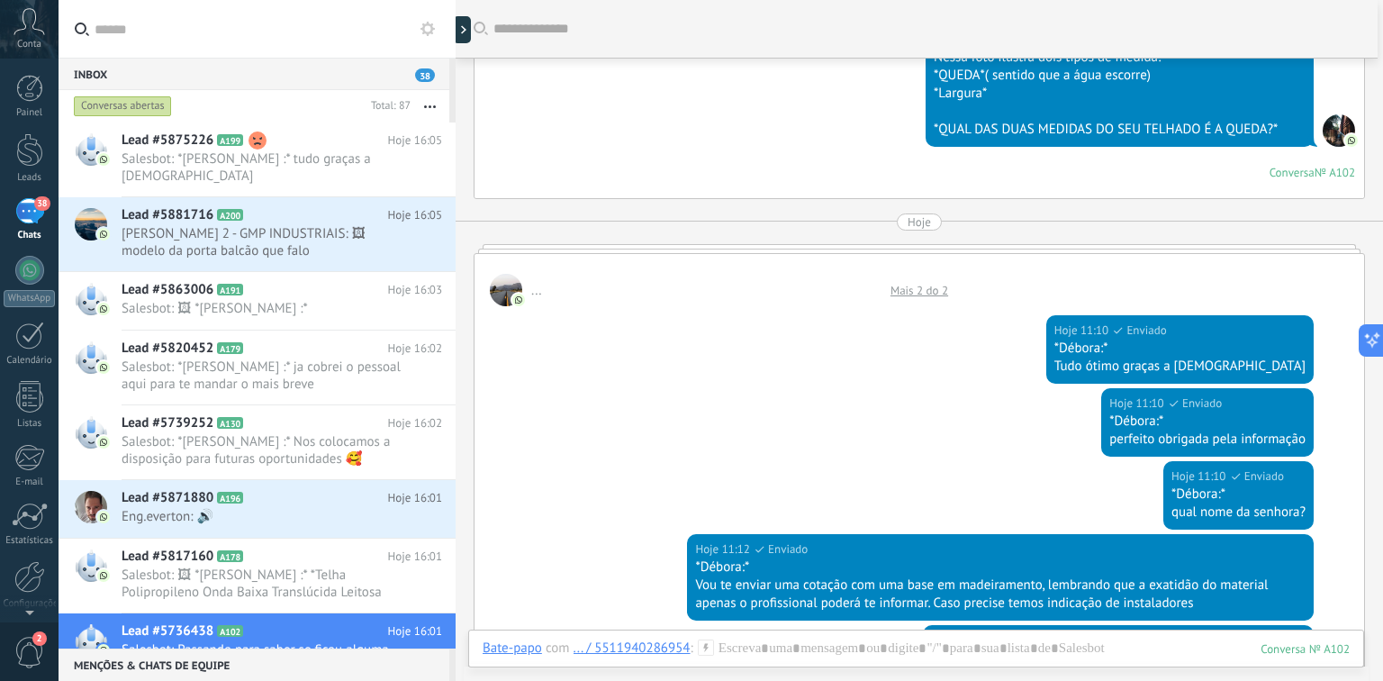
click at [434, 23] on icon at bounding box center [428, 29] width 14 height 14
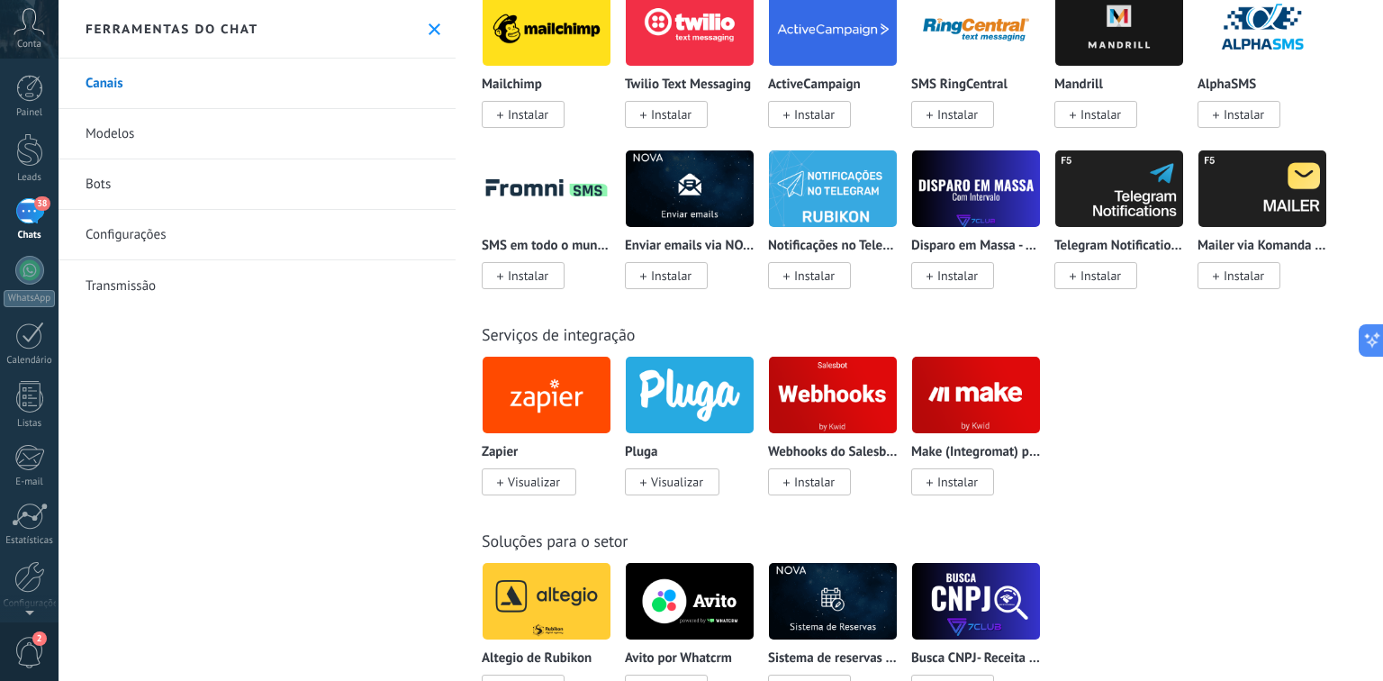
scroll to position [3674, 0]
